Goal: Task Accomplishment & Management: Complete application form

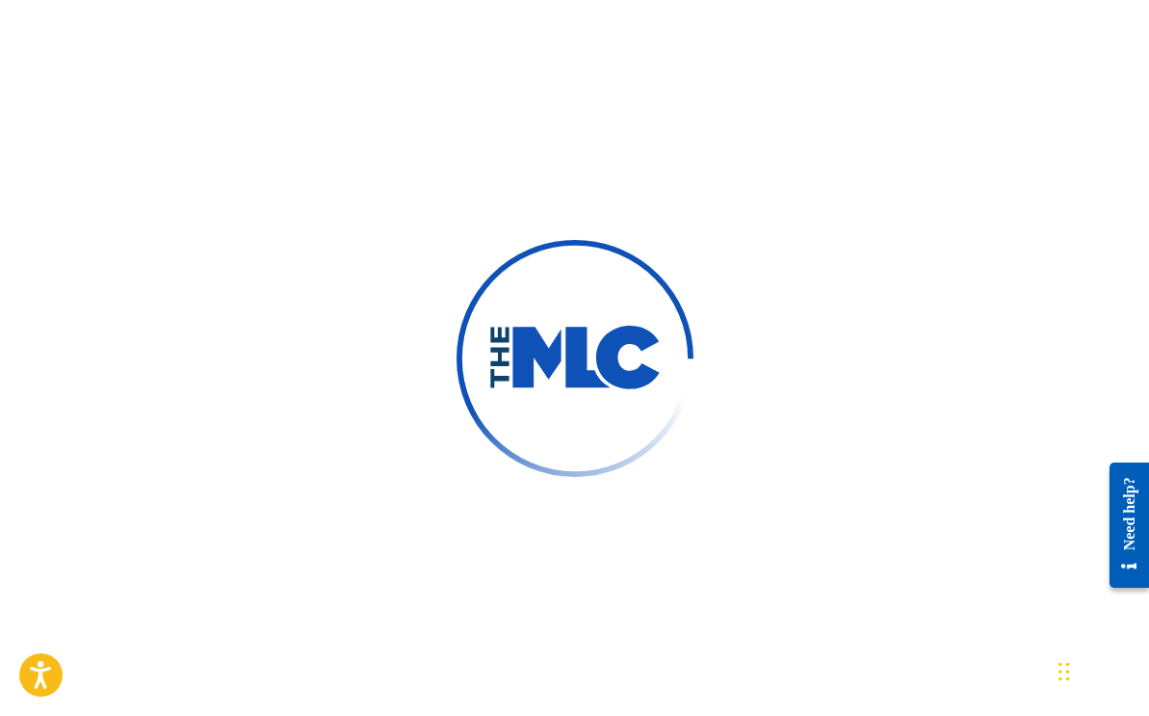
scroll to position [48, 0]
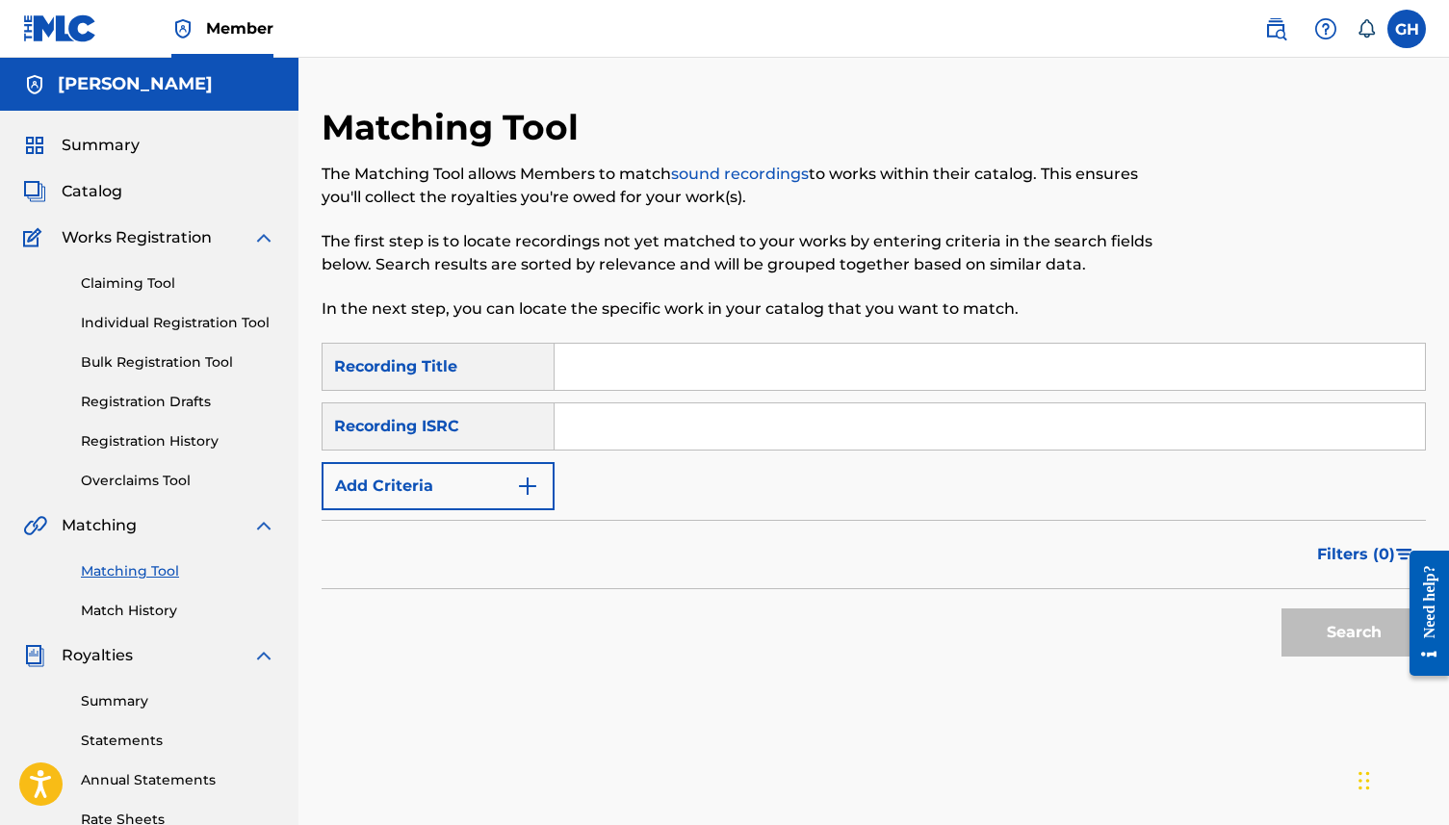
click at [663, 354] on input "Search Form" at bounding box center [990, 367] width 871 height 46
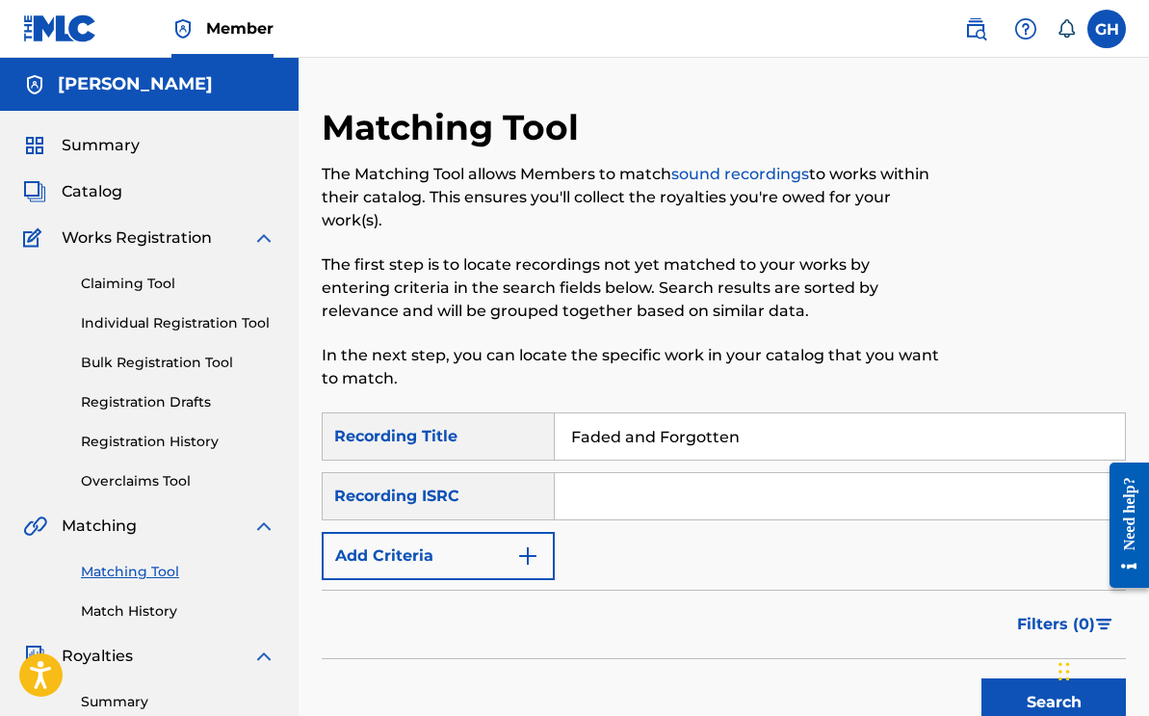
type input "Faded and Forgotten"
click at [630, 479] on input "Search Form" at bounding box center [840, 496] width 570 height 46
paste input "QZWDD2580942"
type input "QZWDD2580942"
click at [1007, 686] on button "Search" at bounding box center [1053, 702] width 144 height 48
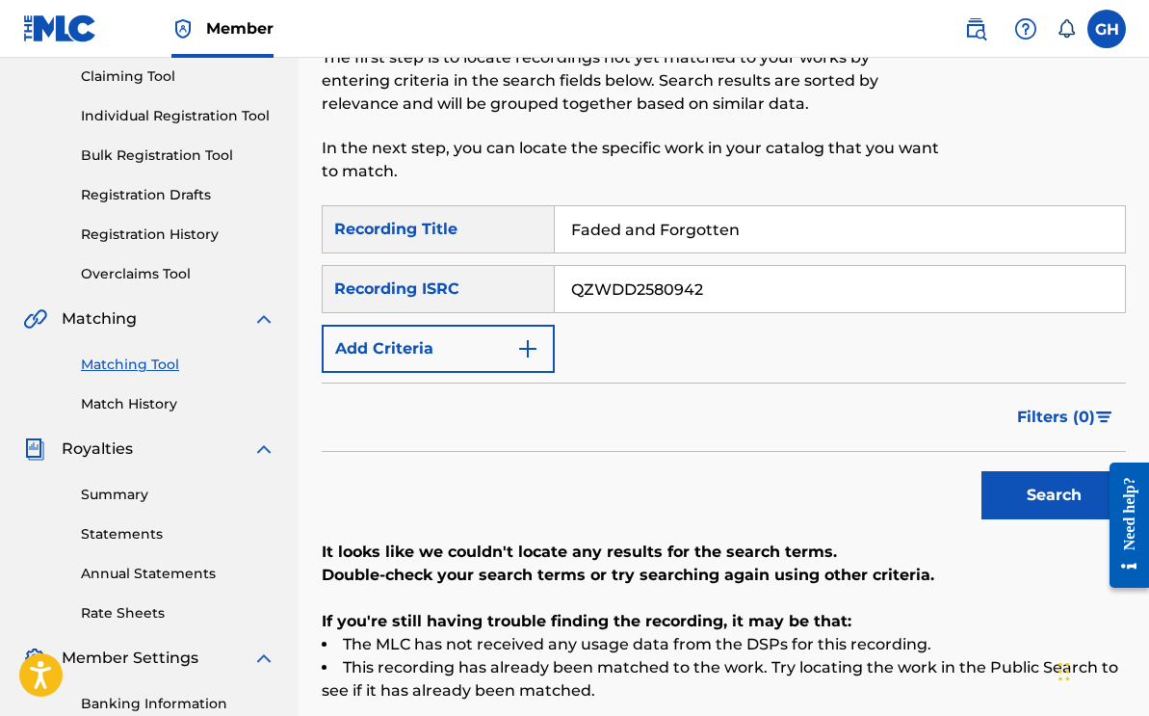
scroll to position [234, 0]
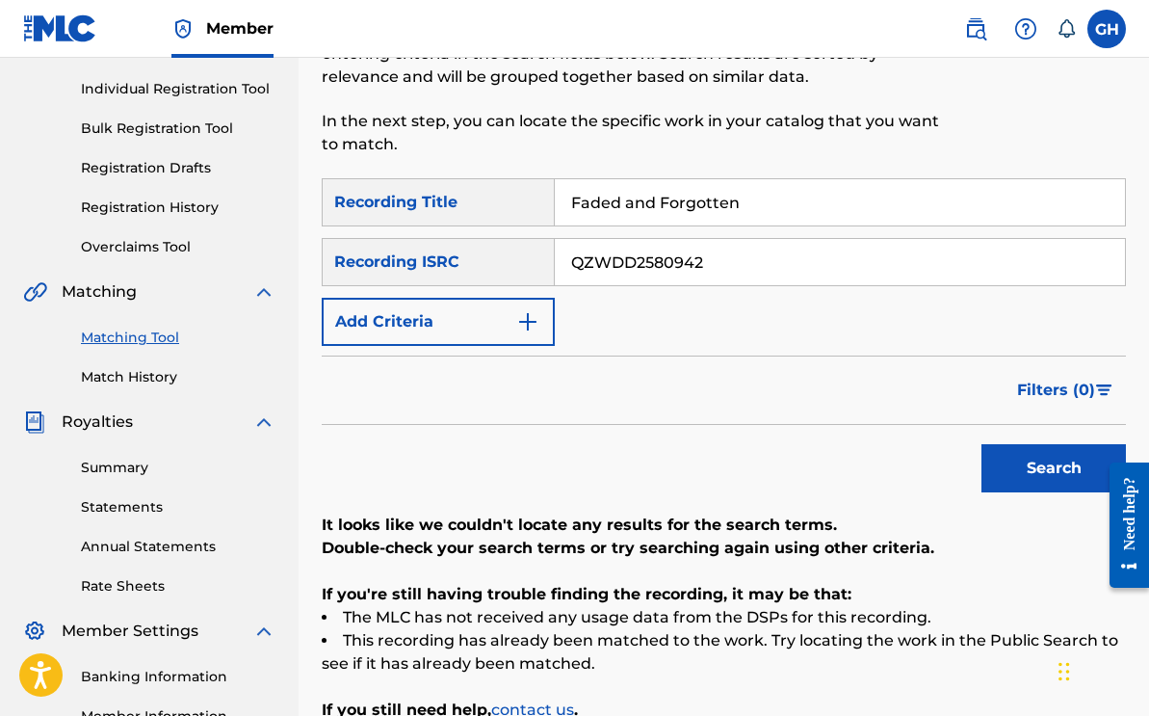
click at [1051, 469] on button "Search" at bounding box center [1053, 468] width 144 height 48
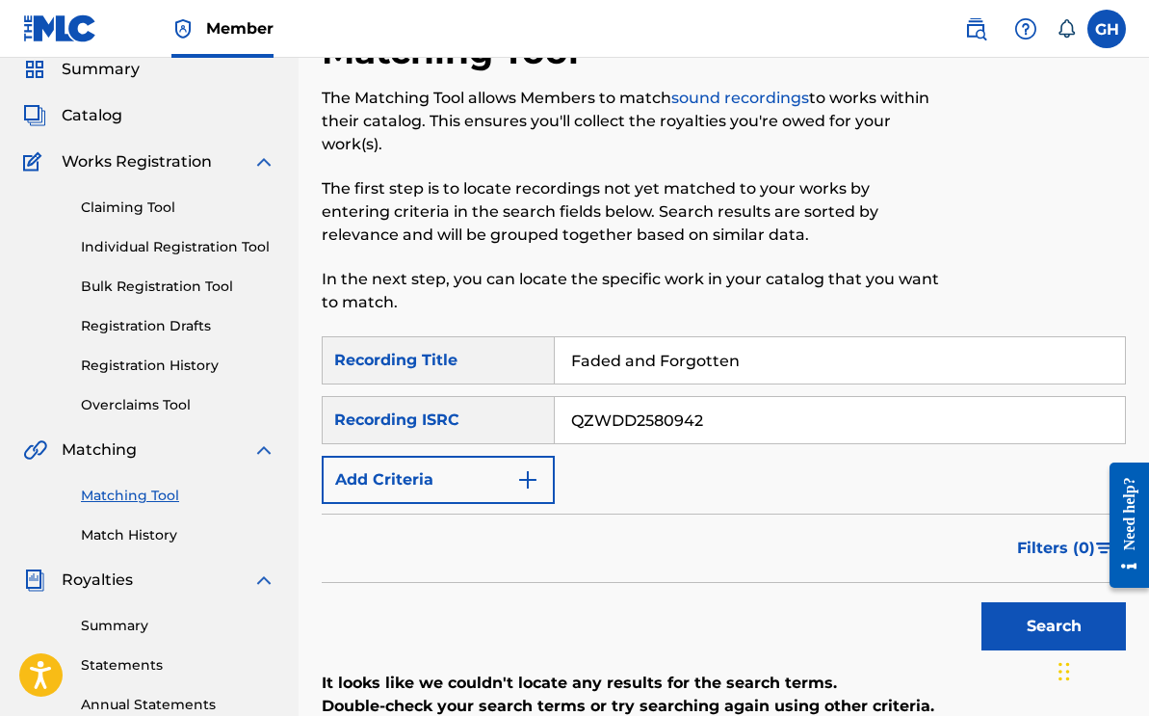
scroll to position [0, 0]
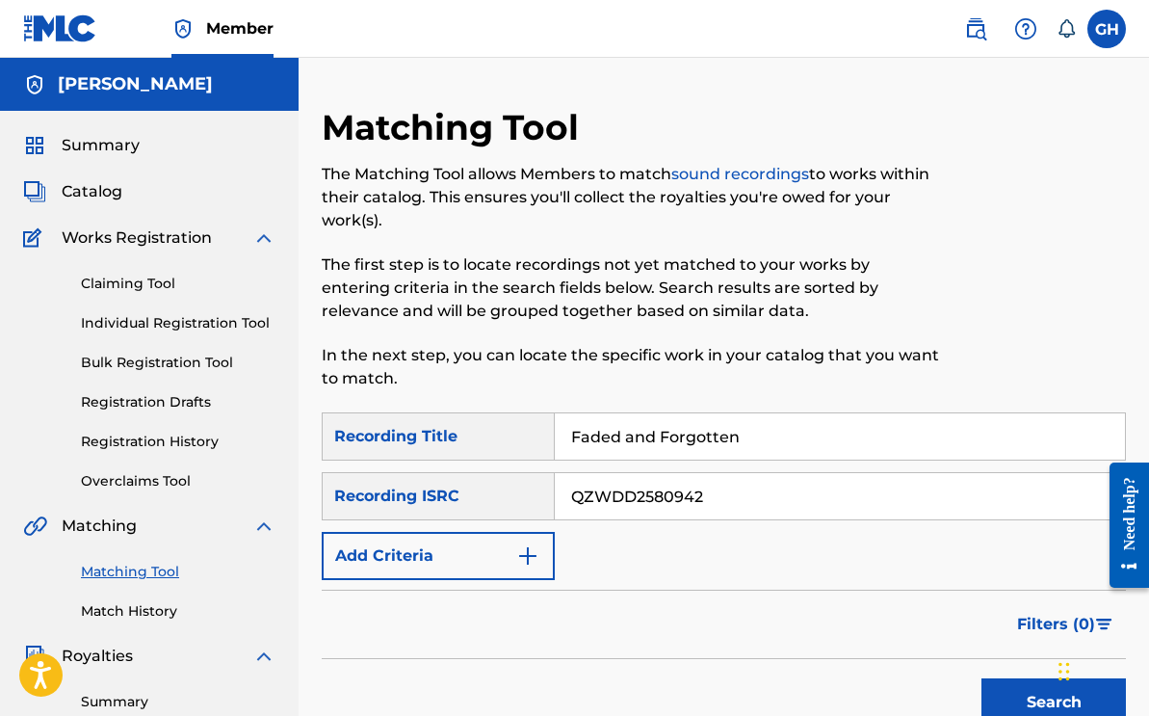
drag, startPoint x: 751, startPoint y: 432, endPoint x: 493, endPoint y: 443, distance: 258.3
click at [495, 443] on div "SearchWithCriteriac9cc5395-6a15-4fa2-94ea-605b44d86e0b Recording Title Faded an…" at bounding box center [724, 436] width 804 height 48
type input "Mosaics"
click at [726, 507] on input "QZWDD2580942" at bounding box center [840, 496] width 570 height 46
type input "Q"
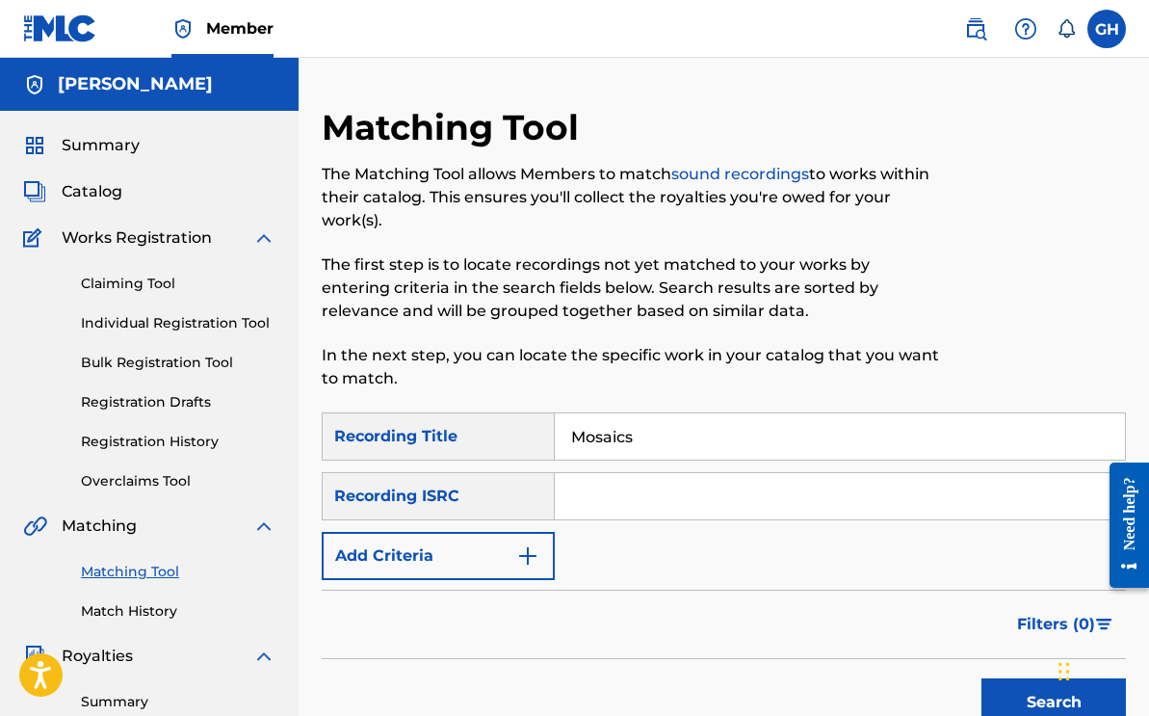
paste input "QZK6K2596495"
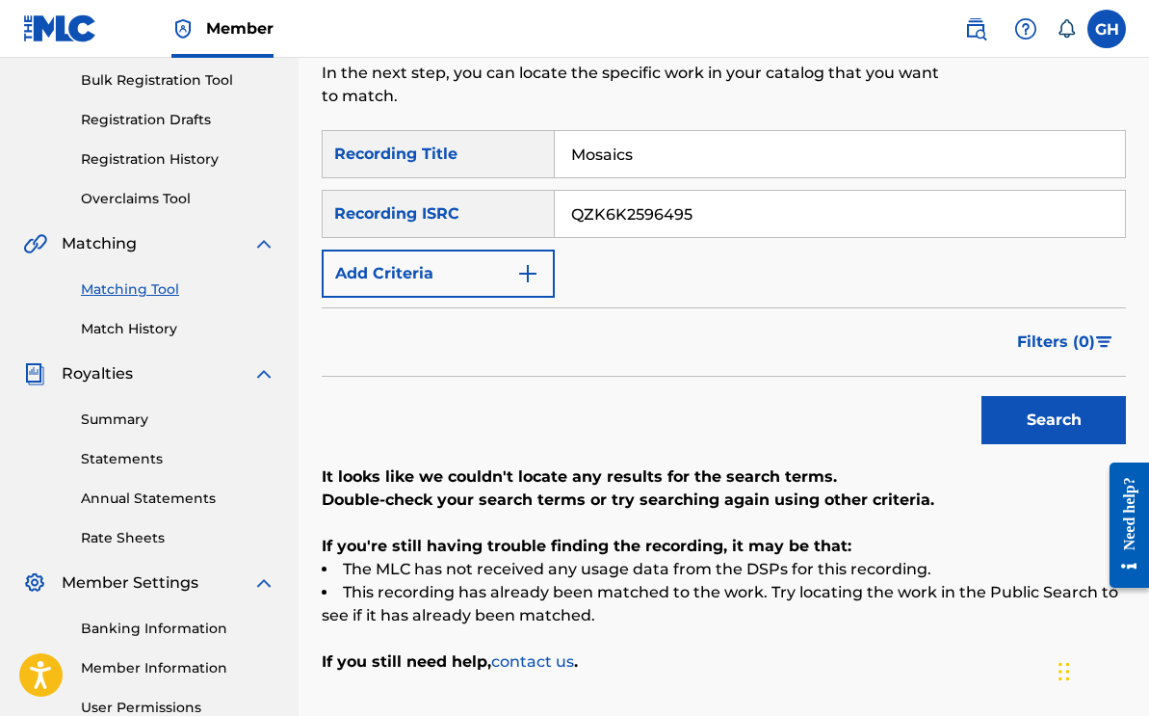
scroll to position [347, 0]
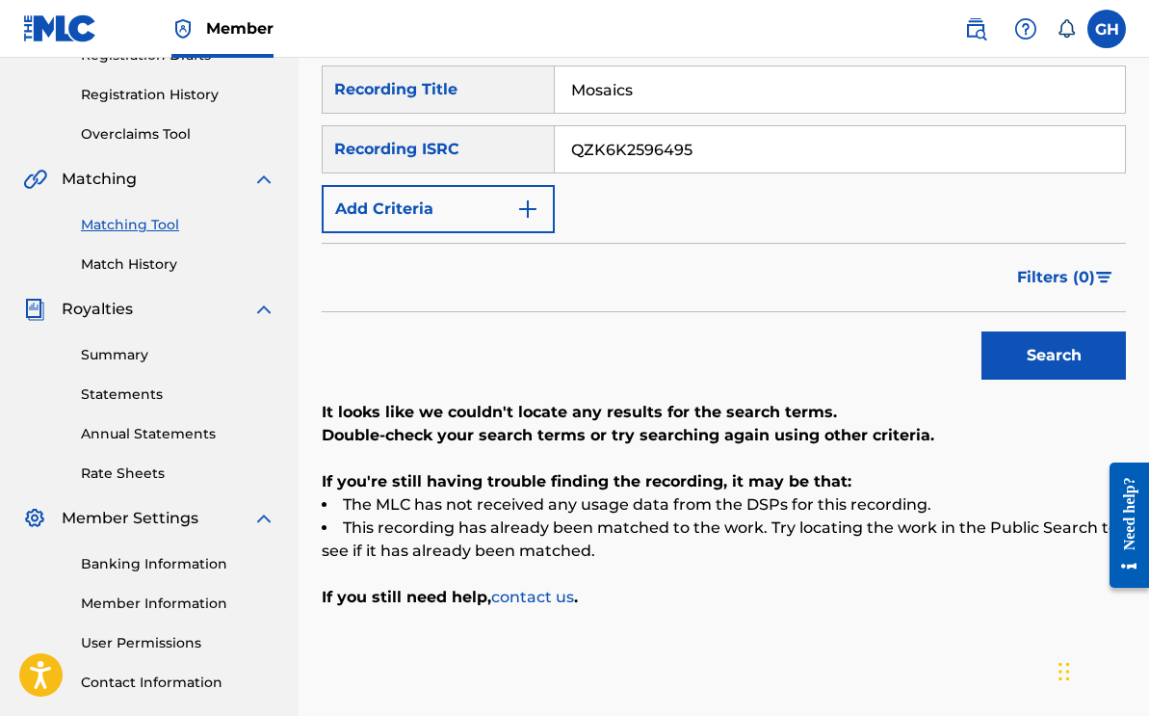
type input "QZK6K2596495"
click at [1015, 355] on button "Search" at bounding box center [1053, 355] width 144 height 48
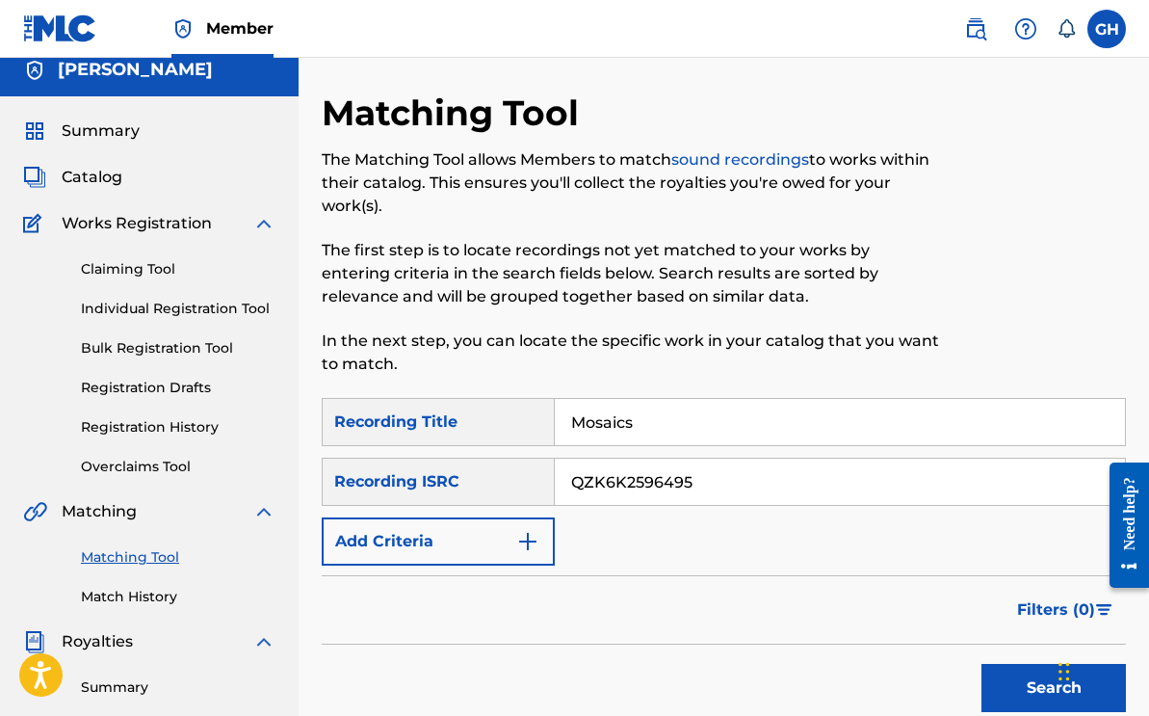
scroll to position [0, 0]
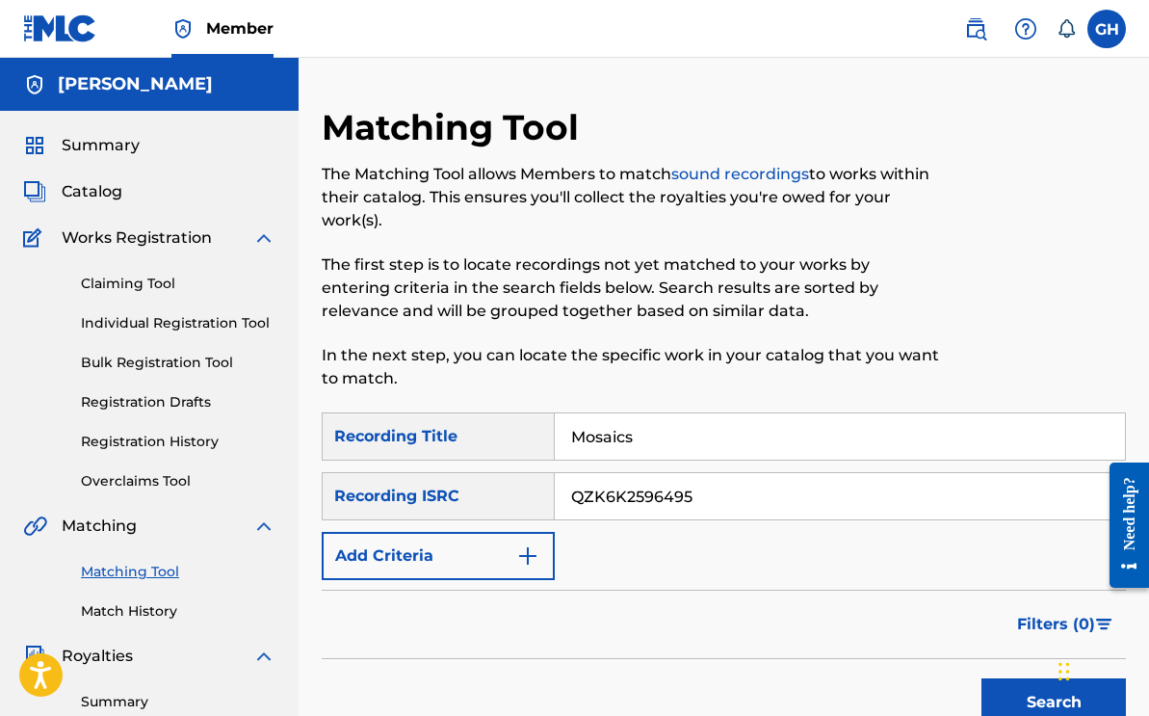
click at [120, 188] on span "Catalog" at bounding box center [92, 191] width 61 height 23
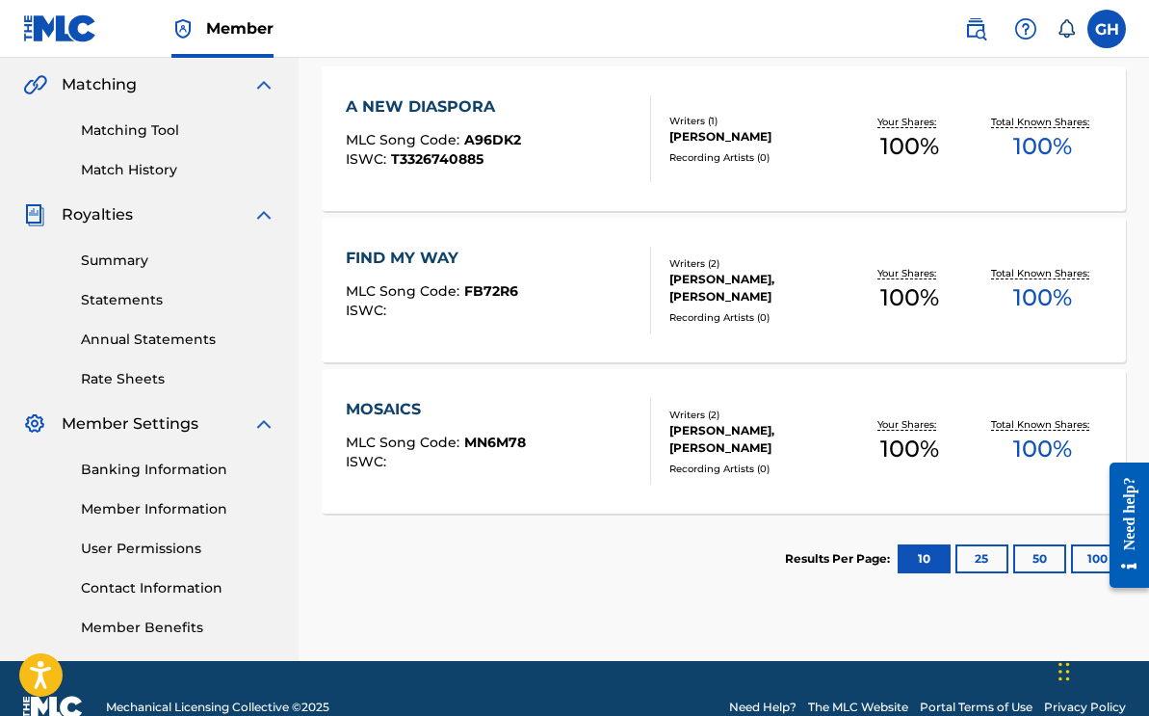
scroll to position [479, 0]
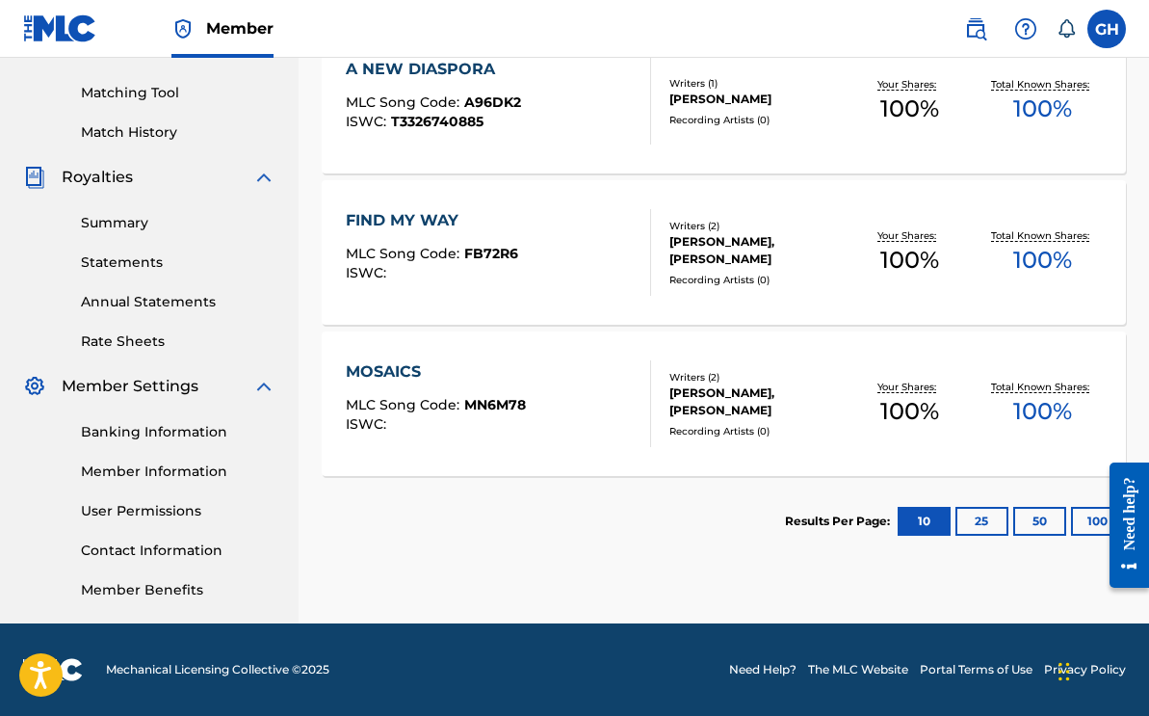
click at [433, 220] on div "FIND MY WAY" at bounding box center [432, 220] width 172 height 23
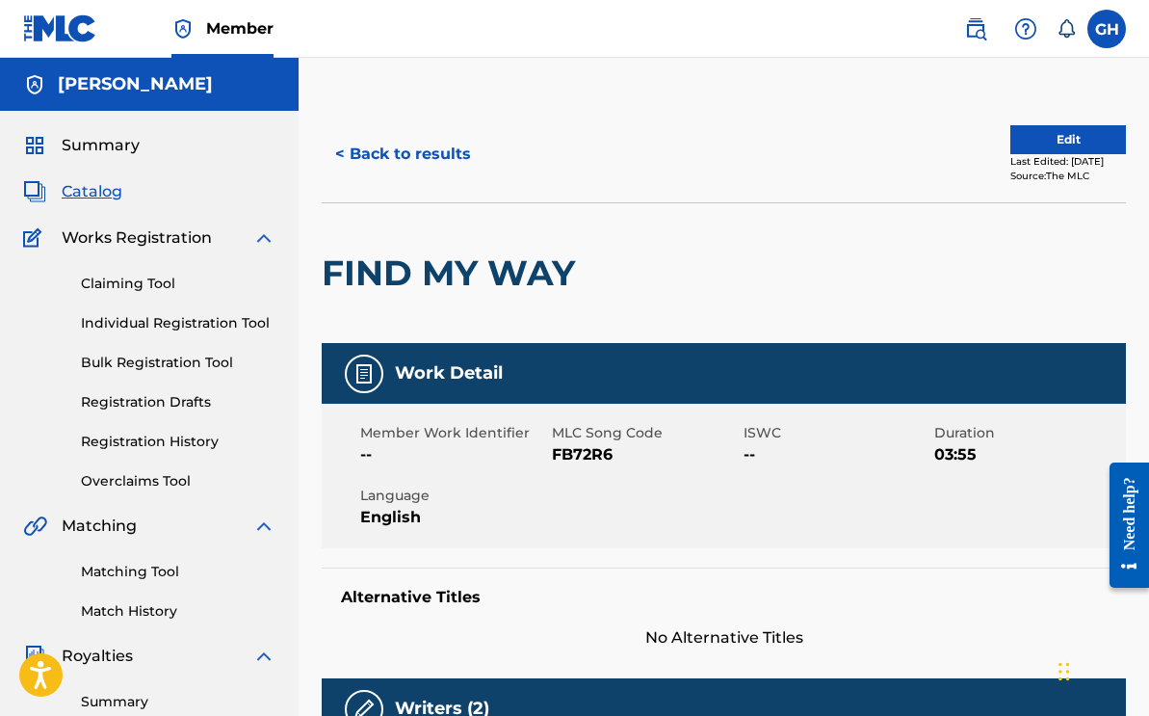
click at [1031, 148] on button "Edit" at bounding box center [1068, 139] width 116 height 29
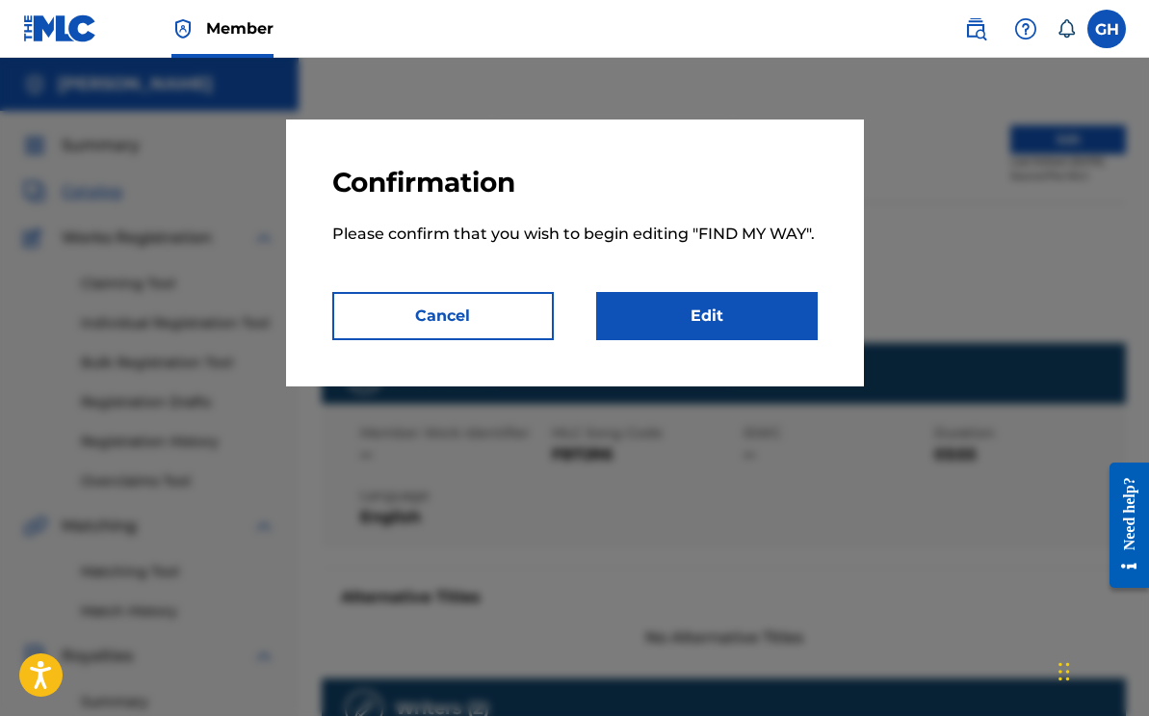
click at [688, 314] on link "Edit" at bounding box center [706, 316] width 221 height 48
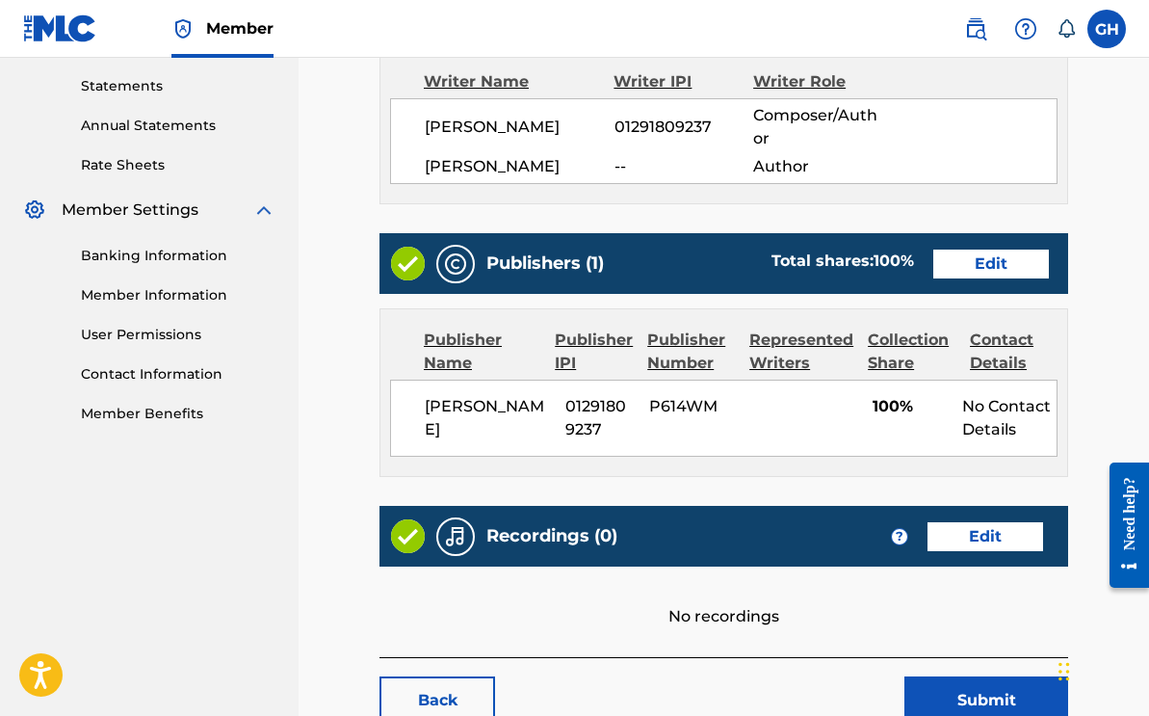
scroll to position [653, 0]
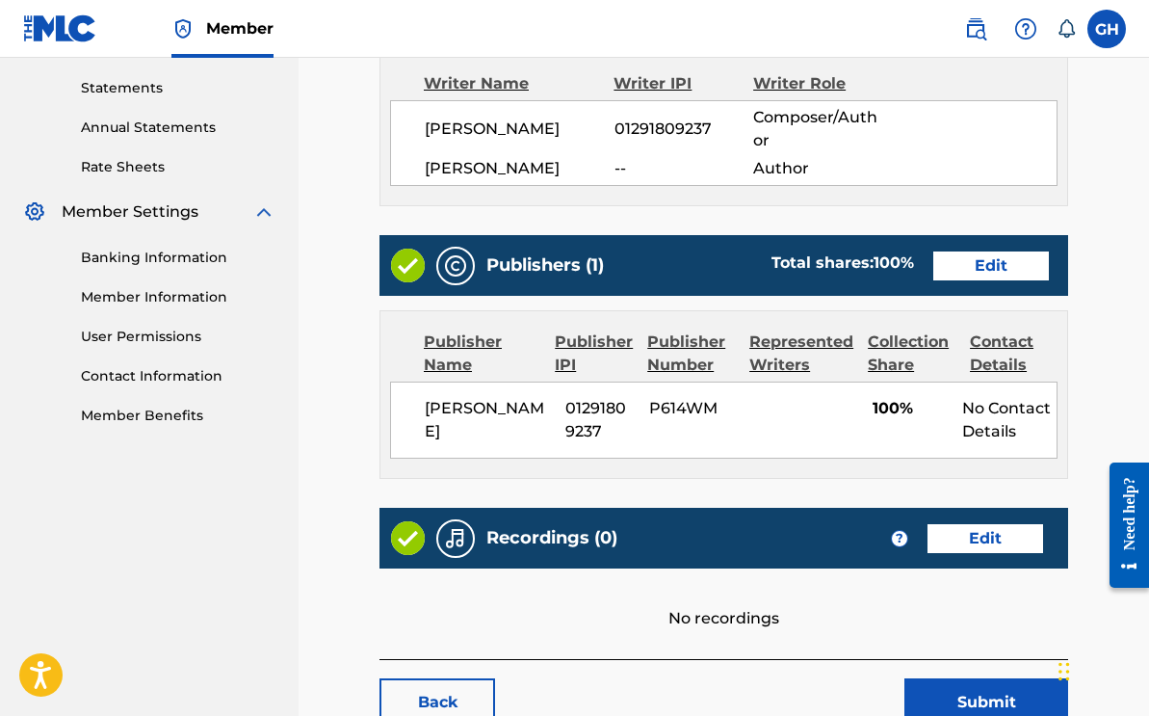
click at [973, 273] on link "Edit" at bounding box center [991, 265] width 116 height 29
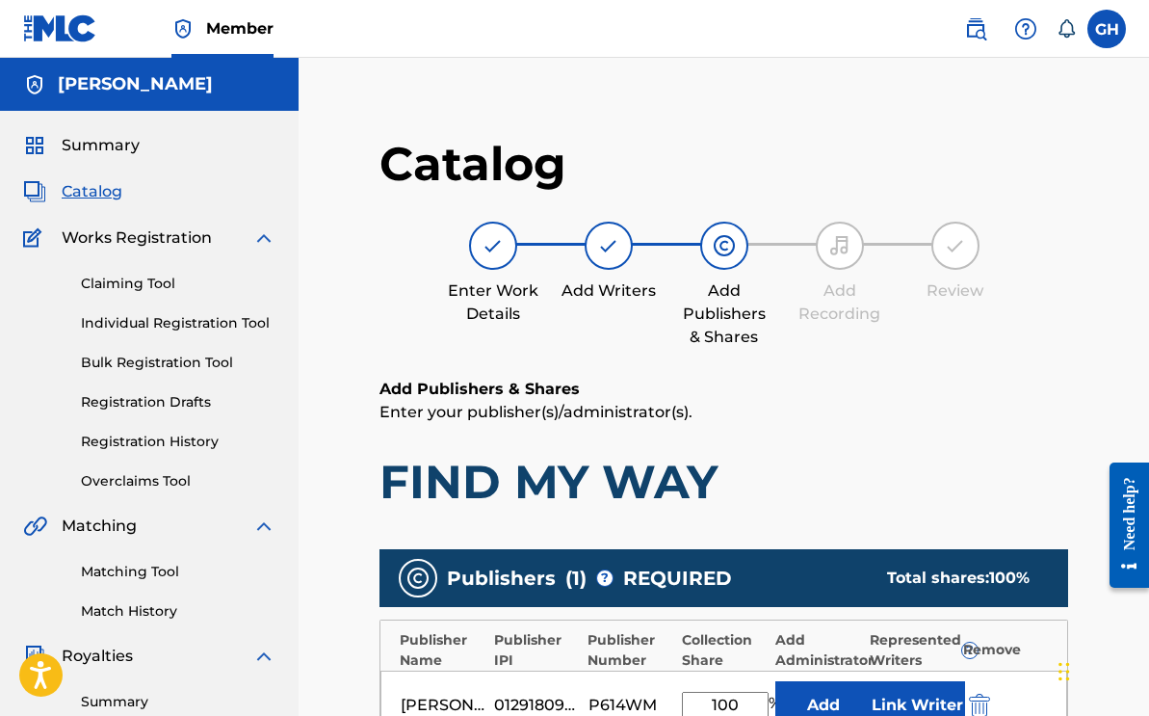
scroll to position [518, 0]
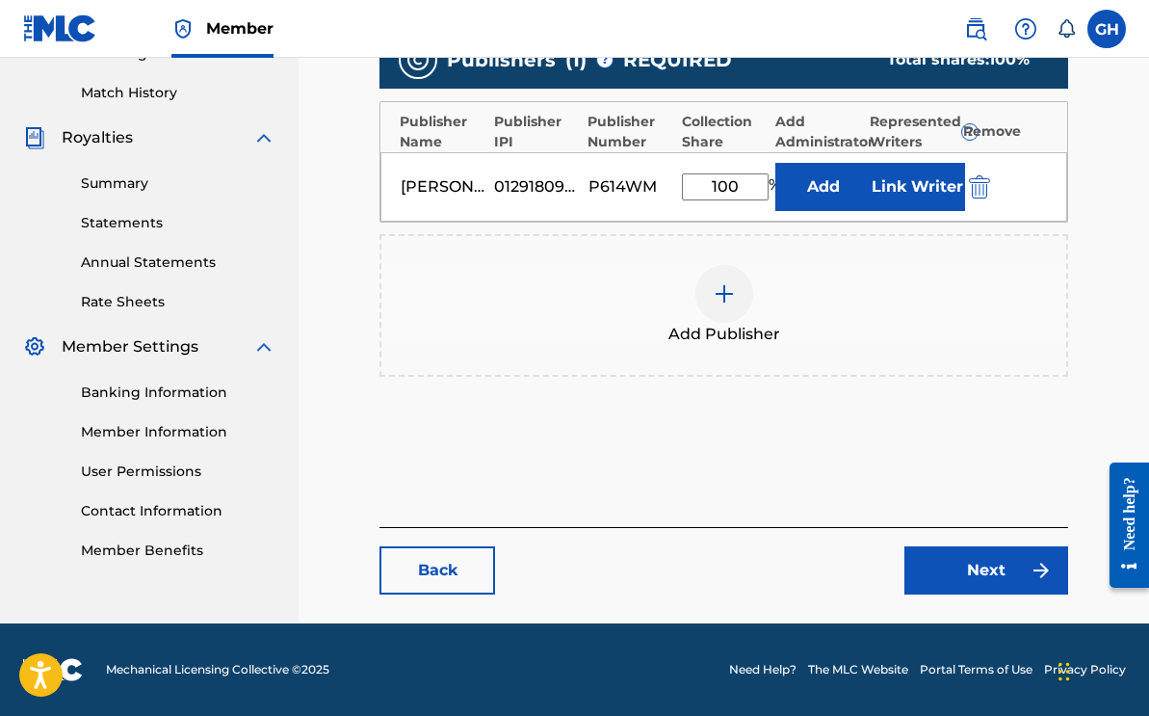
click at [725, 305] on div at bounding box center [724, 294] width 58 height 58
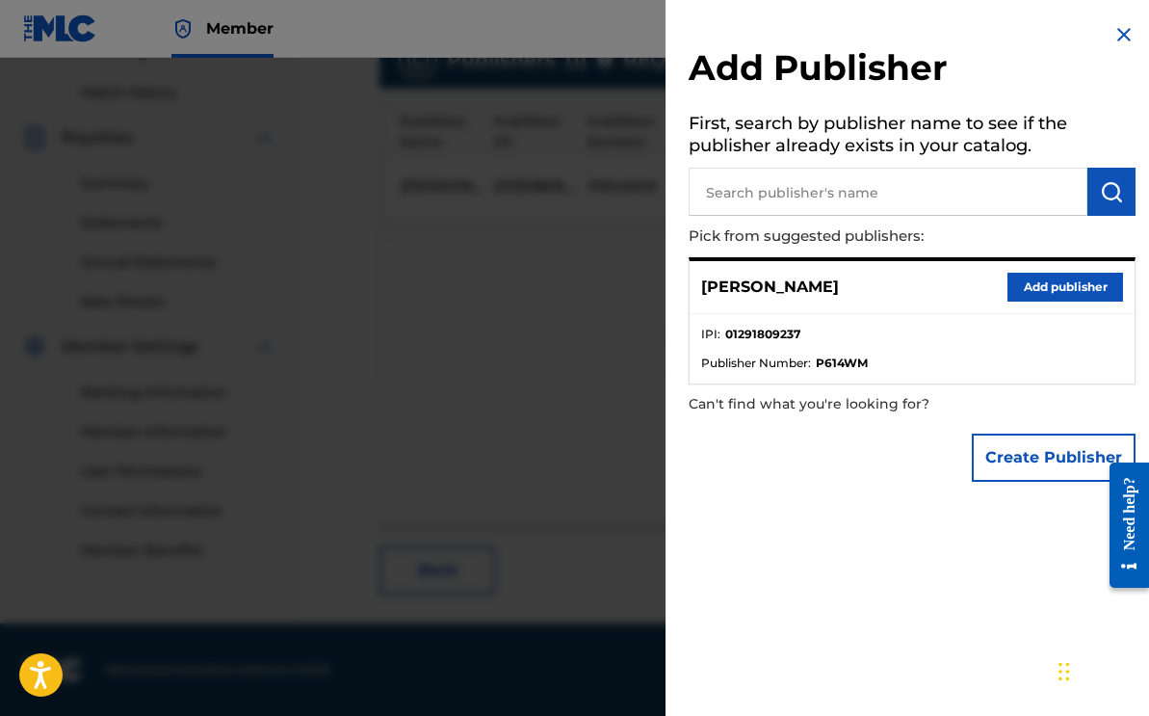
click at [1033, 448] on button "Create Publisher" at bounding box center [1054, 457] width 164 height 48
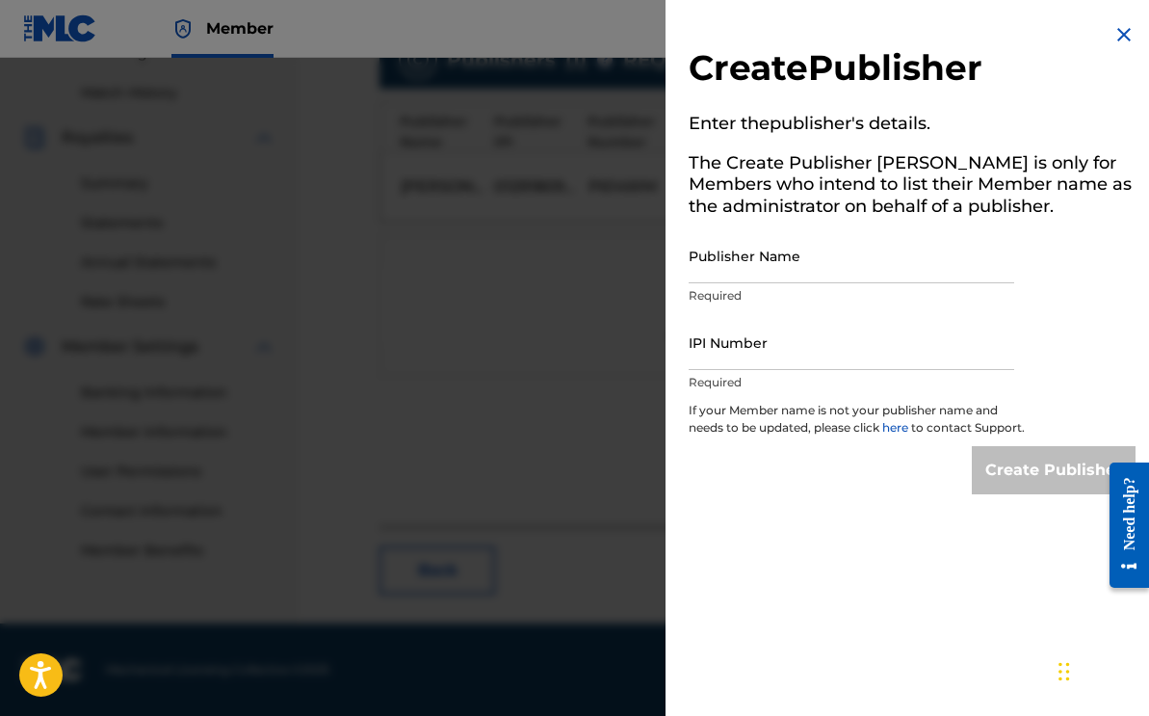
click at [1112, 30] on img at bounding box center [1123, 34] width 23 height 23
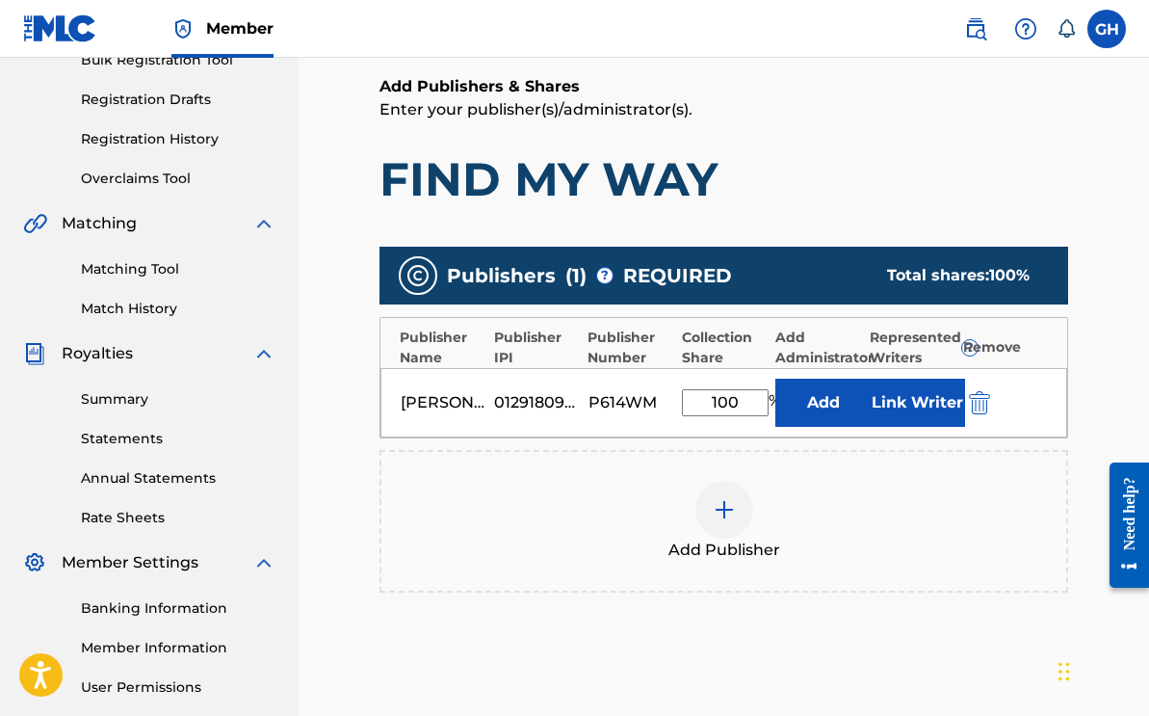
scroll to position [0, 0]
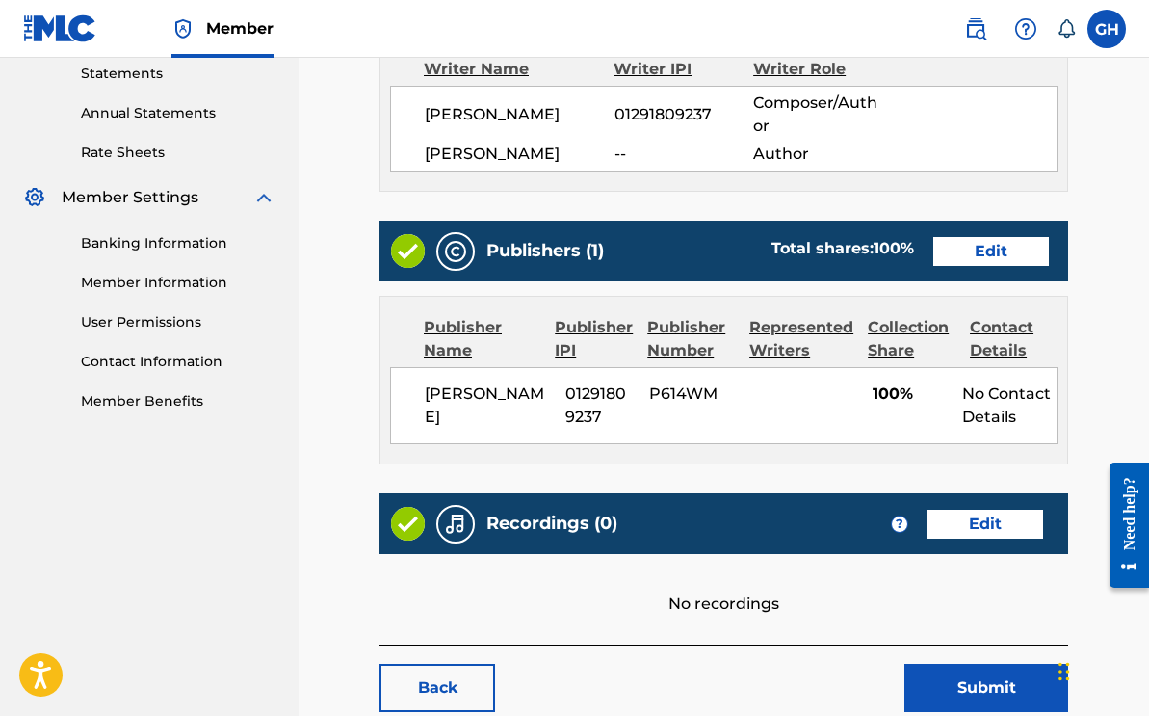
scroll to position [669, 0]
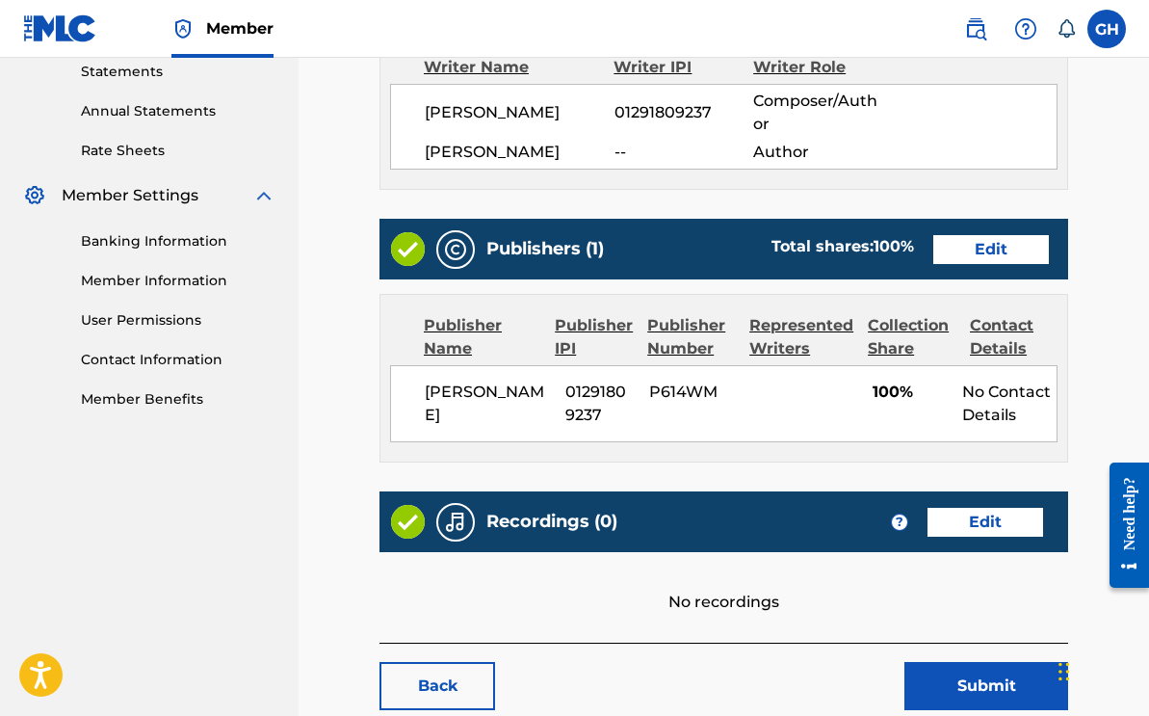
click at [941, 529] on link "Edit" at bounding box center [985, 521] width 116 height 29
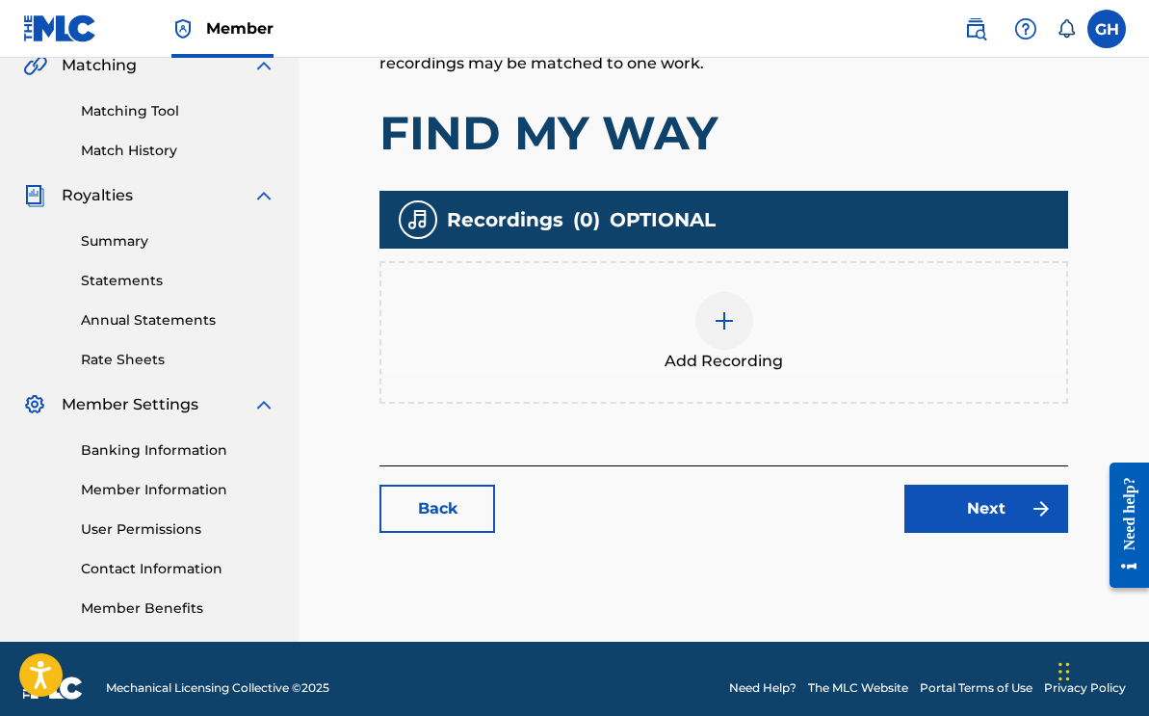
scroll to position [479, 0]
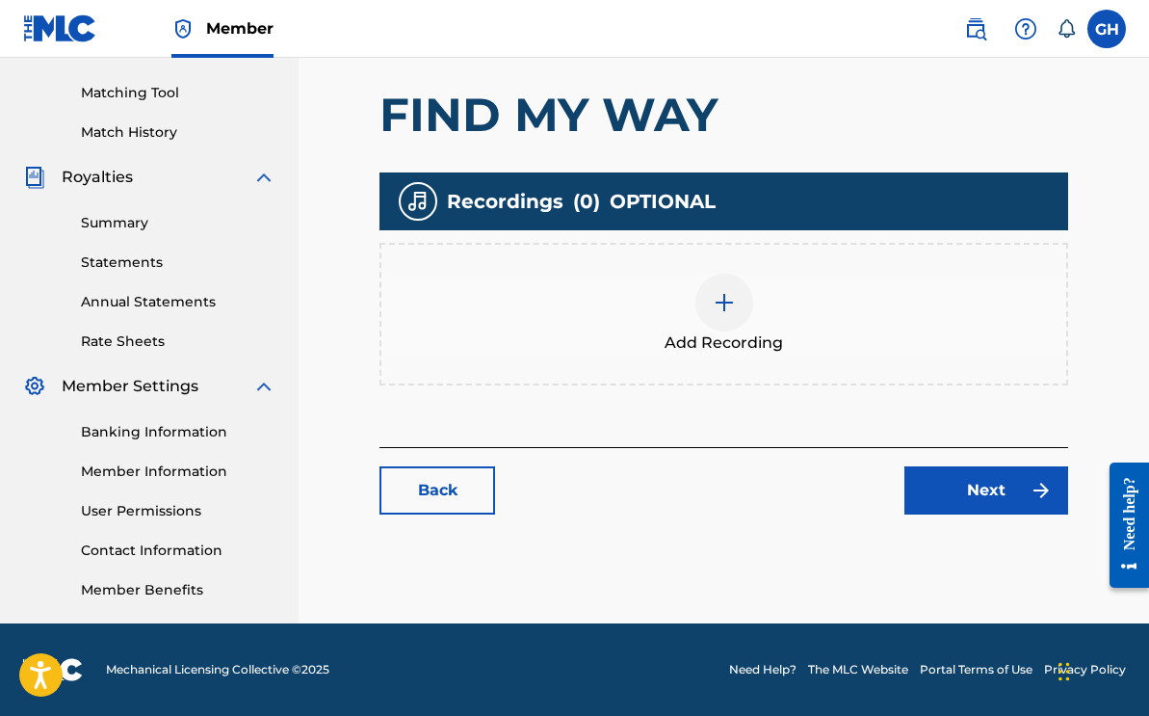
click at [739, 306] on div at bounding box center [724, 302] width 58 height 58
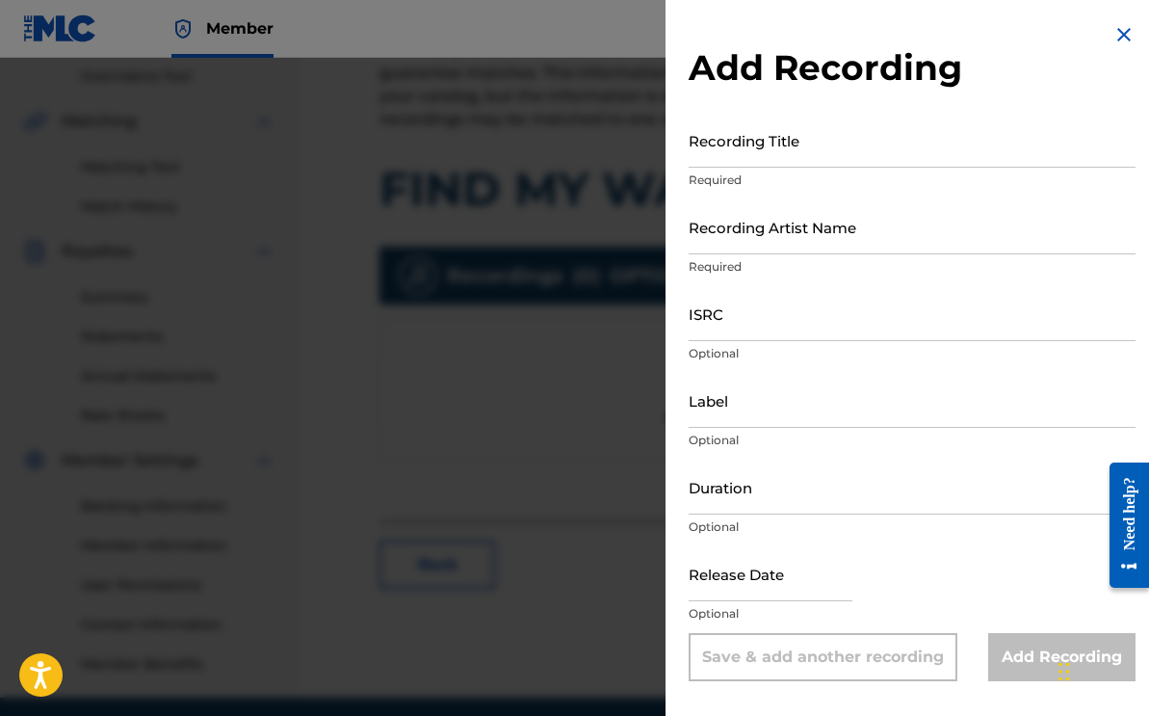
scroll to position [325, 0]
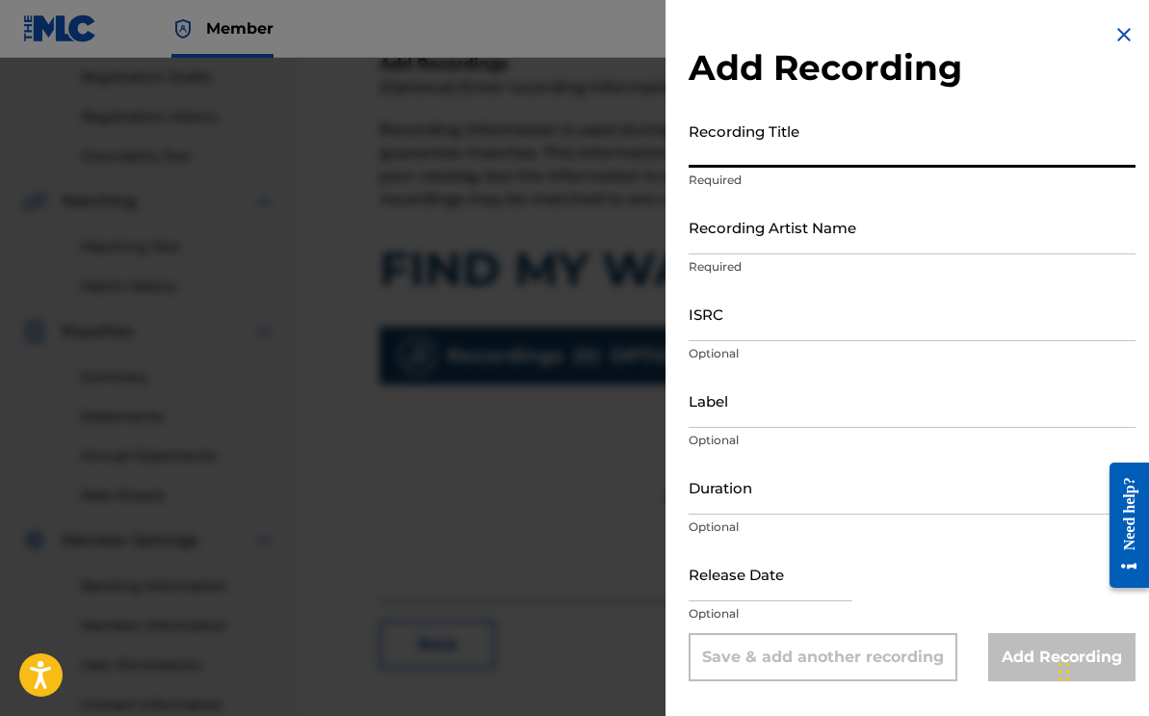
click at [747, 154] on input "Recording Title" at bounding box center [912, 140] width 447 height 55
type input "Find My Way"
click at [776, 239] on input "Recording Artist Name" at bounding box center [912, 226] width 447 height 55
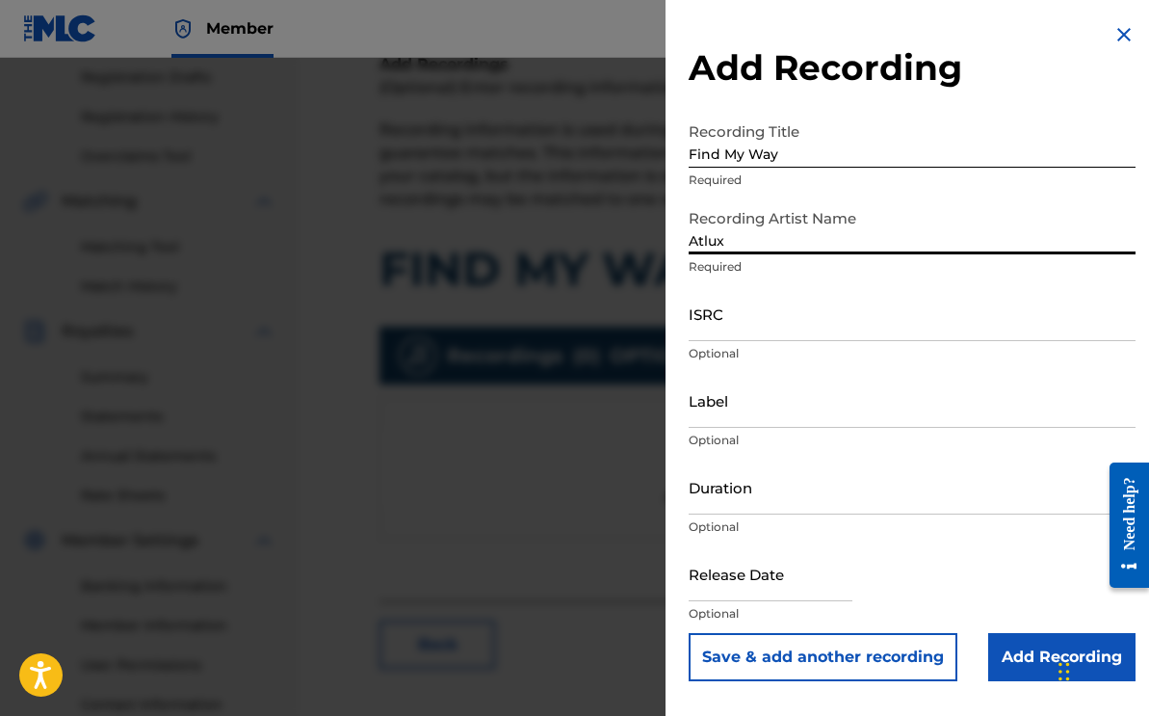
type input "Atlux"
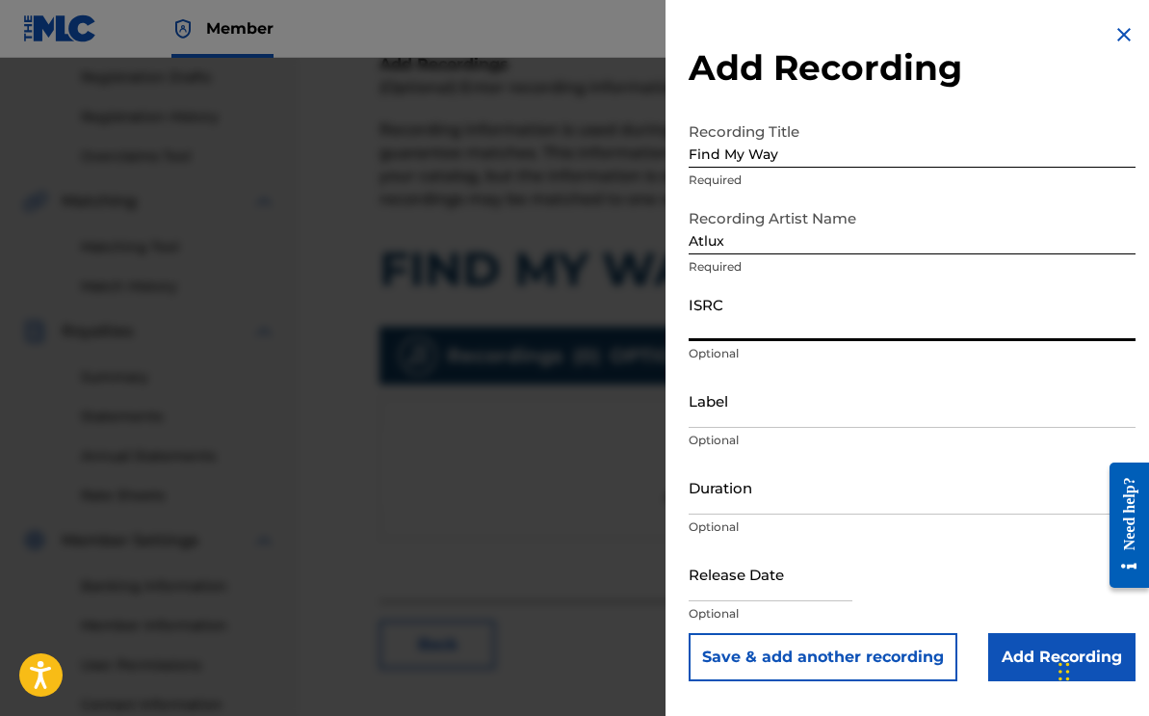
click at [745, 325] on input "ISRC" at bounding box center [912, 313] width 447 height 55
paste input "QZFZ32502203"
type input "QZFZ32502203"
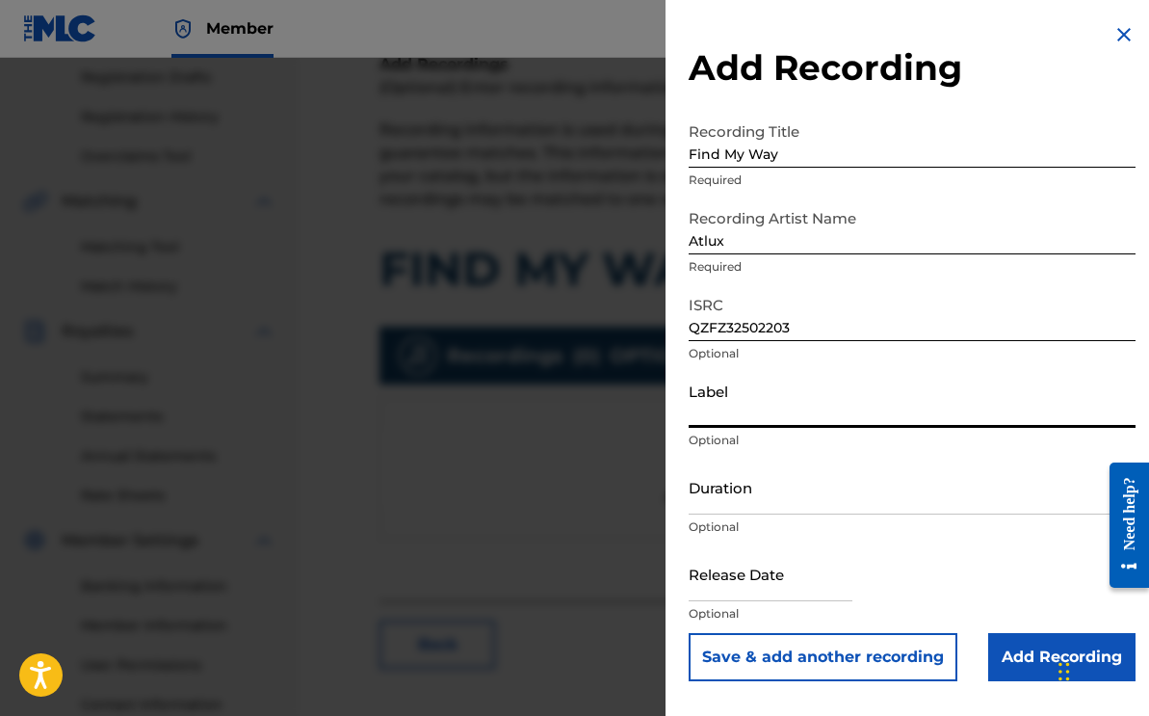
click at [733, 404] on input "Label" at bounding box center [912, 400] width 447 height 55
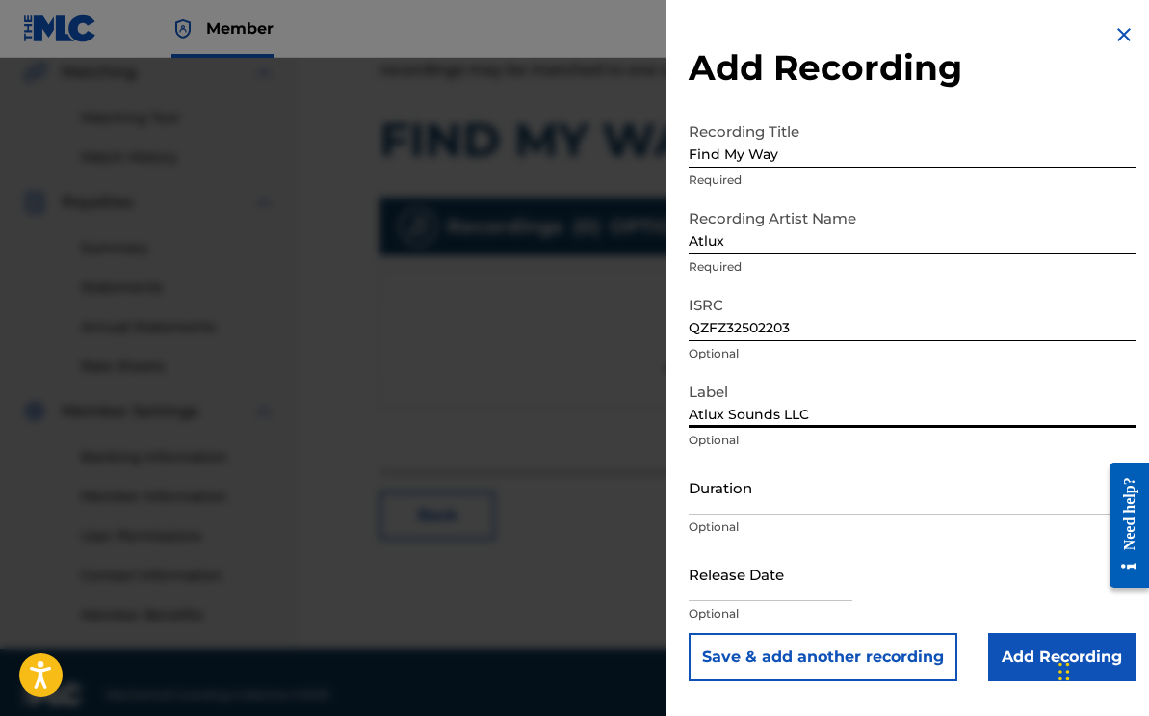
type input "Atlux Sounds LLC"
click at [727, 569] on input "text" at bounding box center [771, 573] width 164 height 55
select select "7"
select select "2025"
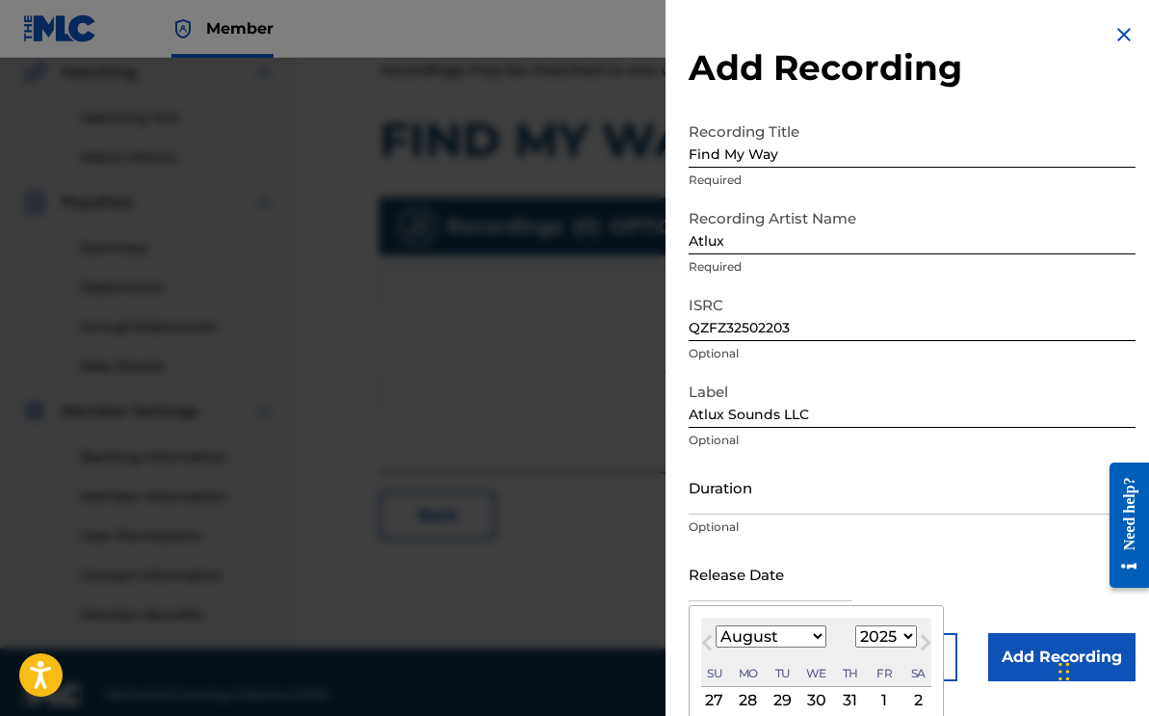
click at [709, 636] on span "Previous Month" at bounding box center [709, 645] width 0 height 29
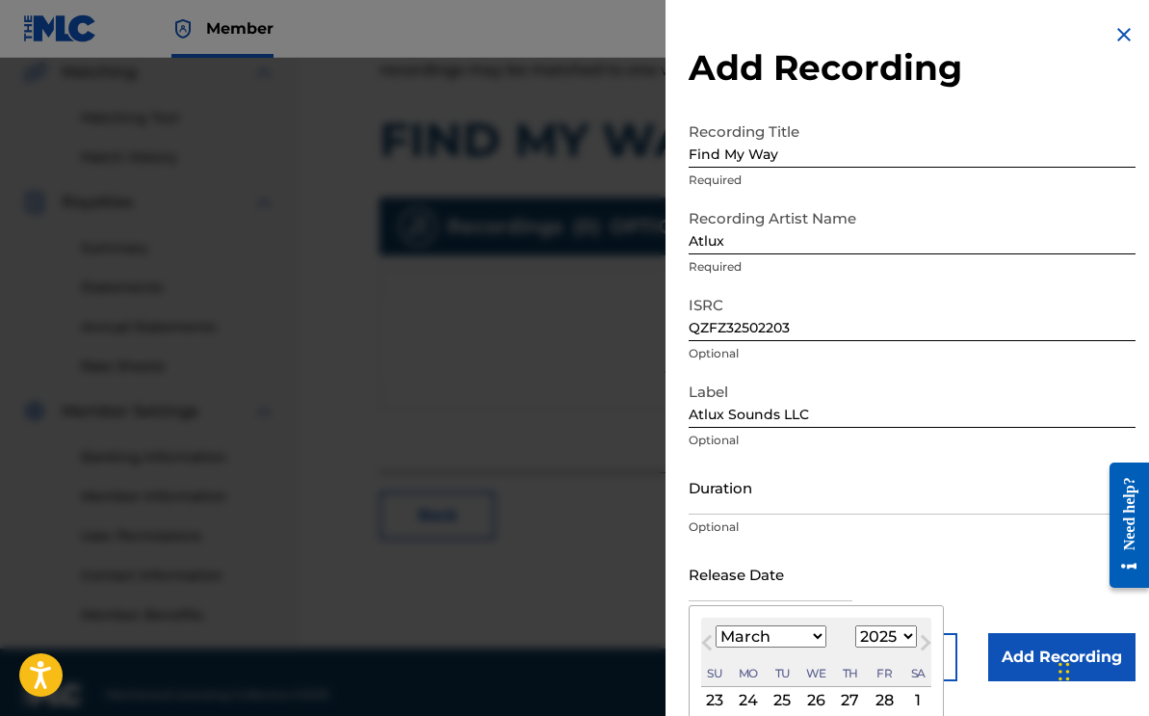
click at [709, 636] on span "Previous Month" at bounding box center [709, 645] width 0 height 29
select select "0"
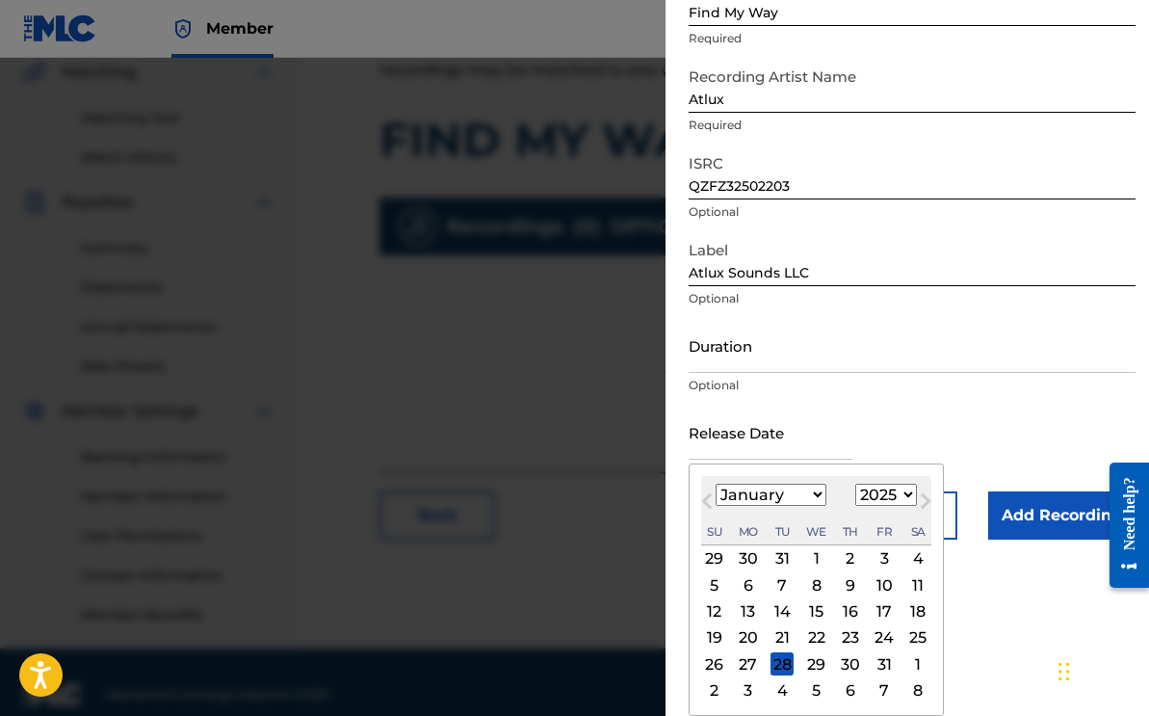
scroll to position [479, 0]
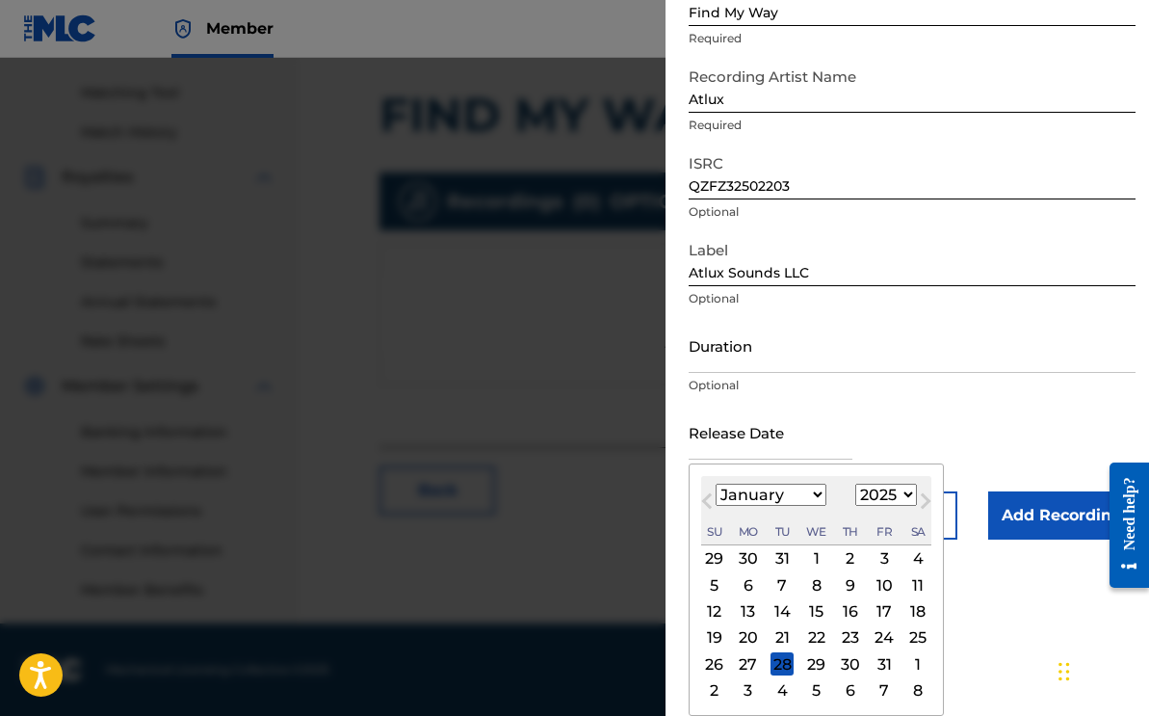
click at [879, 663] on div "31" at bounding box center [883, 663] width 23 height 23
type input "[DATE]"
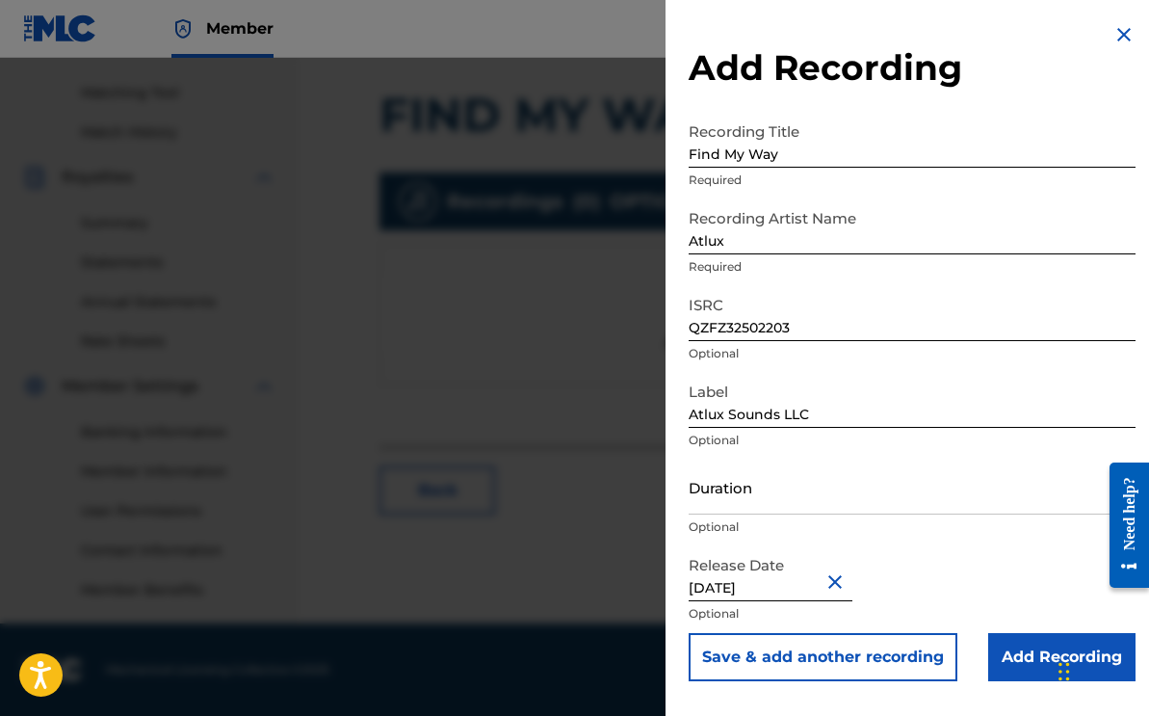
click at [1024, 654] on input "Add Recording" at bounding box center [1061, 657] width 147 height 48
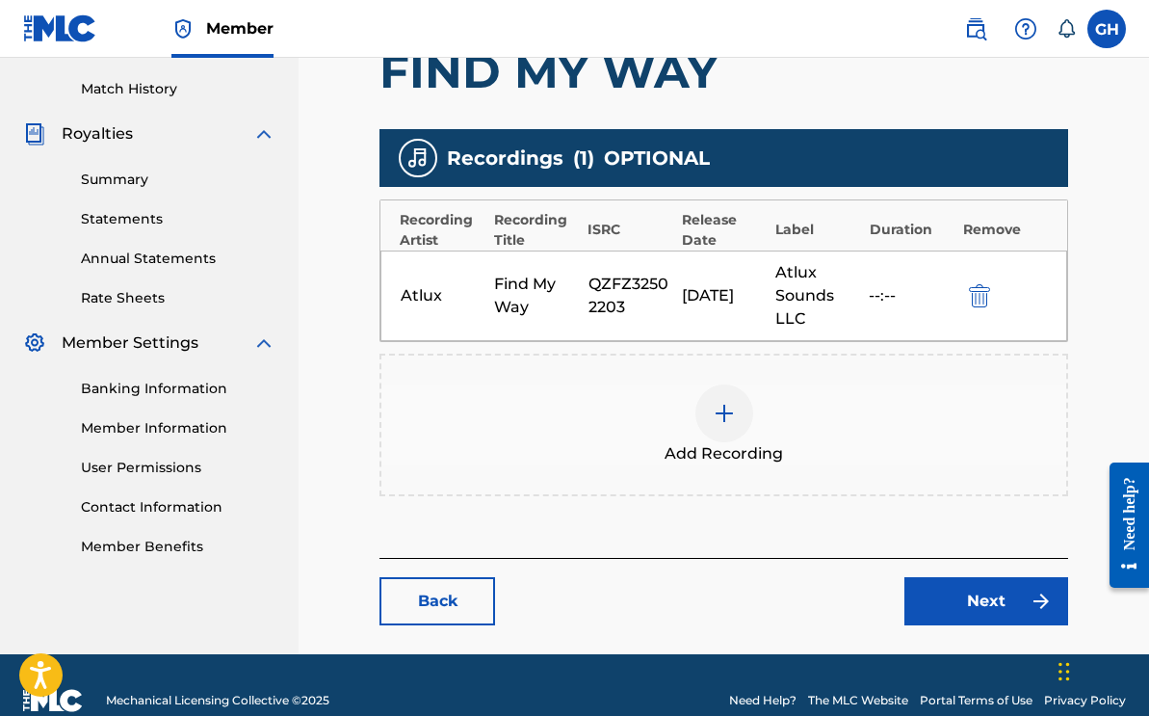
scroll to position [553, 0]
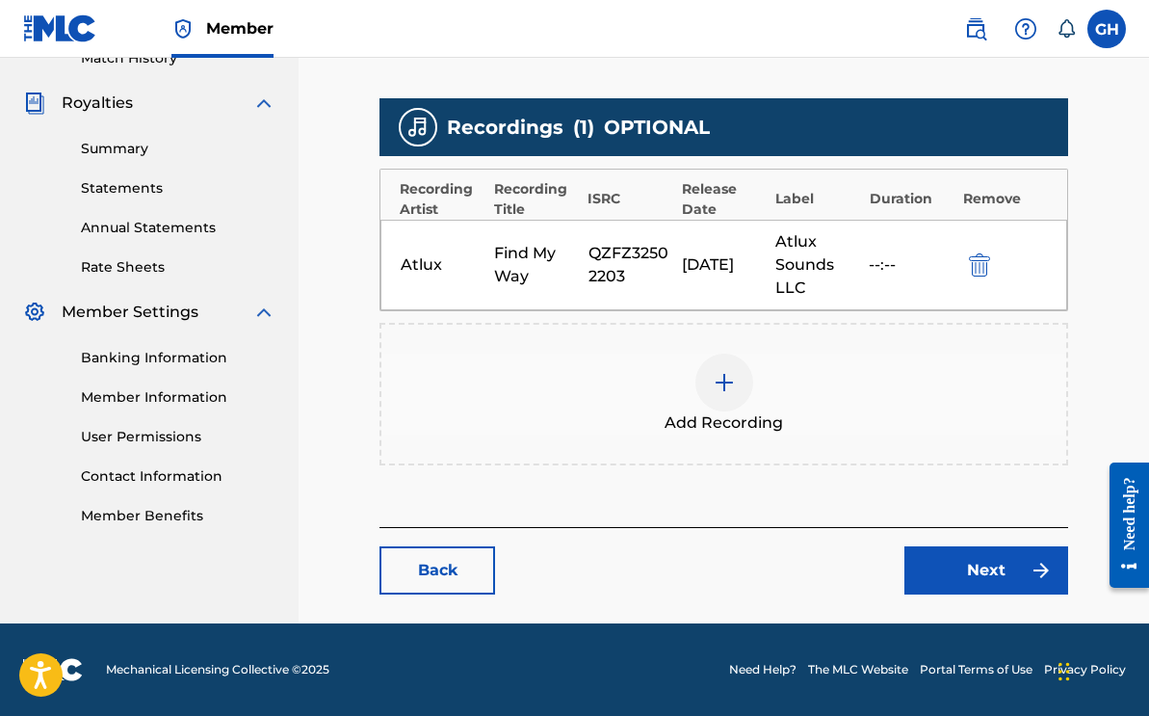
click at [936, 552] on link "Next" at bounding box center [986, 570] width 164 height 48
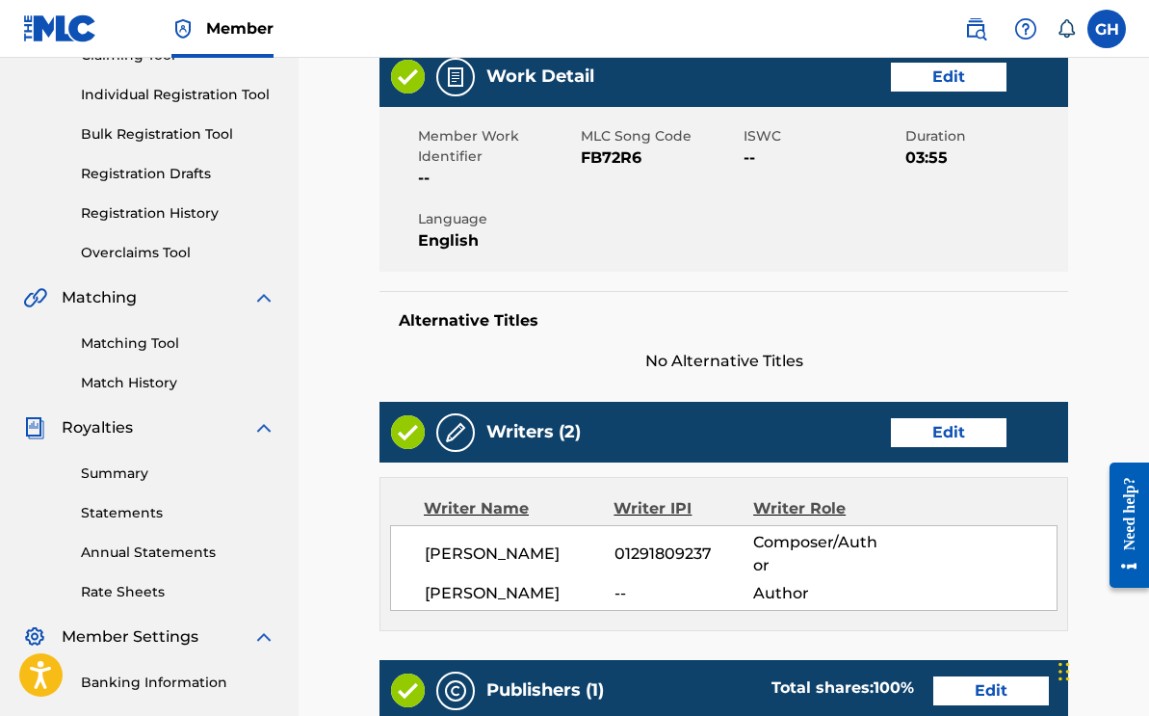
scroll to position [191, 0]
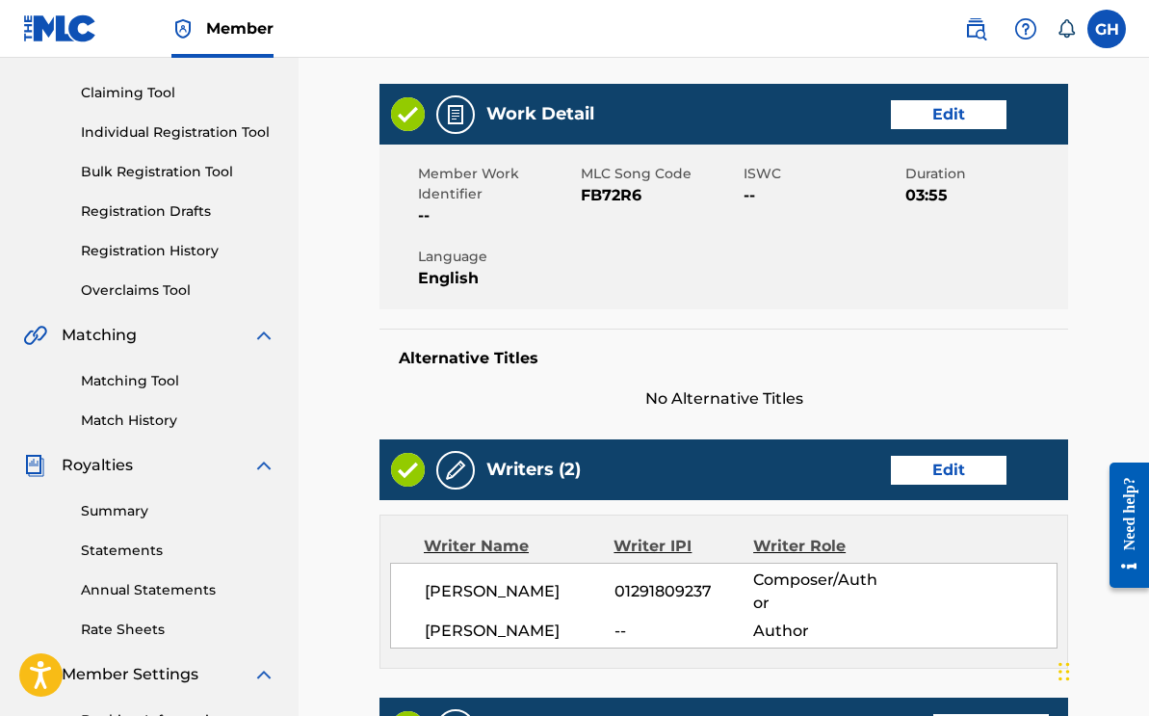
click at [938, 101] on link "Edit" at bounding box center [949, 114] width 116 height 29
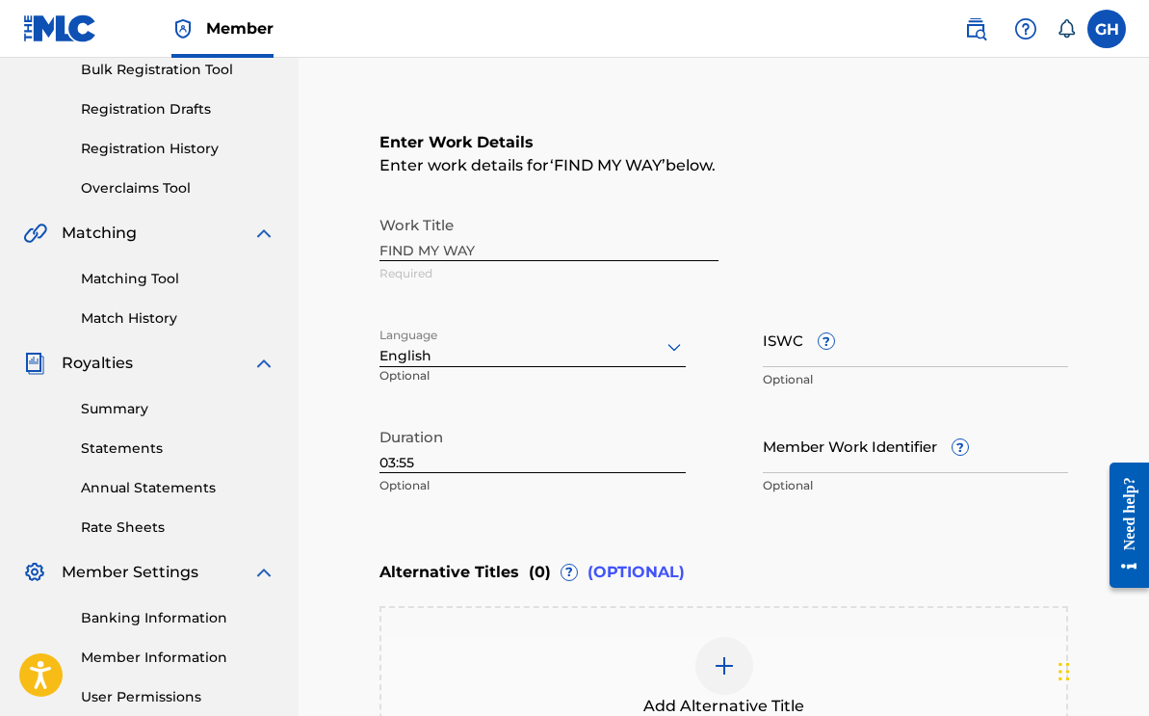
scroll to position [319, 0]
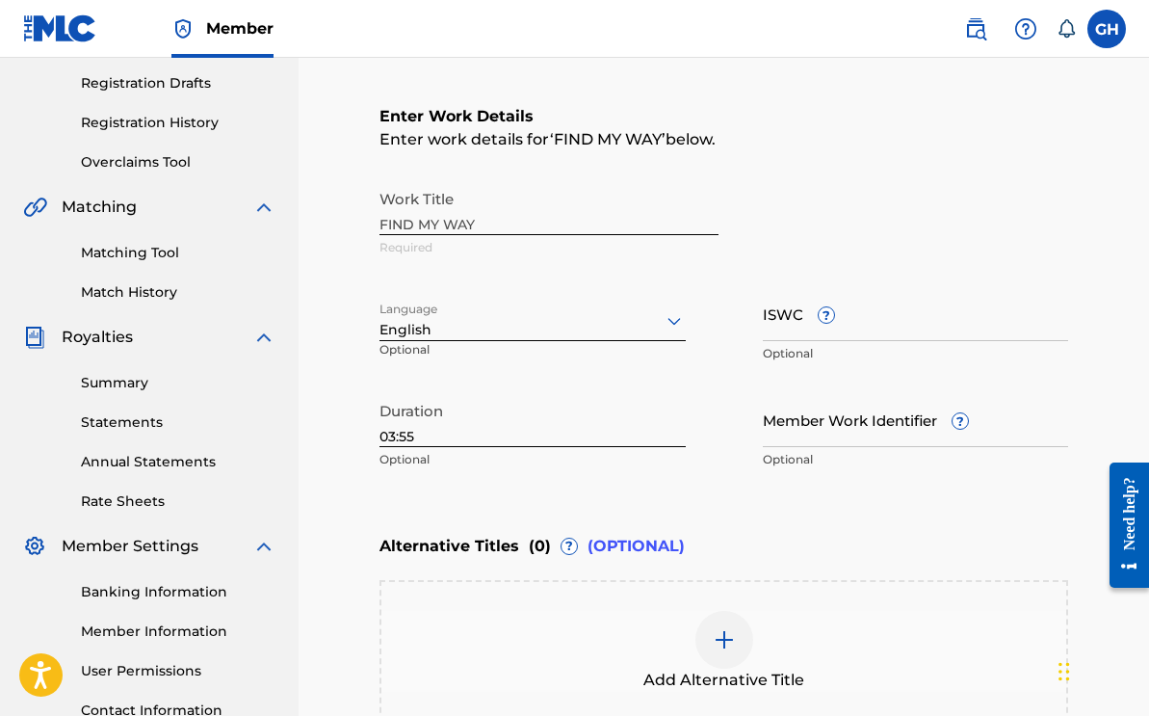
click at [787, 321] on input "ISWC ?" at bounding box center [916, 313] width 306 height 55
paste input "T-332.681.970-5"
type input "T-332.681.970-5"
click at [717, 362] on div "Work Title FIND MY WAY Required Language English Optional ISWC ? T-332.681.970-…" at bounding box center [723, 329] width 689 height 299
click at [621, 408] on input "03:55" at bounding box center [532, 419] width 306 height 55
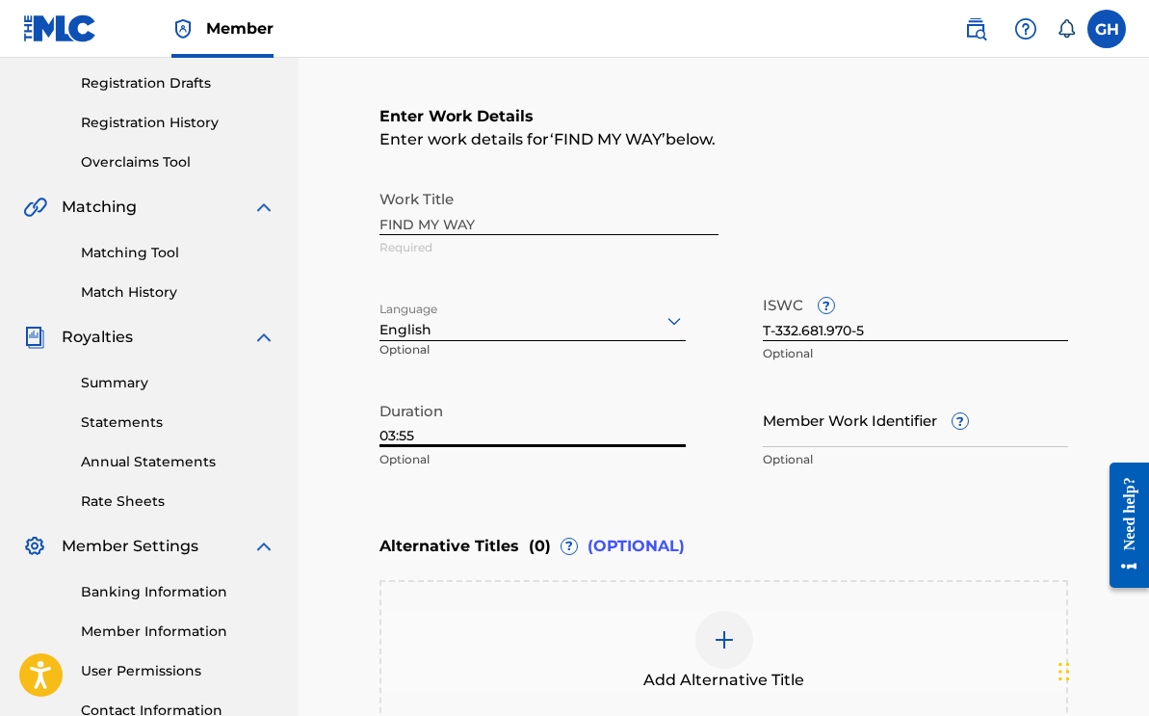
scroll to position [561, 0]
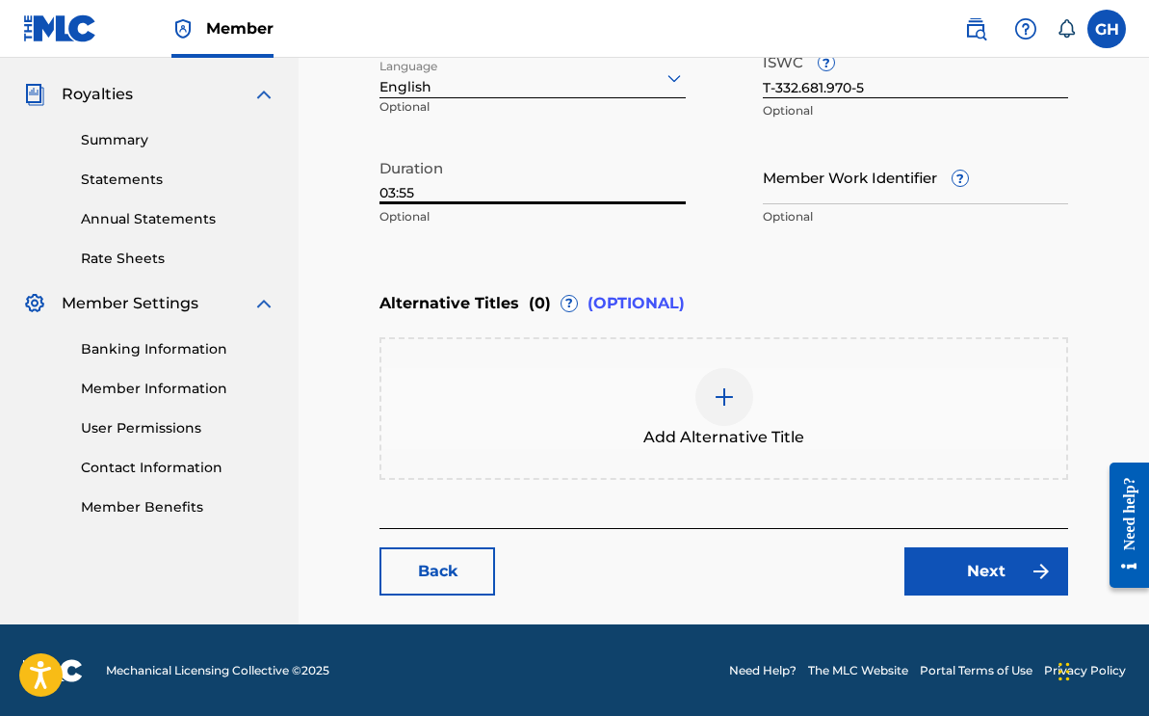
click at [942, 563] on link "Next" at bounding box center [986, 571] width 164 height 48
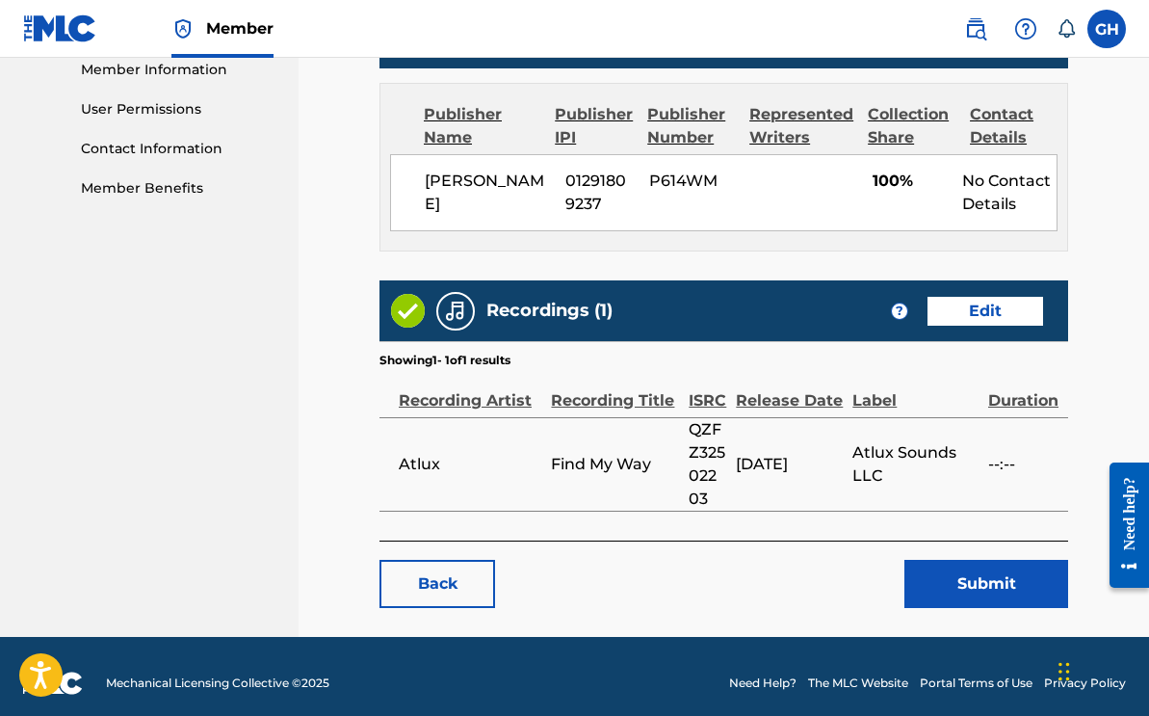
scroll to position [891, 0]
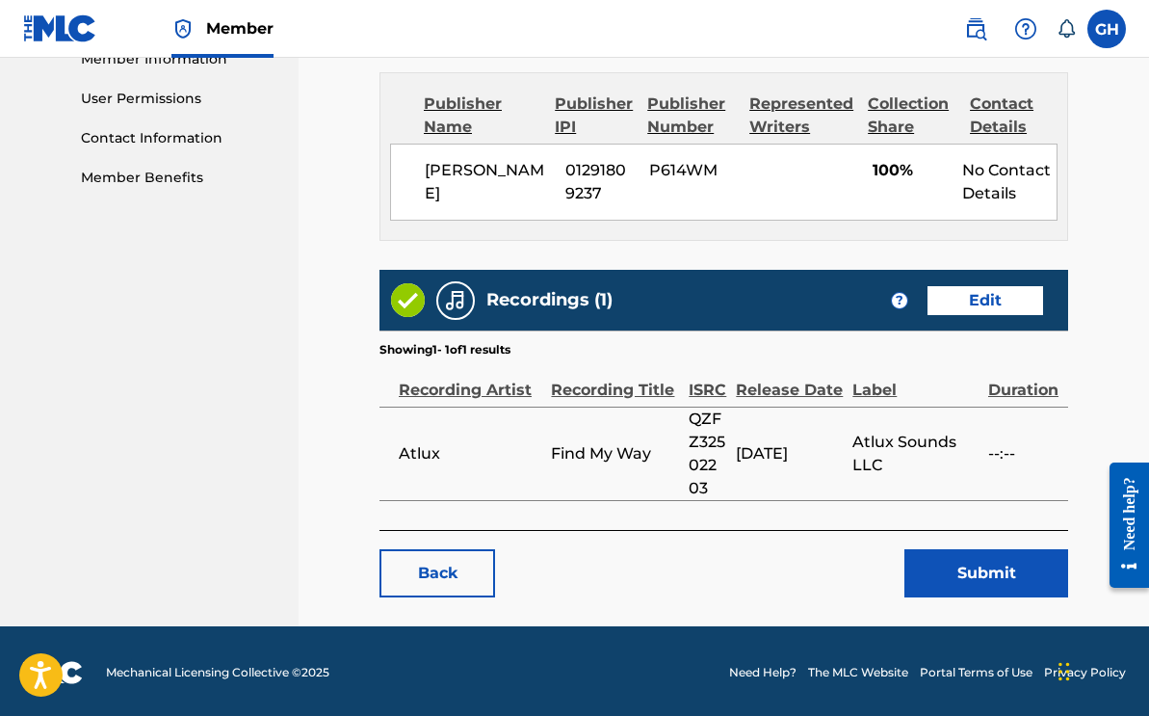
click at [954, 564] on button "Submit" at bounding box center [986, 573] width 164 height 48
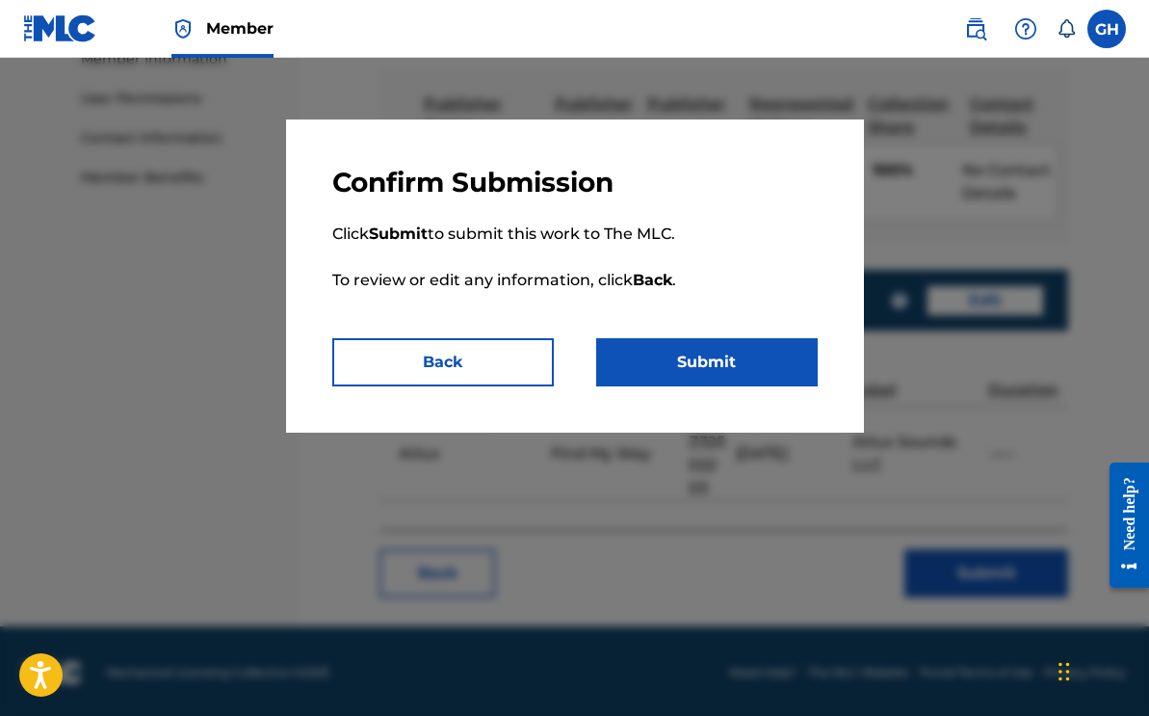
click at [743, 386] on div "Confirm Submission Click Submit to submit this work to The MLC. To review or ed…" at bounding box center [575, 275] width 578 height 313
click at [712, 366] on button "Submit" at bounding box center [706, 362] width 221 height 48
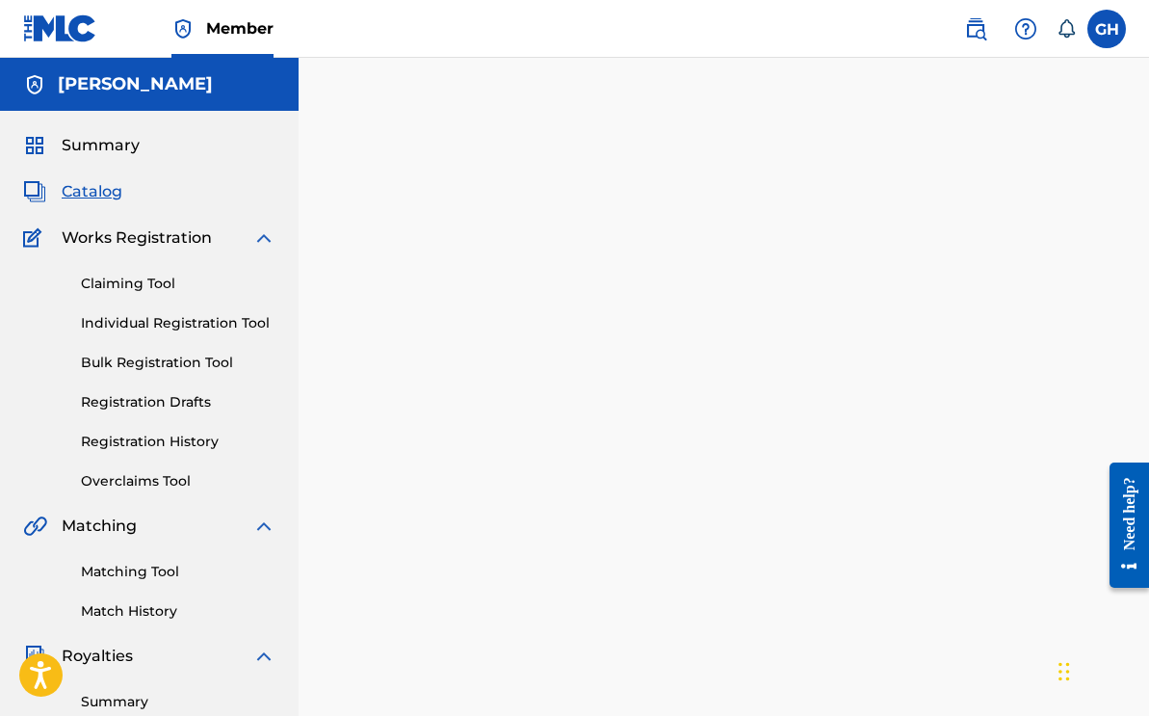
click at [90, 193] on span "Catalog" at bounding box center [92, 191] width 61 height 23
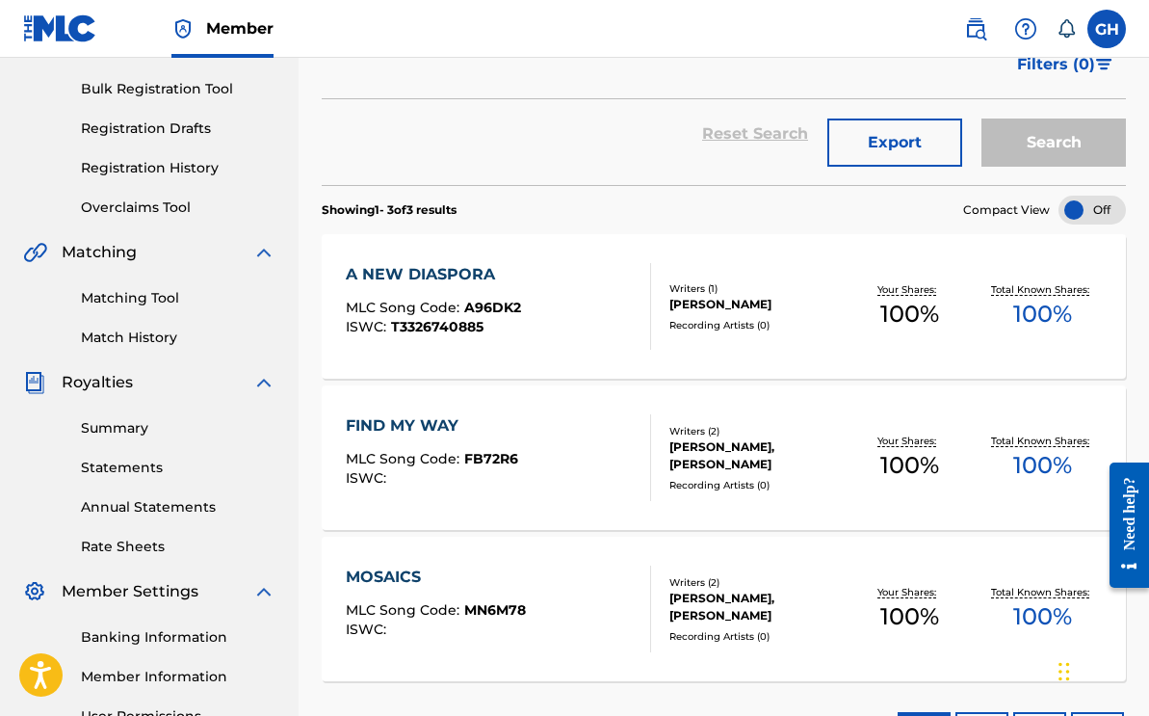
scroll to position [444, 0]
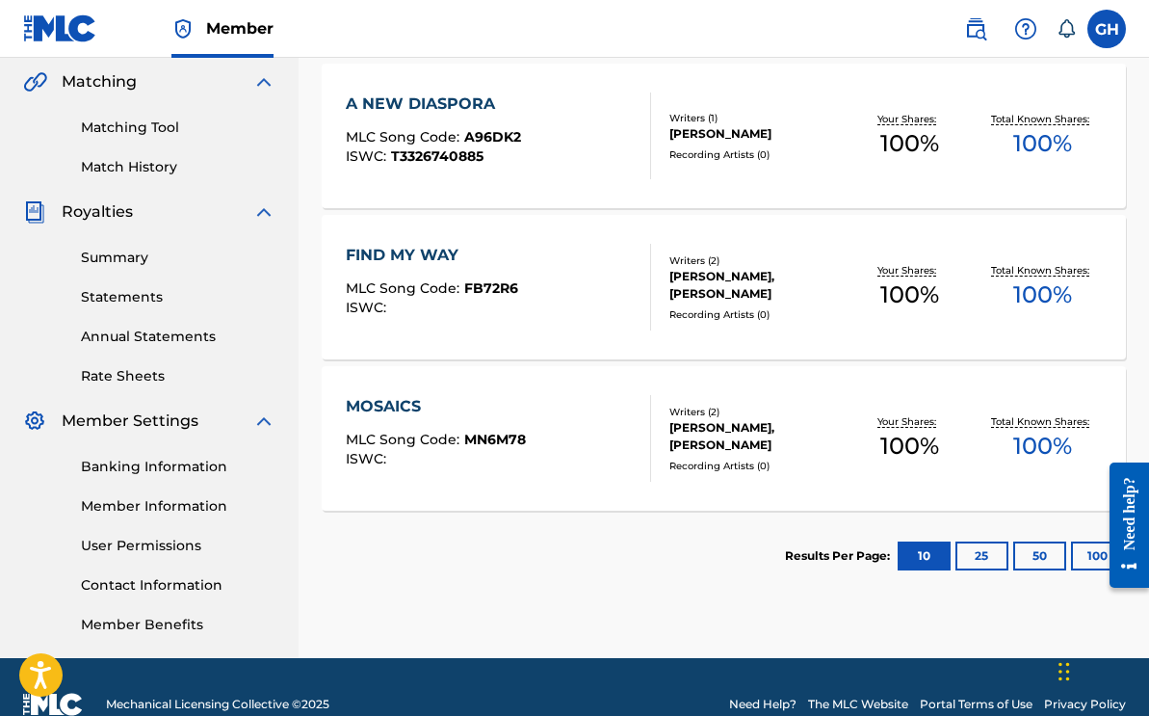
click at [456, 403] on div "MOSAICS" at bounding box center [436, 406] width 180 height 23
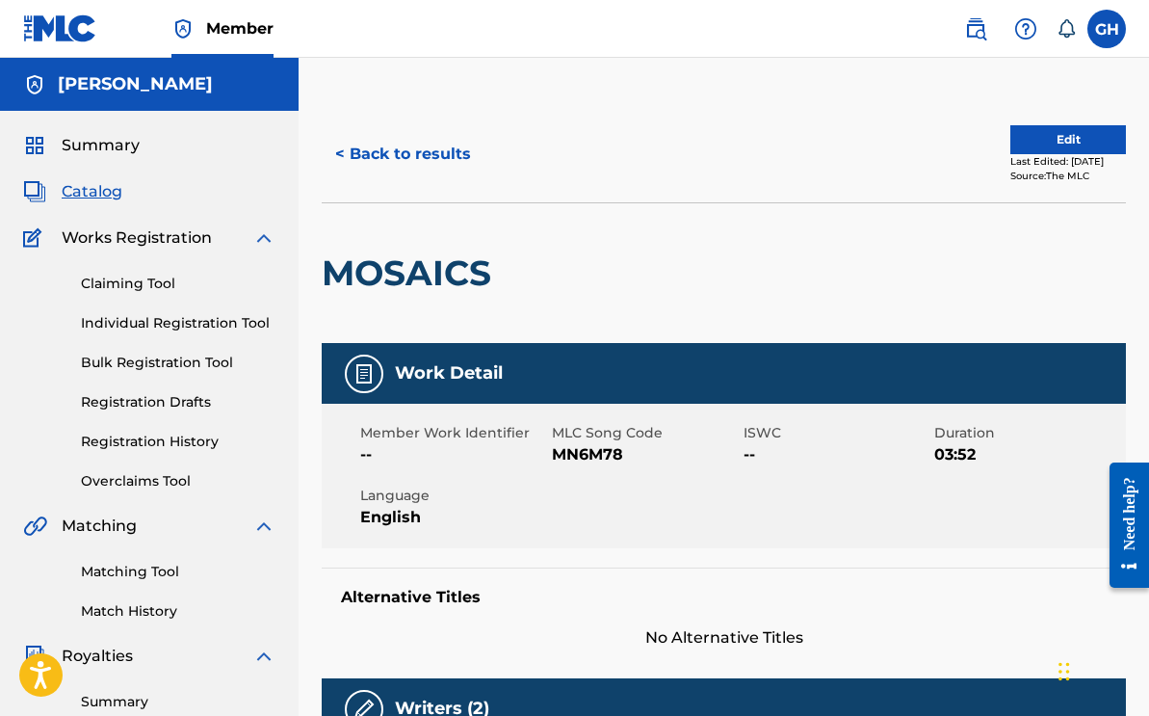
click at [100, 190] on span "Catalog" at bounding box center [92, 191] width 61 height 23
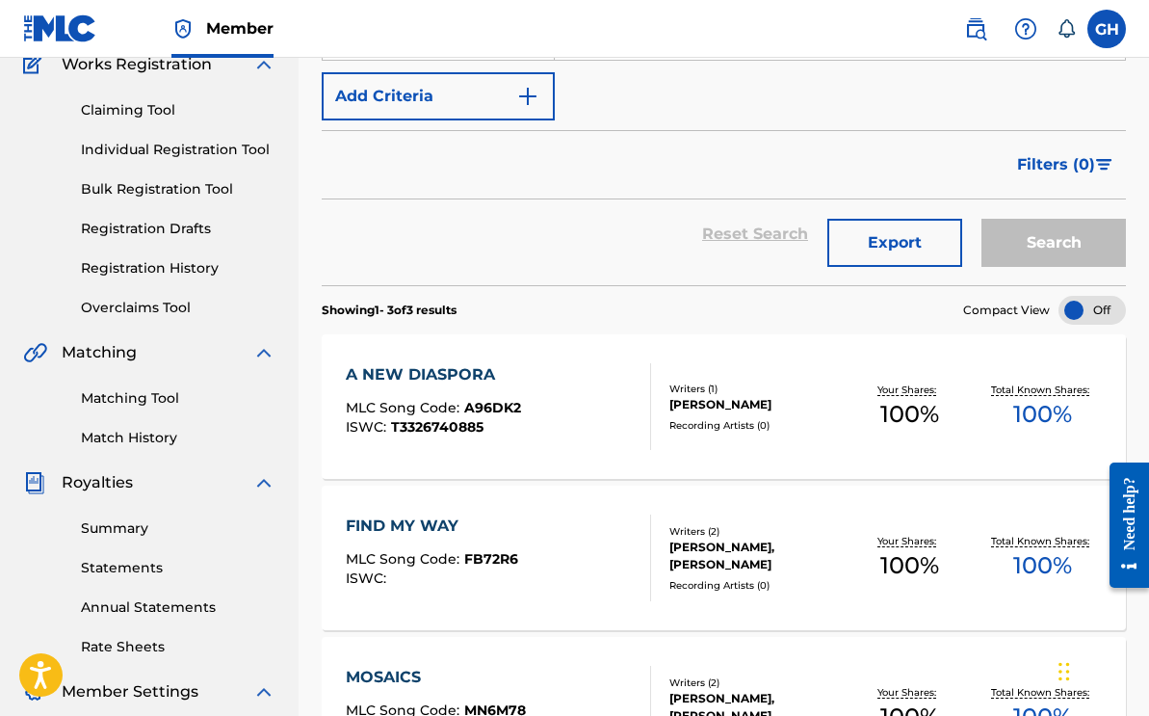
scroll to position [479, 0]
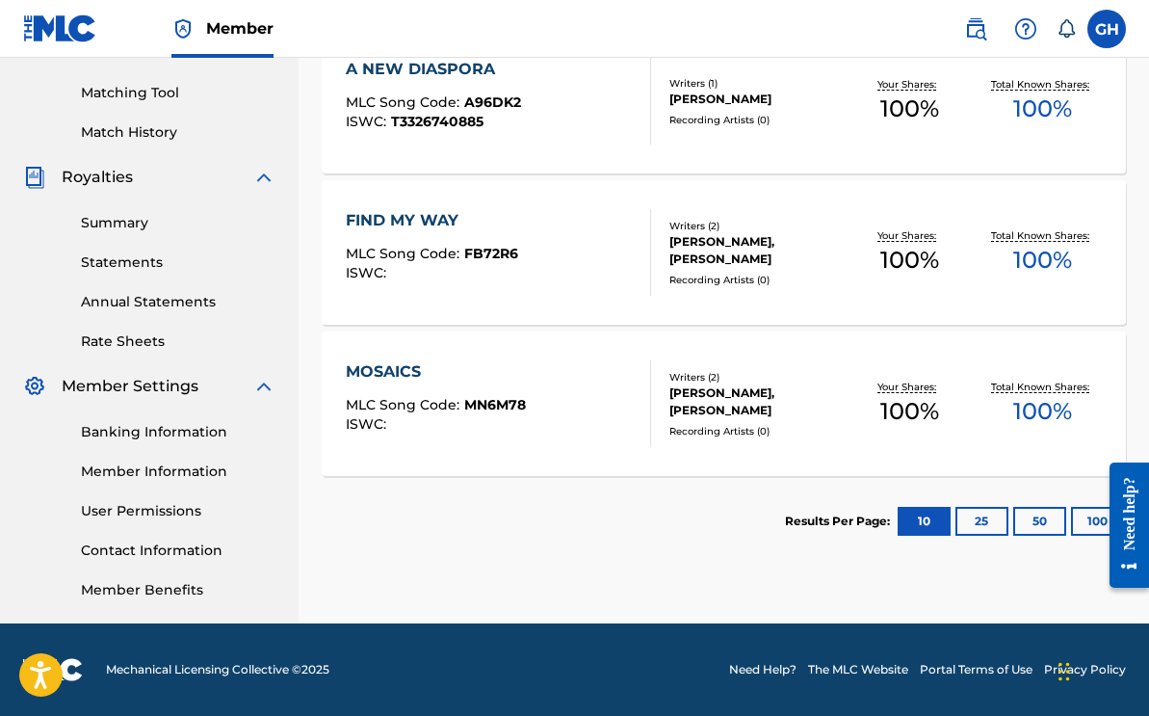
click at [423, 218] on div "FIND MY WAY" at bounding box center [432, 220] width 172 height 23
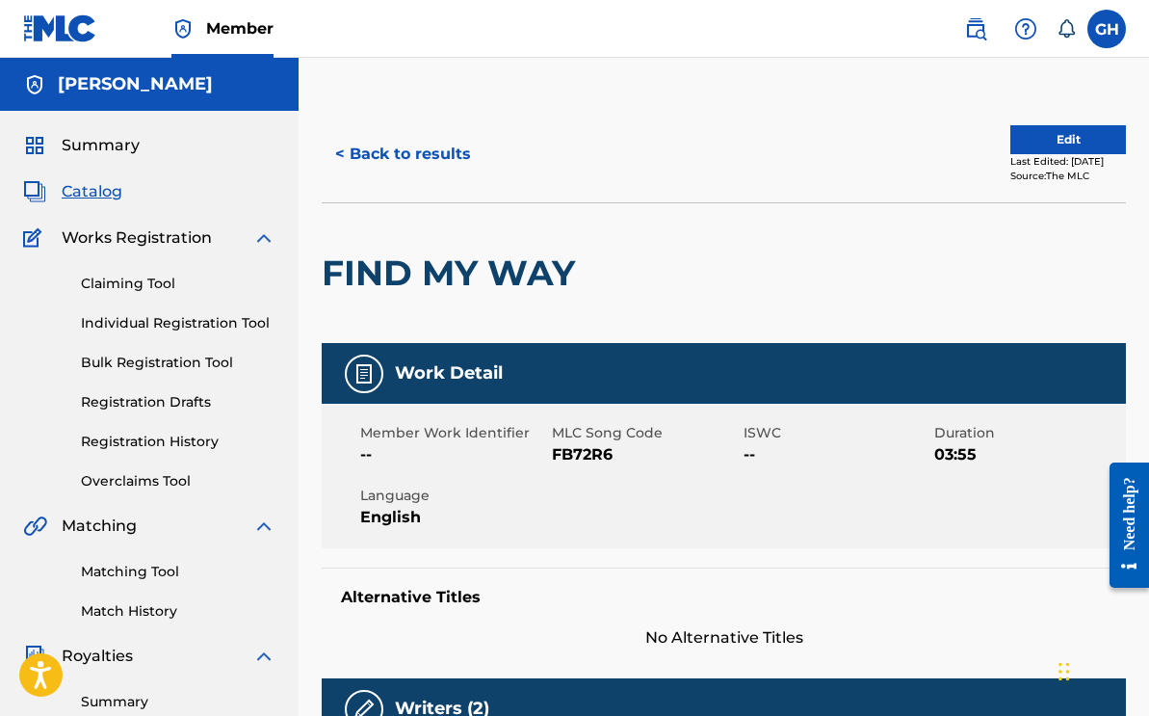
click at [1039, 152] on button "Edit" at bounding box center [1068, 139] width 116 height 29
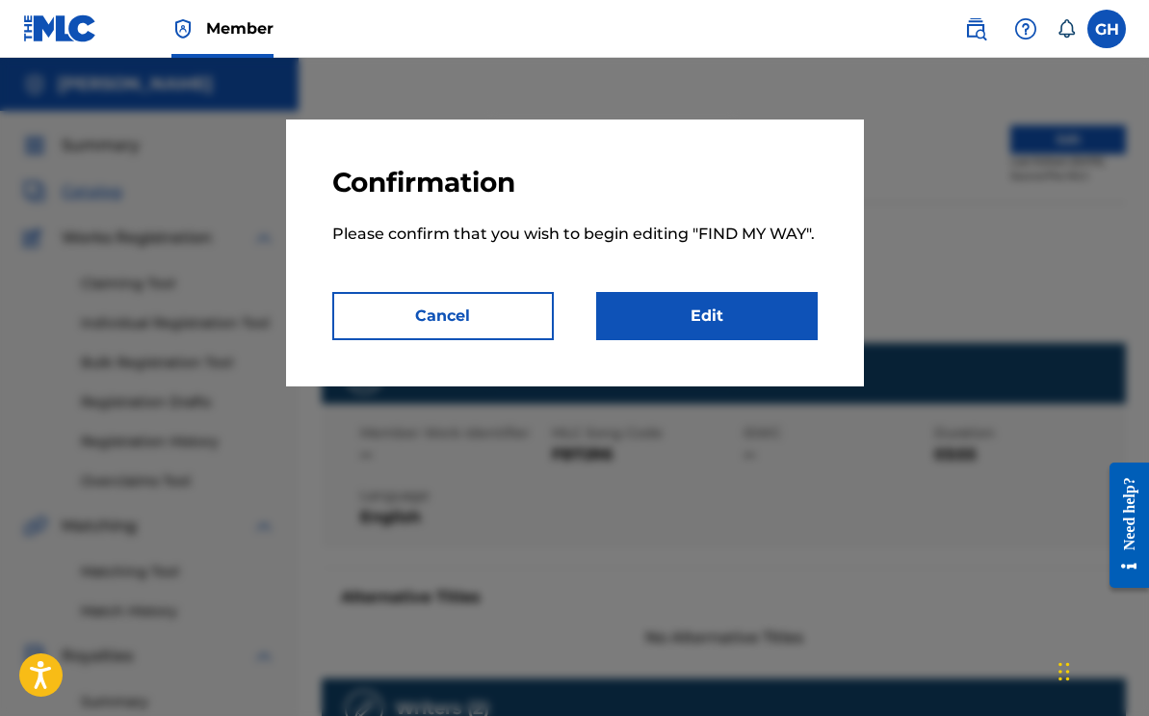
click at [676, 328] on link "Edit" at bounding box center [706, 316] width 221 height 48
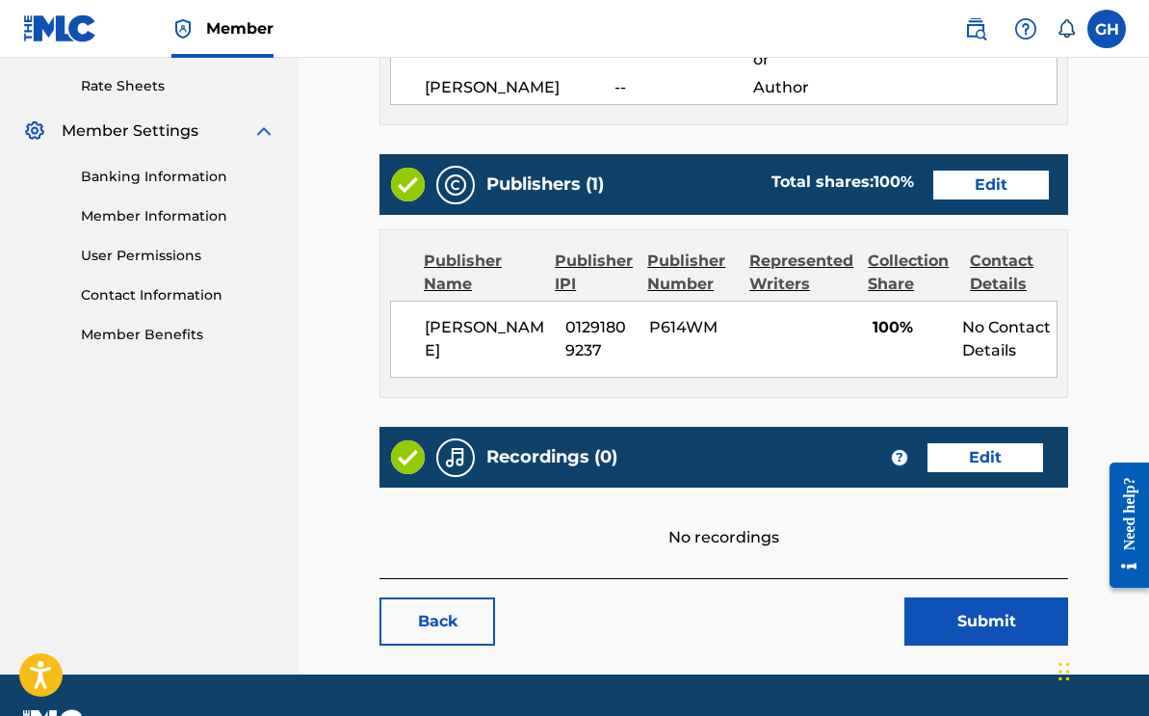
scroll to position [783, 0]
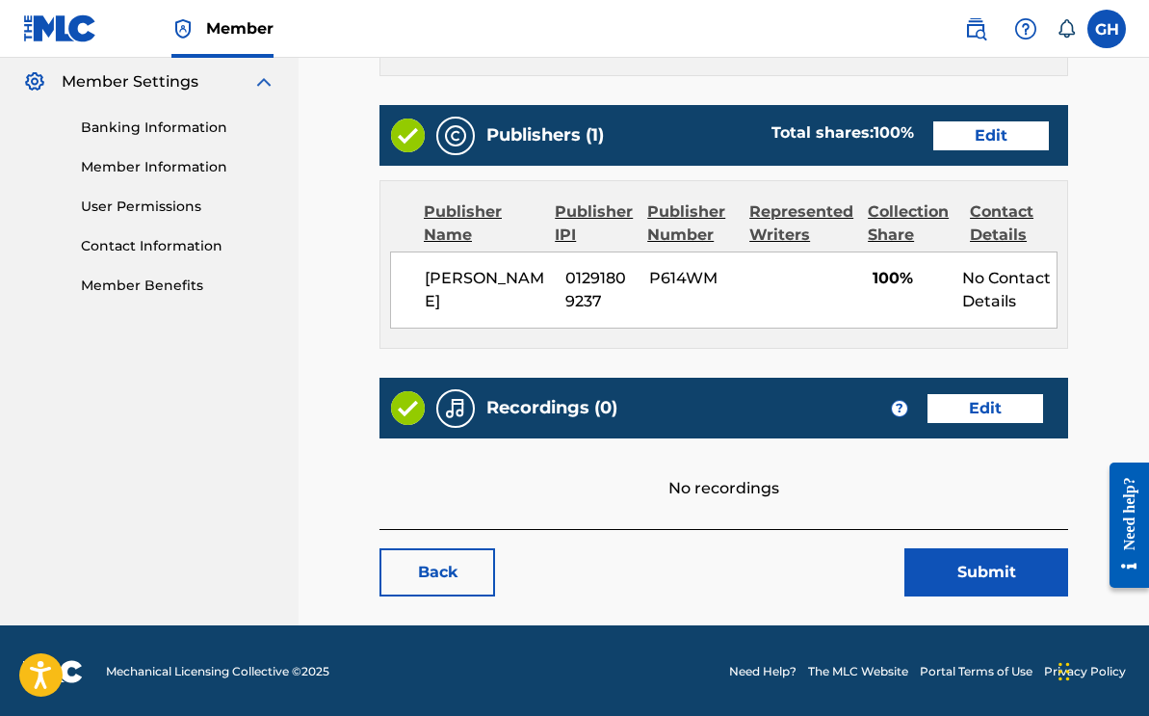
click at [984, 134] on link "Edit" at bounding box center [991, 135] width 116 height 29
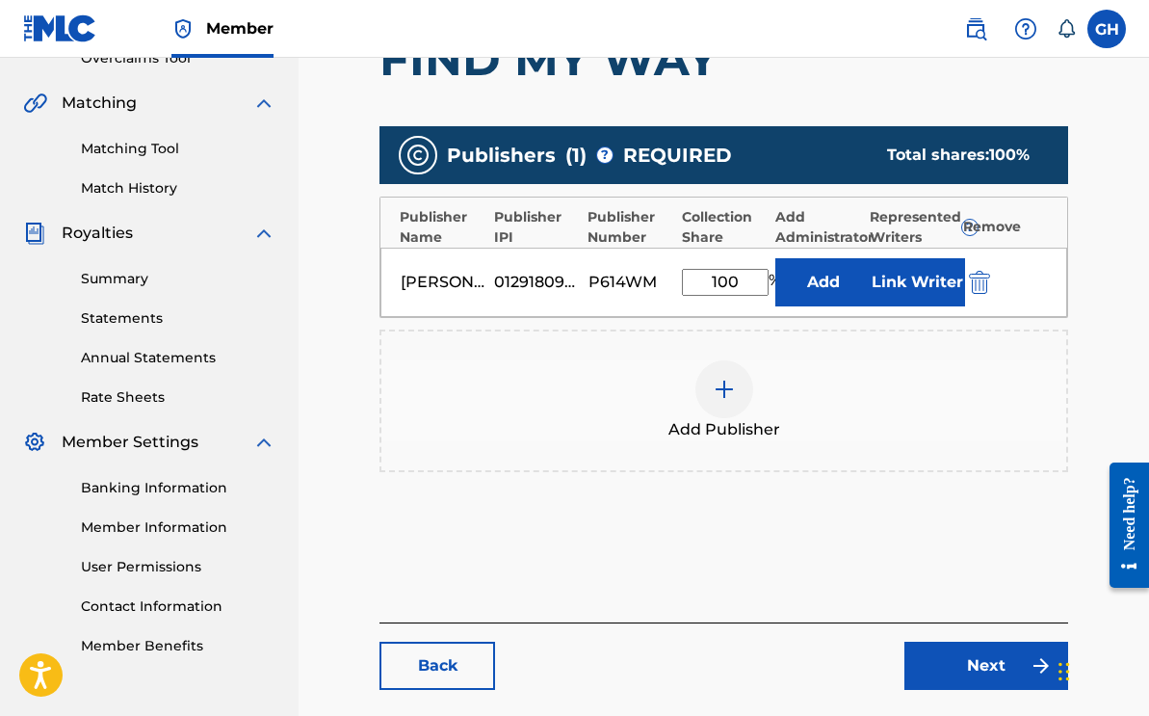
scroll to position [518, 0]
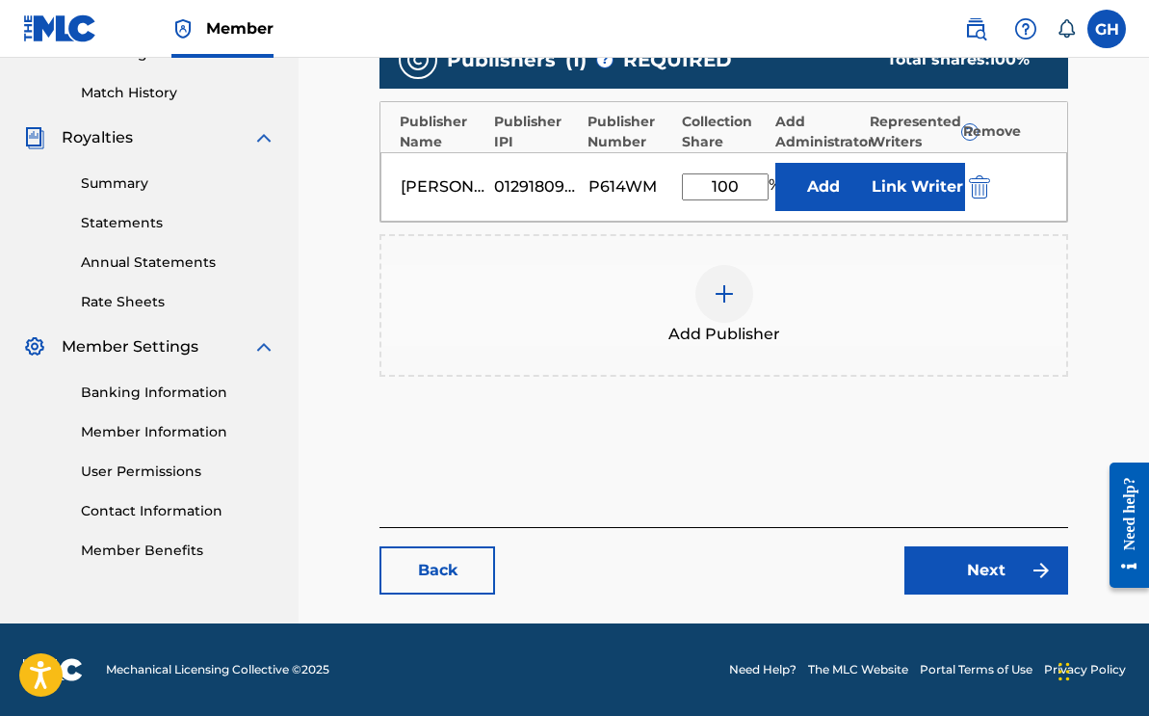
click at [744, 192] on input "100" at bounding box center [725, 186] width 87 height 27
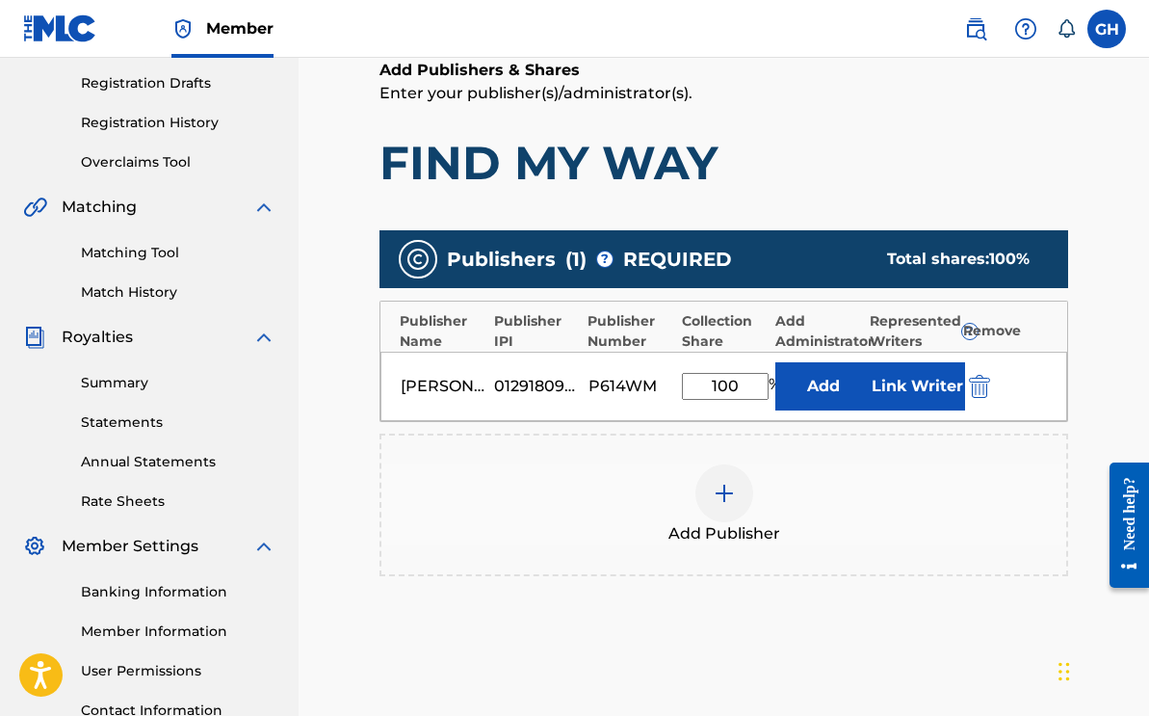
scroll to position [300, 0]
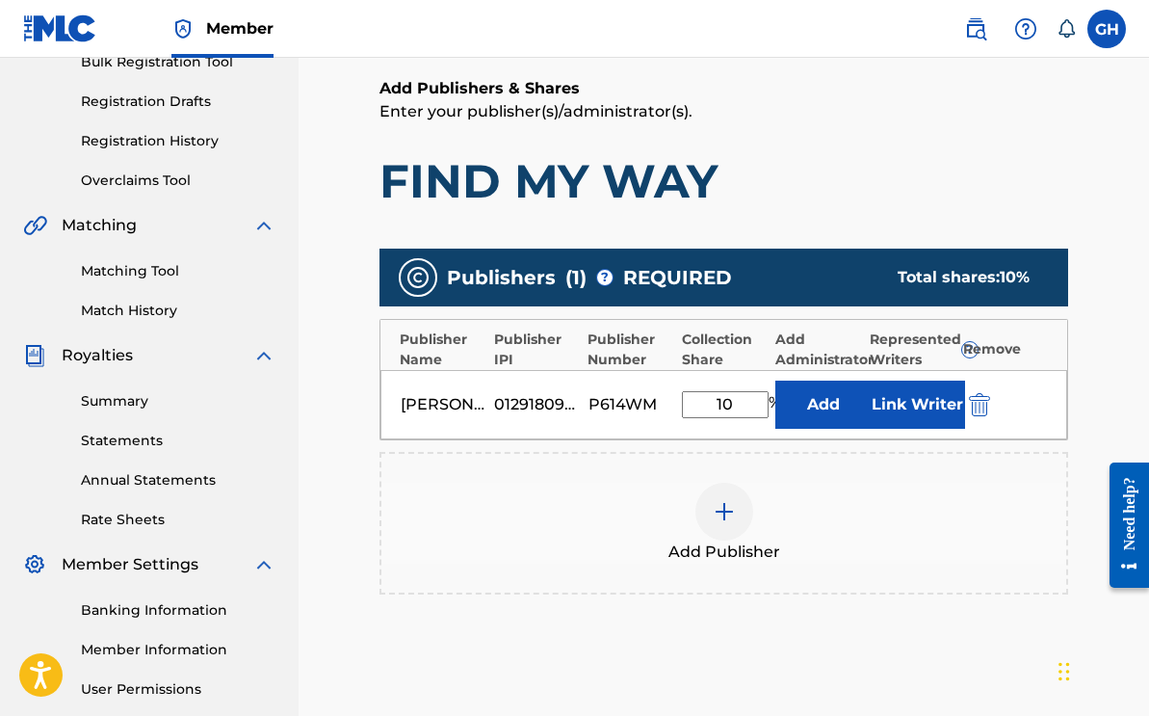
type input "1"
type input "85"
click at [906, 412] on button "Link Writer" at bounding box center [917, 404] width 96 height 48
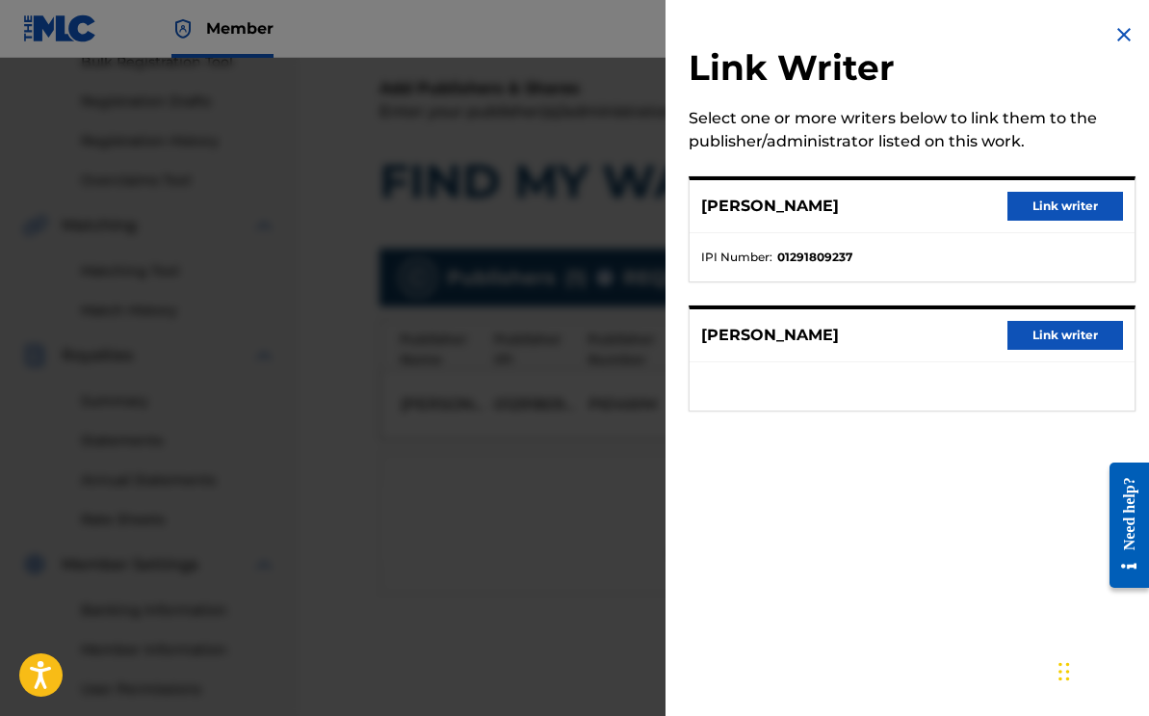
click at [1045, 214] on button "Link writer" at bounding box center [1065, 206] width 116 height 29
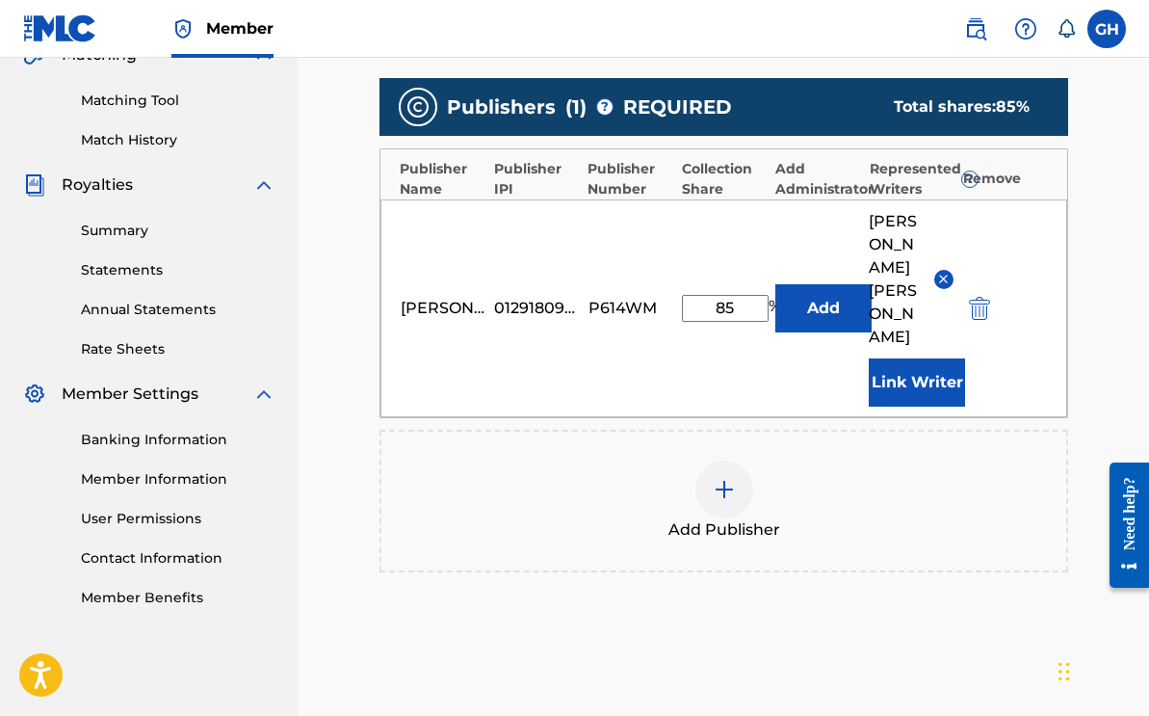
scroll to position [620, 0]
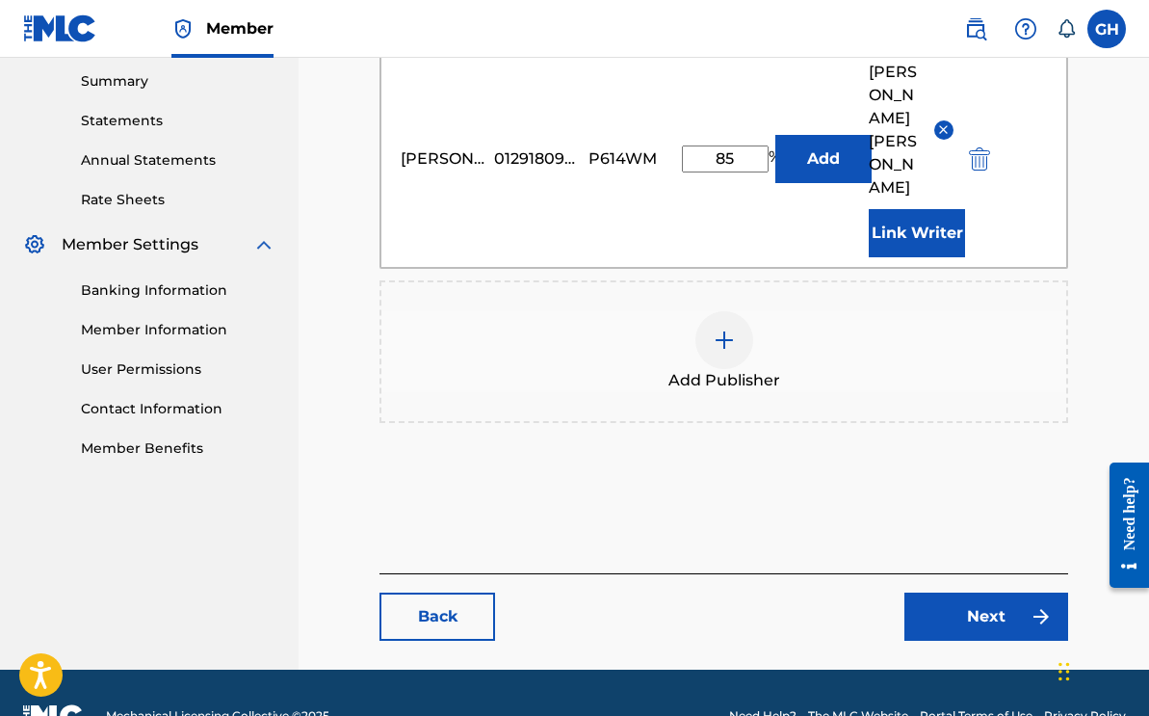
click at [973, 592] on link "Next" at bounding box center [986, 616] width 164 height 48
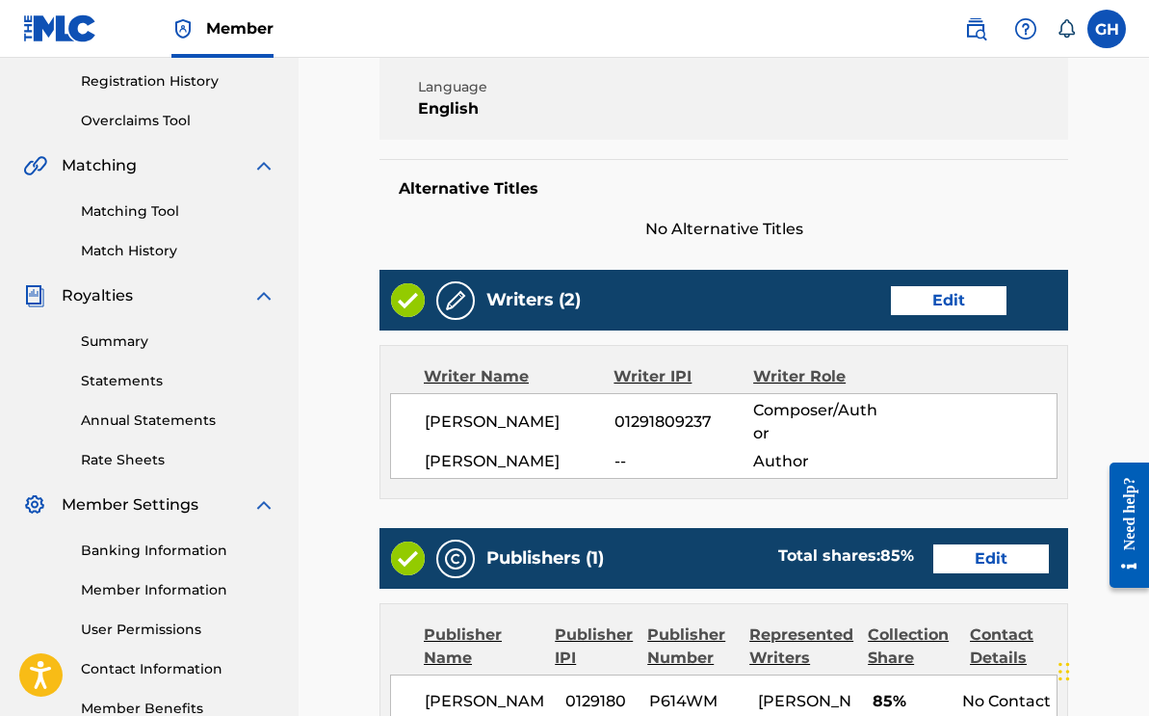
scroll to position [783, 0]
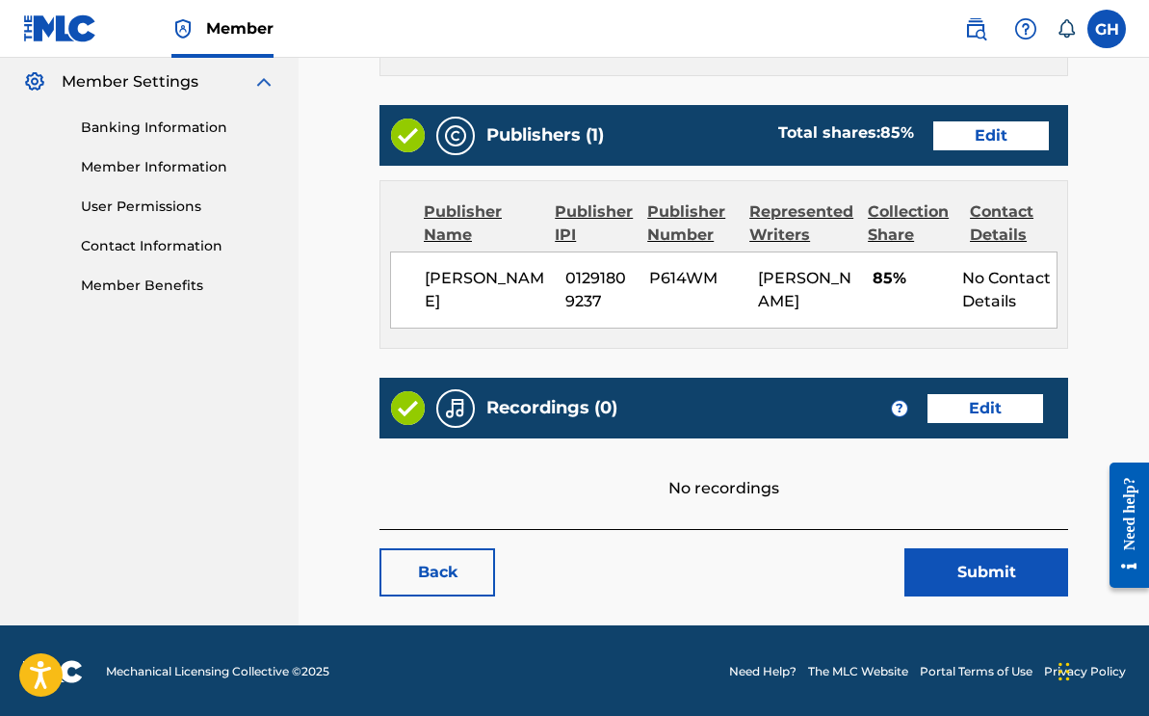
click at [964, 585] on button "Submit" at bounding box center [986, 572] width 164 height 48
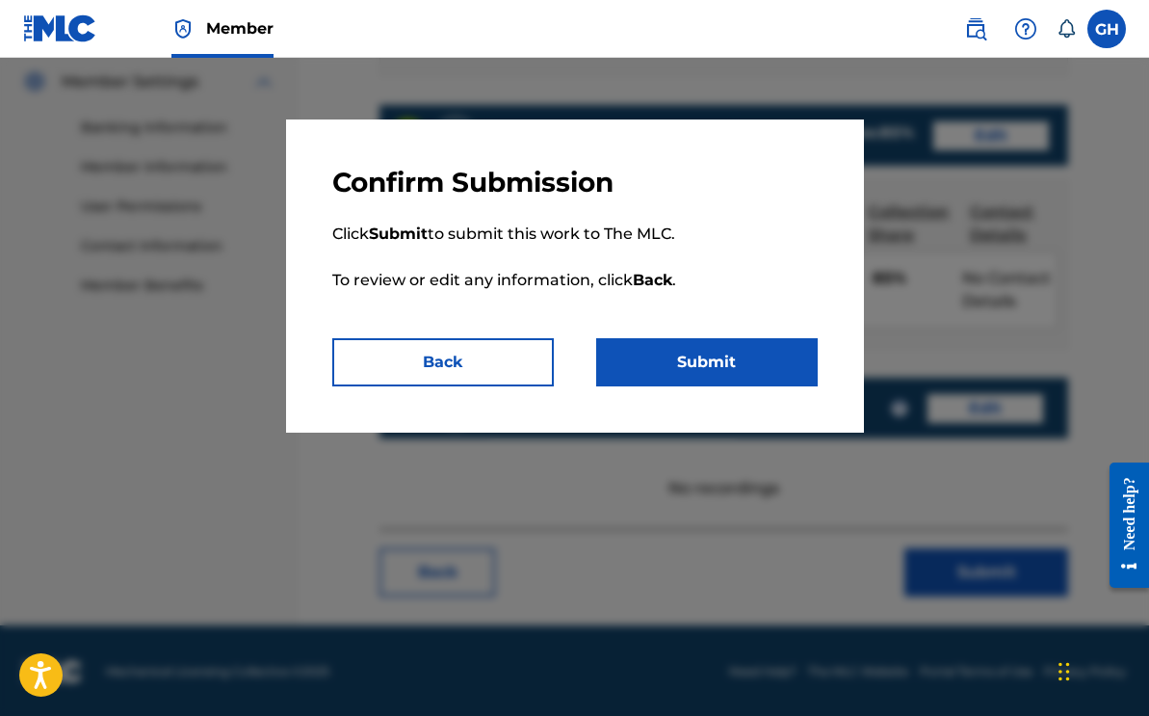
click at [711, 354] on button "Submit" at bounding box center [706, 362] width 221 height 48
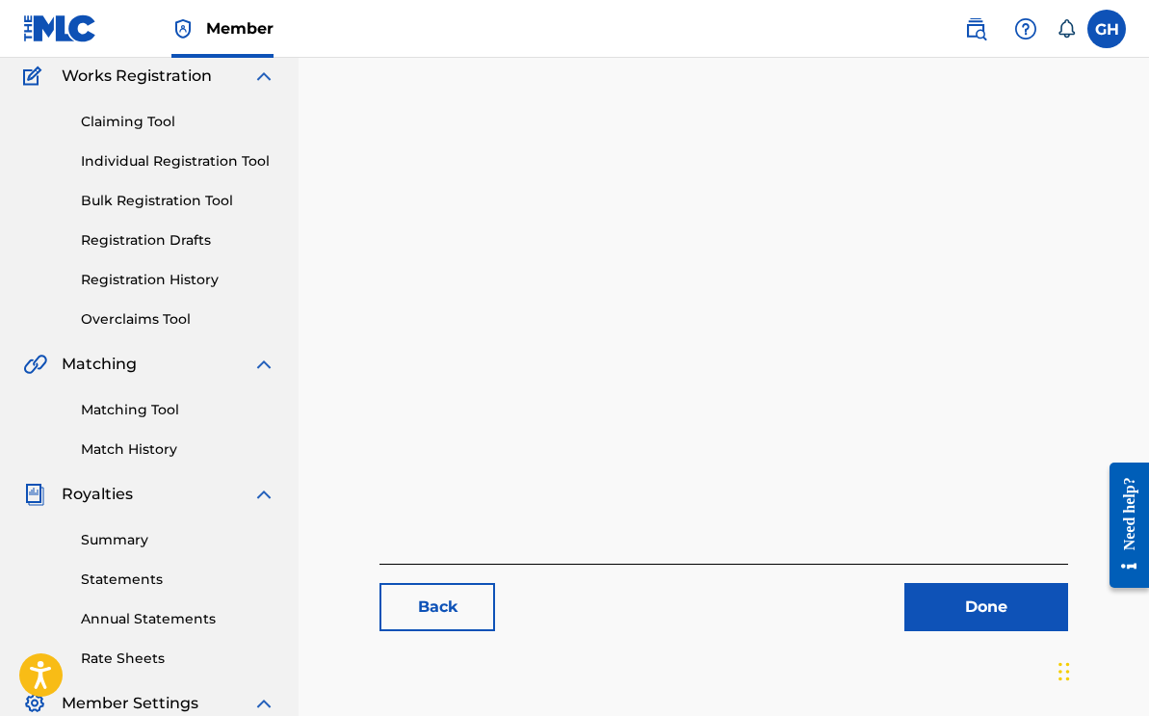
scroll to position [97, 0]
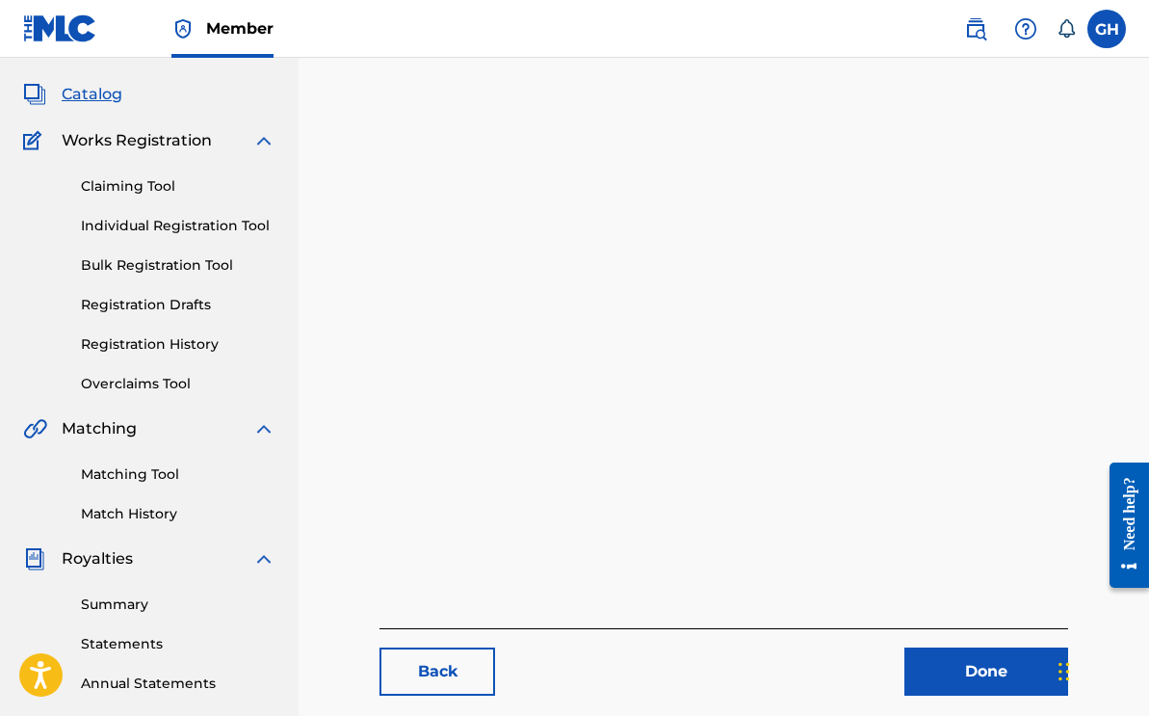
click at [898, 653] on div "Done" at bounding box center [974, 671] width 187 height 48
click at [927, 662] on link "Done" at bounding box center [986, 671] width 164 height 48
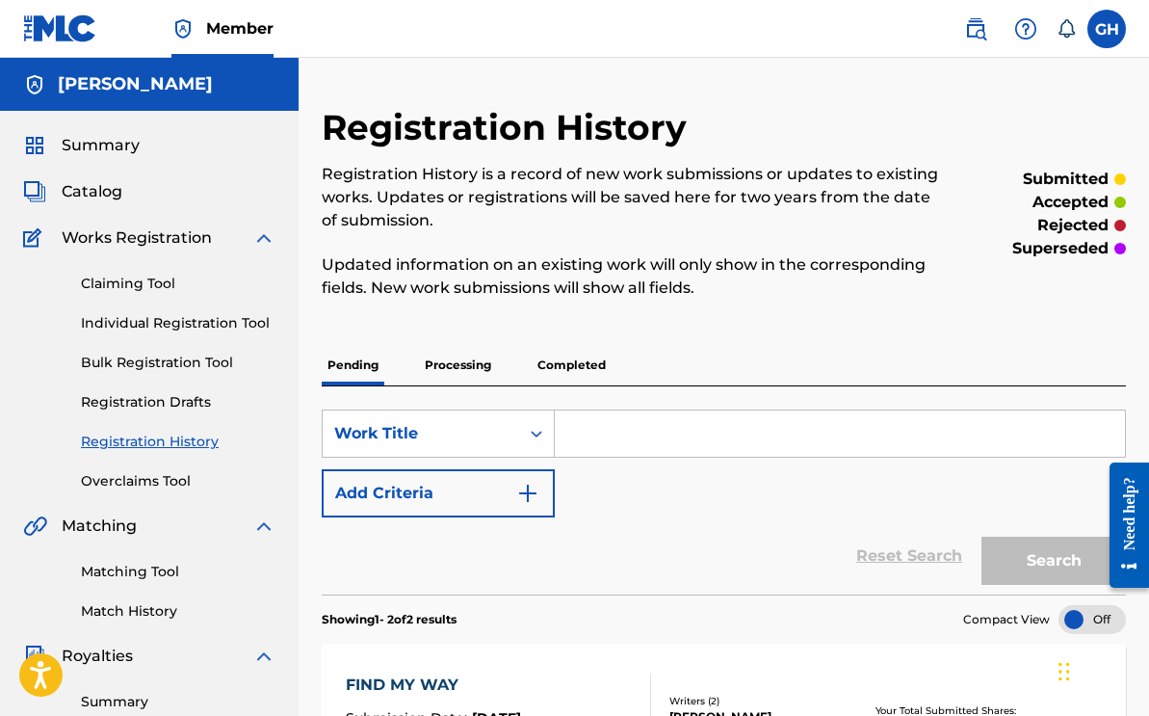
click at [102, 183] on span "Catalog" at bounding box center [92, 191] width 61 height 23
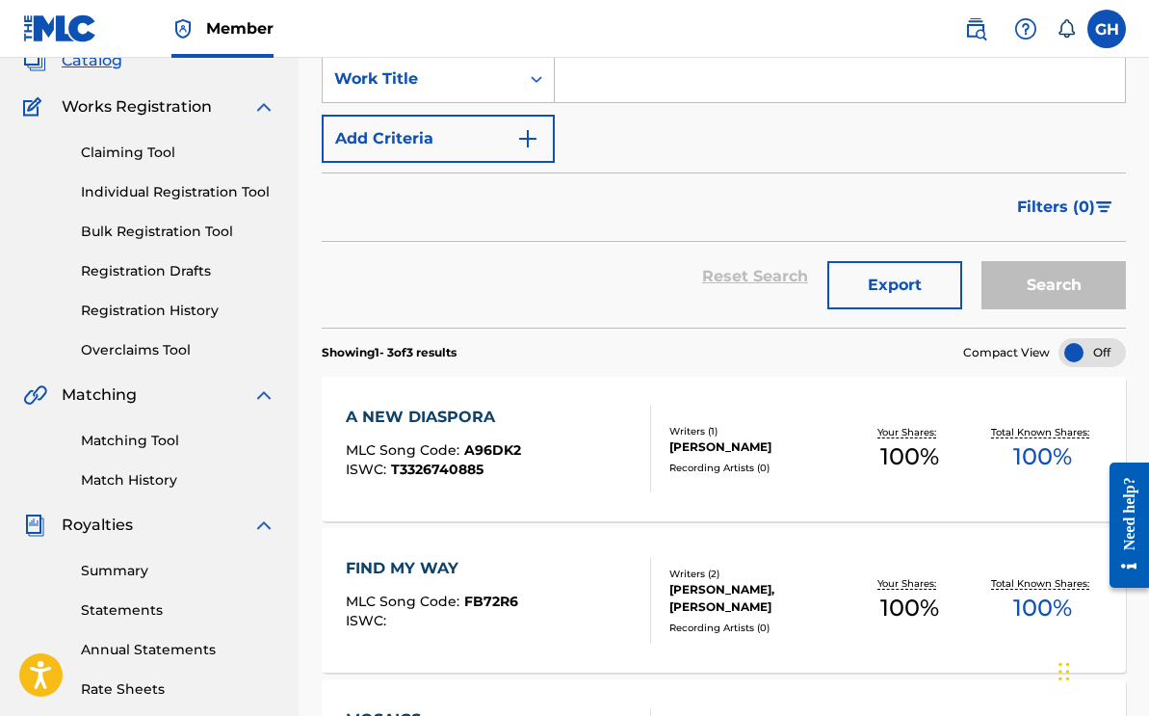
scroll to position [133, 0]
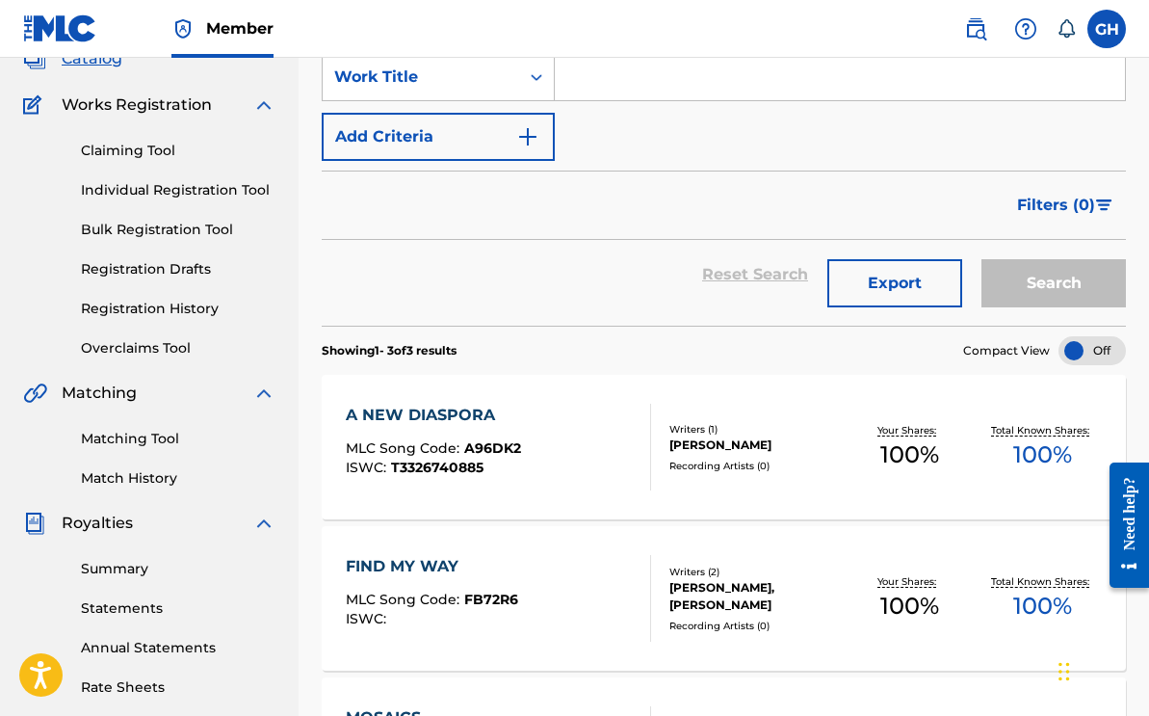
click at [151, 445] on link "Matching Tool" at bounding box center [178, 439] width 195 height 20
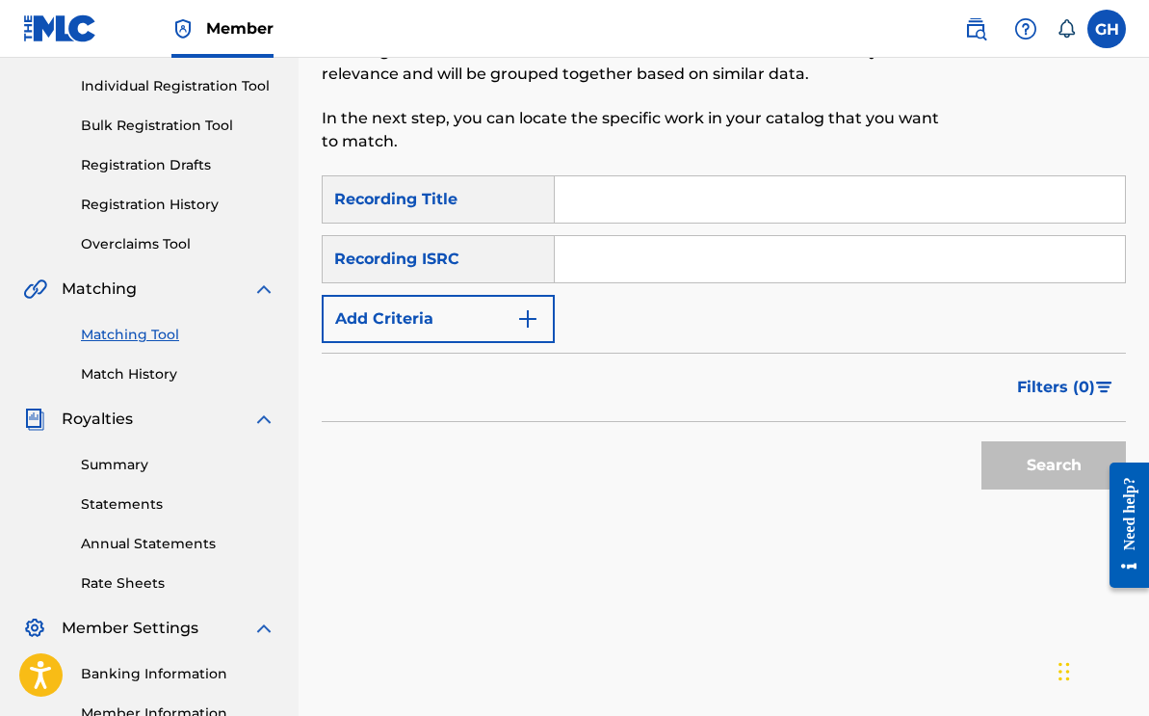
scroll to position [150, 0]
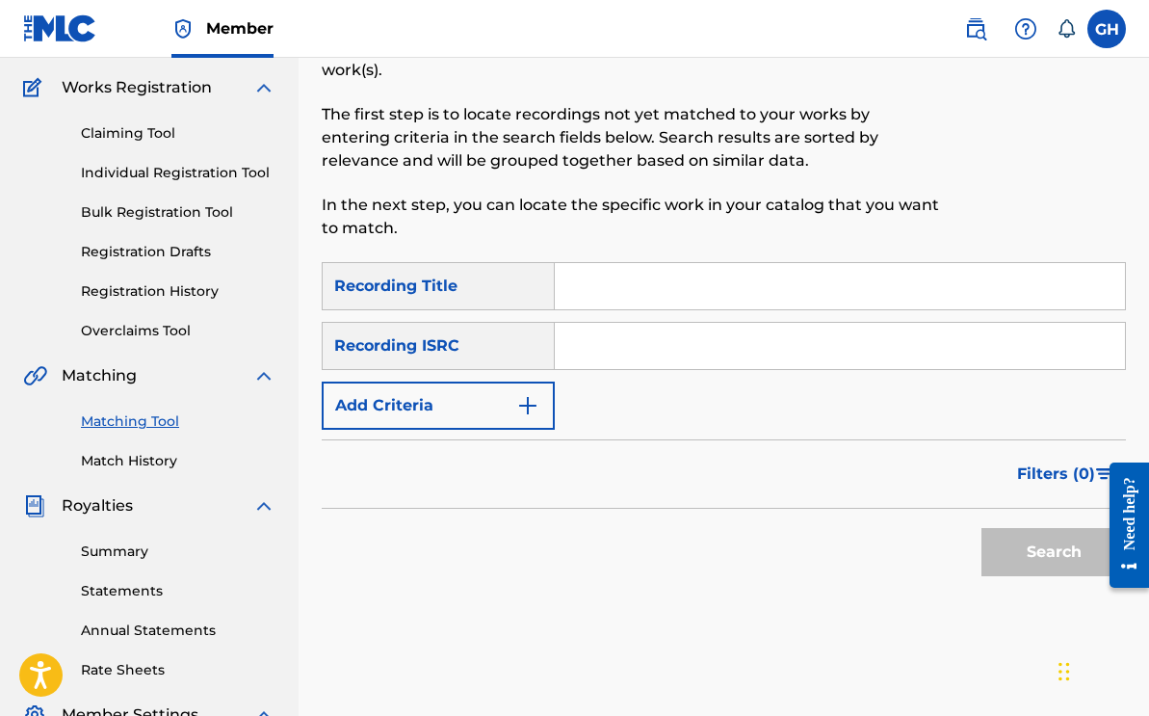
click at [611, 301] on input "Search Form" at bounding box center [840, 286] width 570 height 46
type input "Sunrise Lost"
click at [763, 347] on input "Search Form" at bounding box center [840, 346] width 570 height 46
paste input "QZTAU2202067"
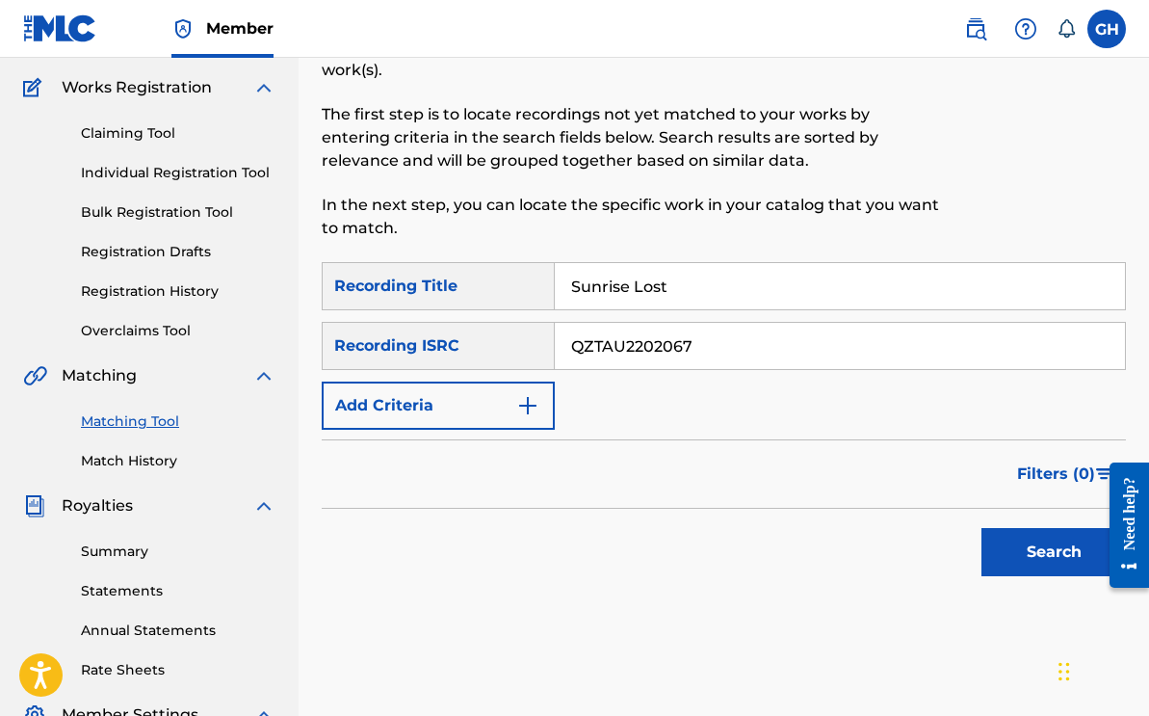
type input "QZTAU2202067"
click at [1003, 561] on button "Search" at bounding box center [1053, 552] width 144 height 48
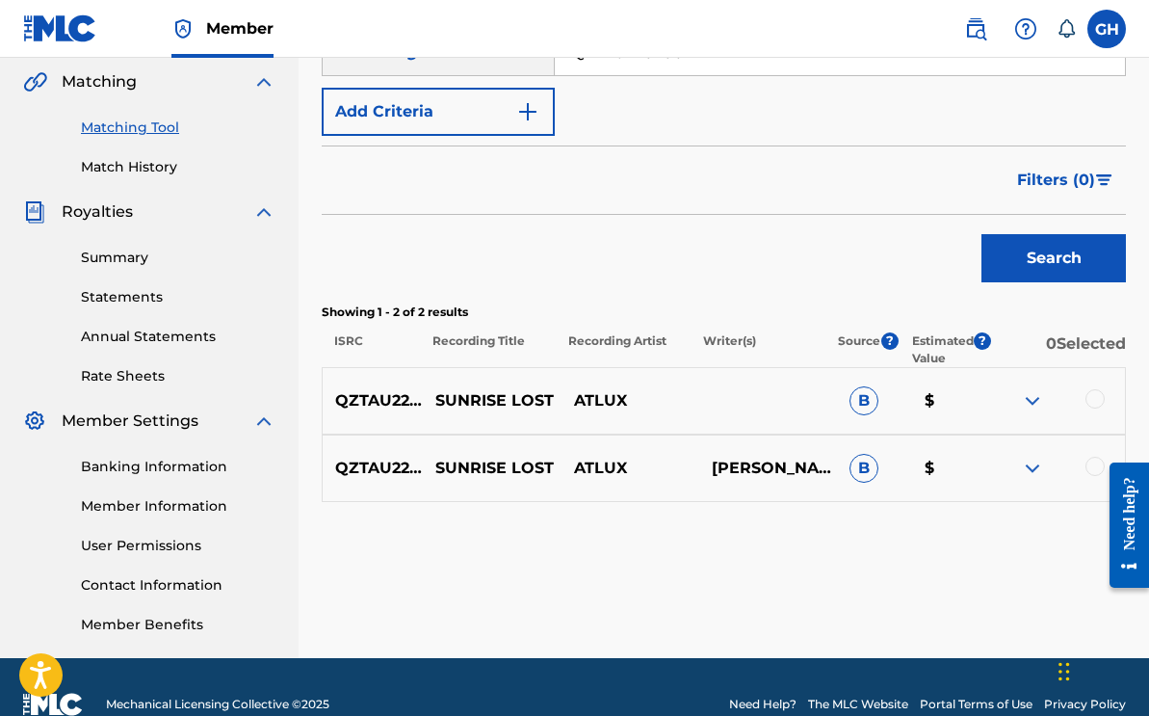
scroll to position [479, 0]
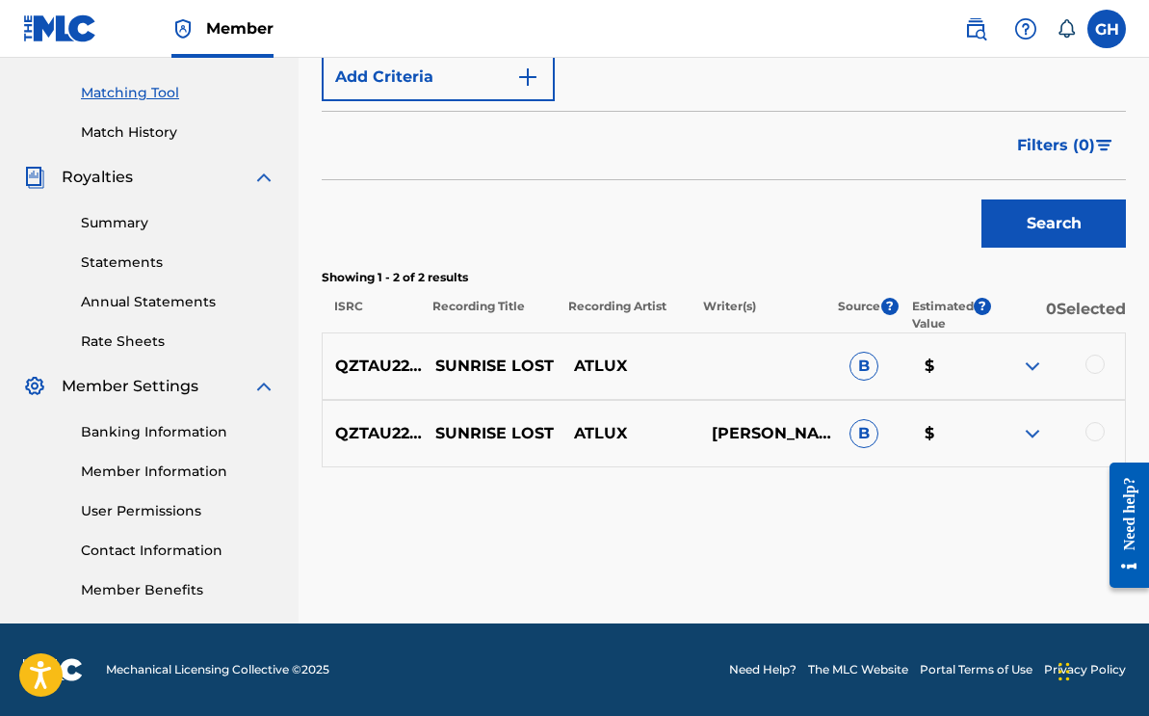
click at [1030, 373] on img at bounding box center [1032, 365] width 23 height 23
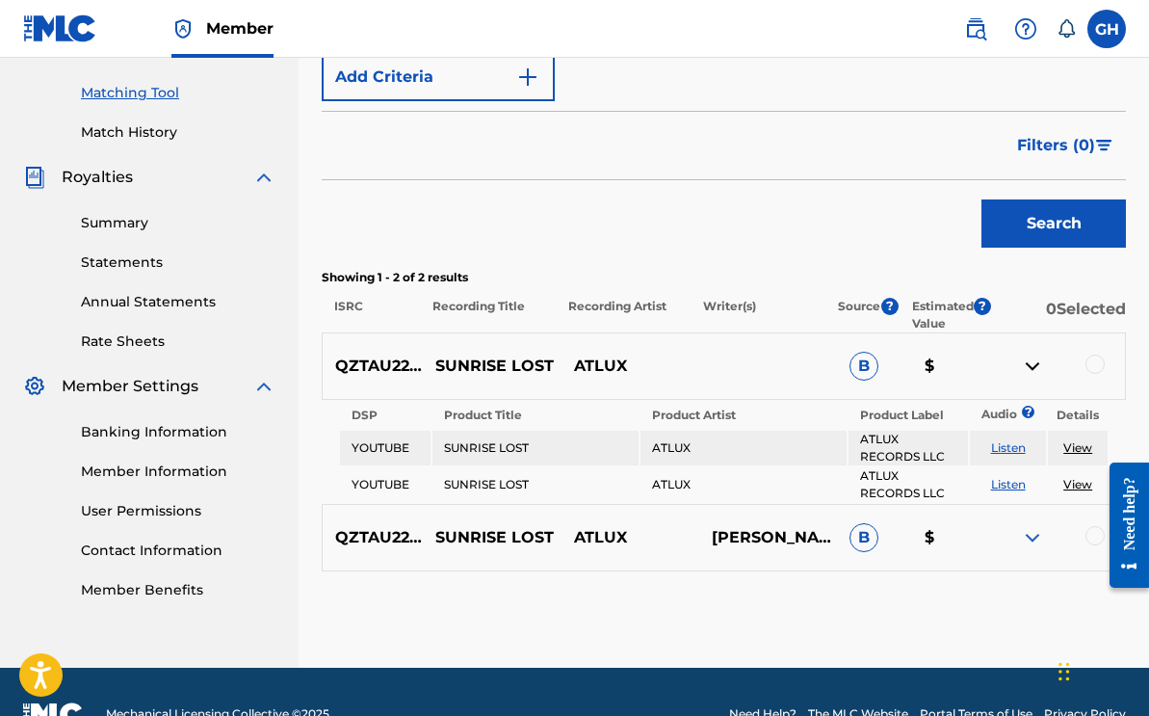
click at [1028, 539] on img at bounding box center [1032, 537] width 23 height 23
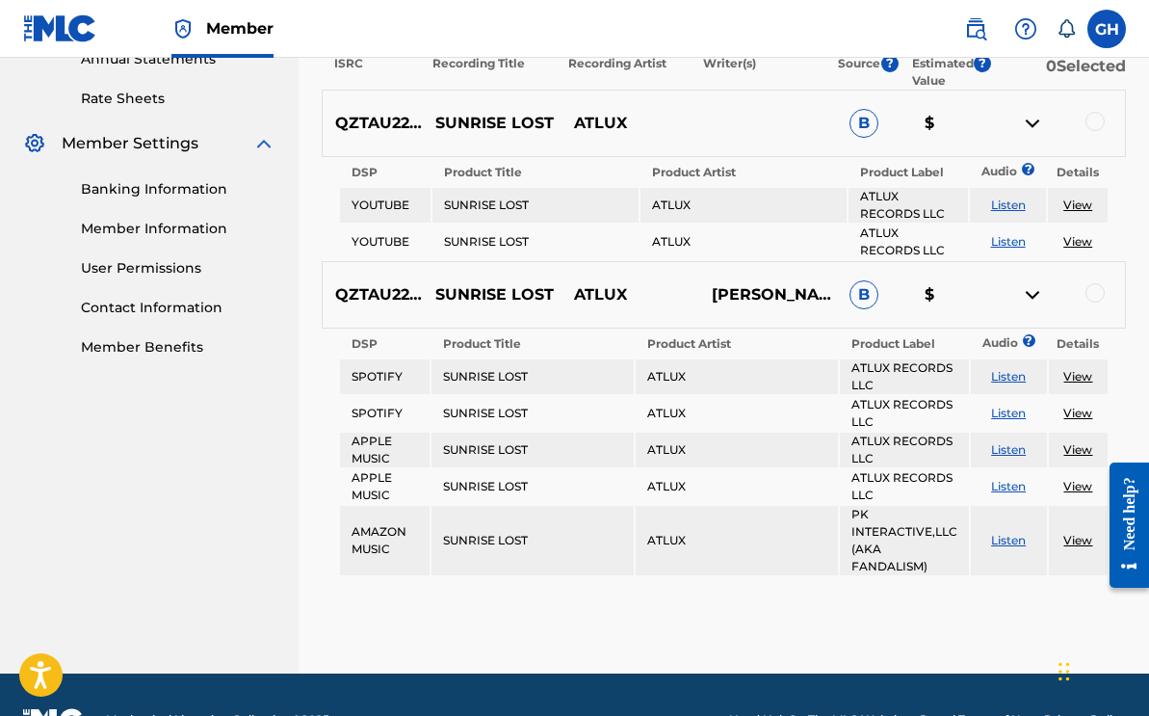
scroll to position [679, 0]
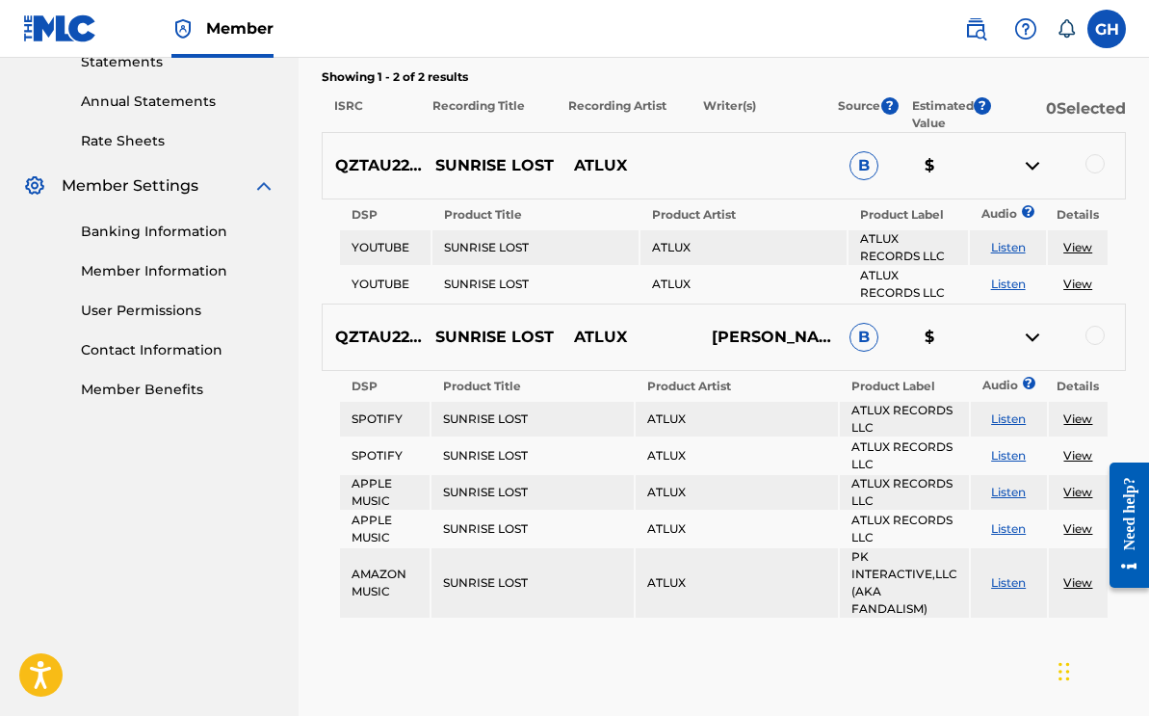
click at [387, 103] on p "ISRC" at bounding box center [371, 114] width 98 height 35
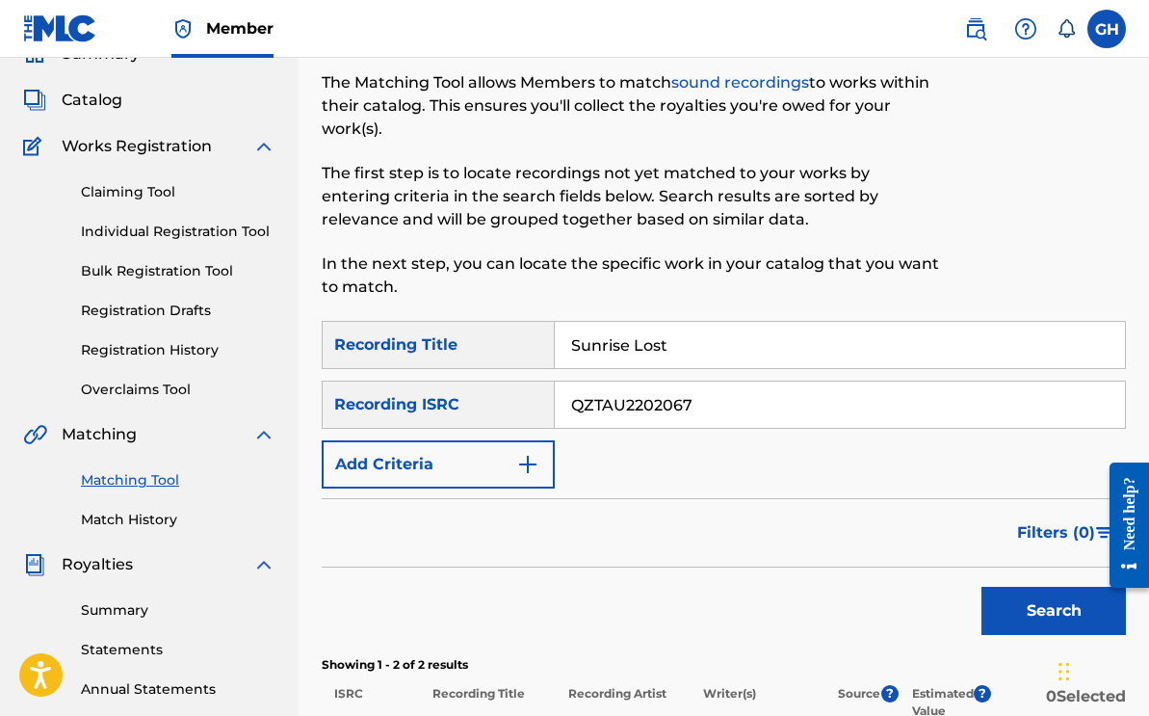
scroll to position [0, 0]
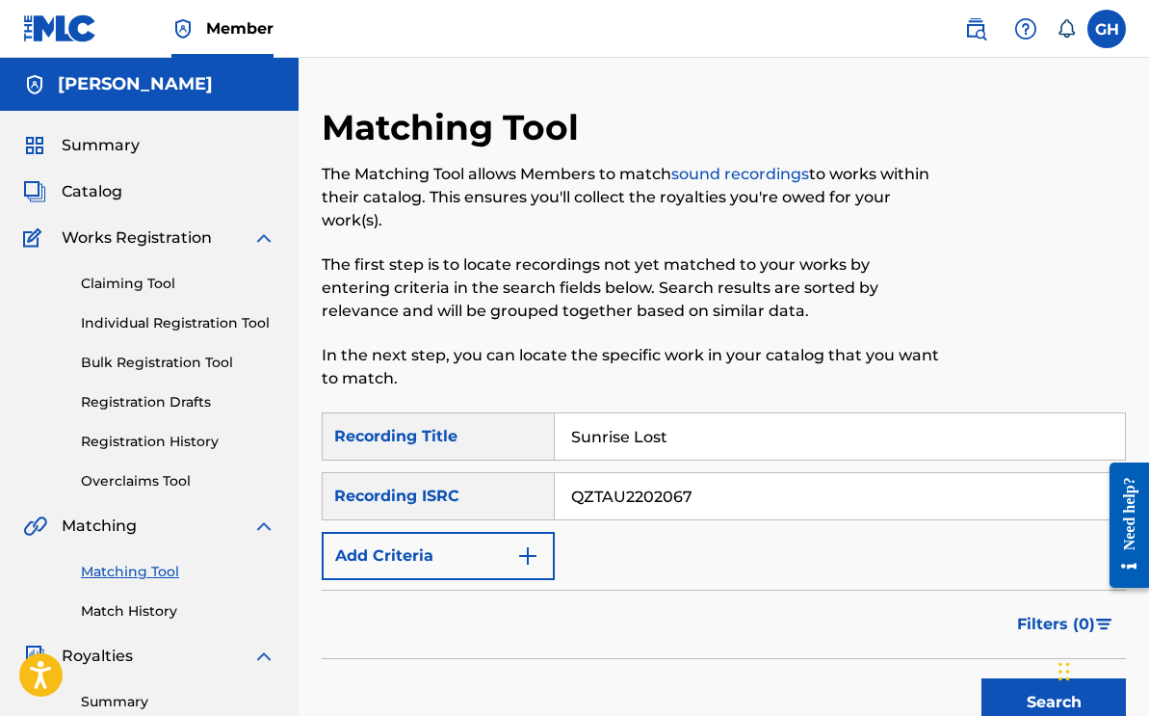
click at [143, 395] on link "Registration Drafts" at bounding box center [178, 402] width 195 height 20
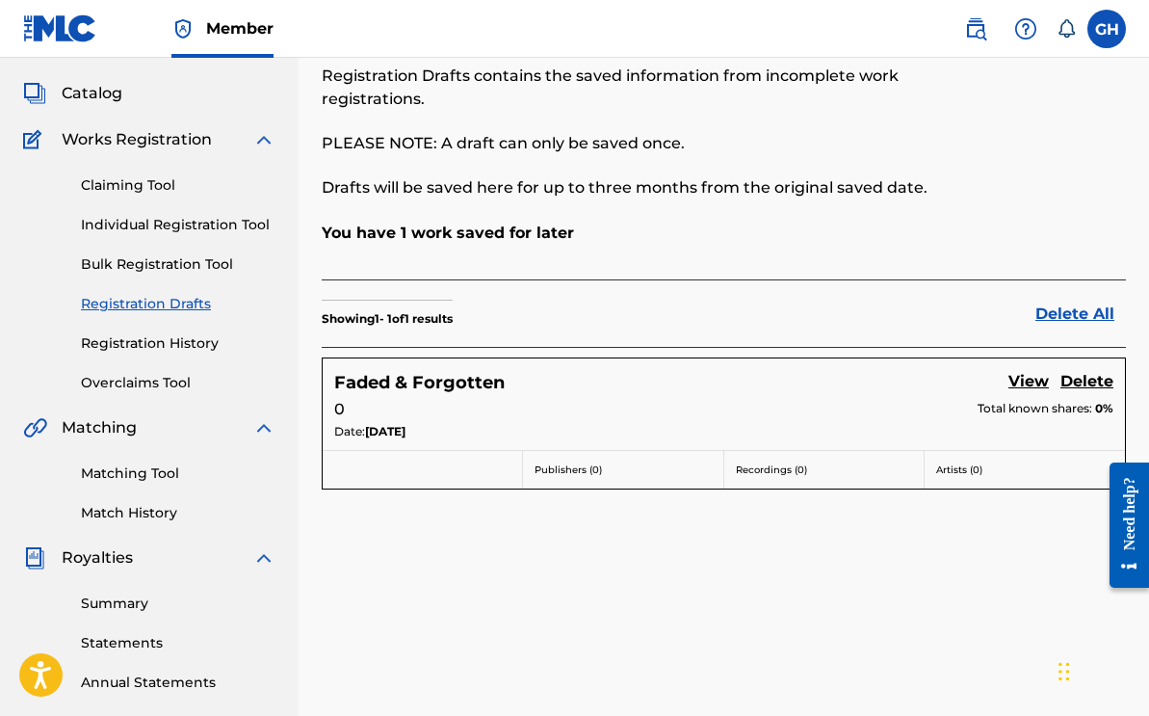
scroll to position [115, 0]
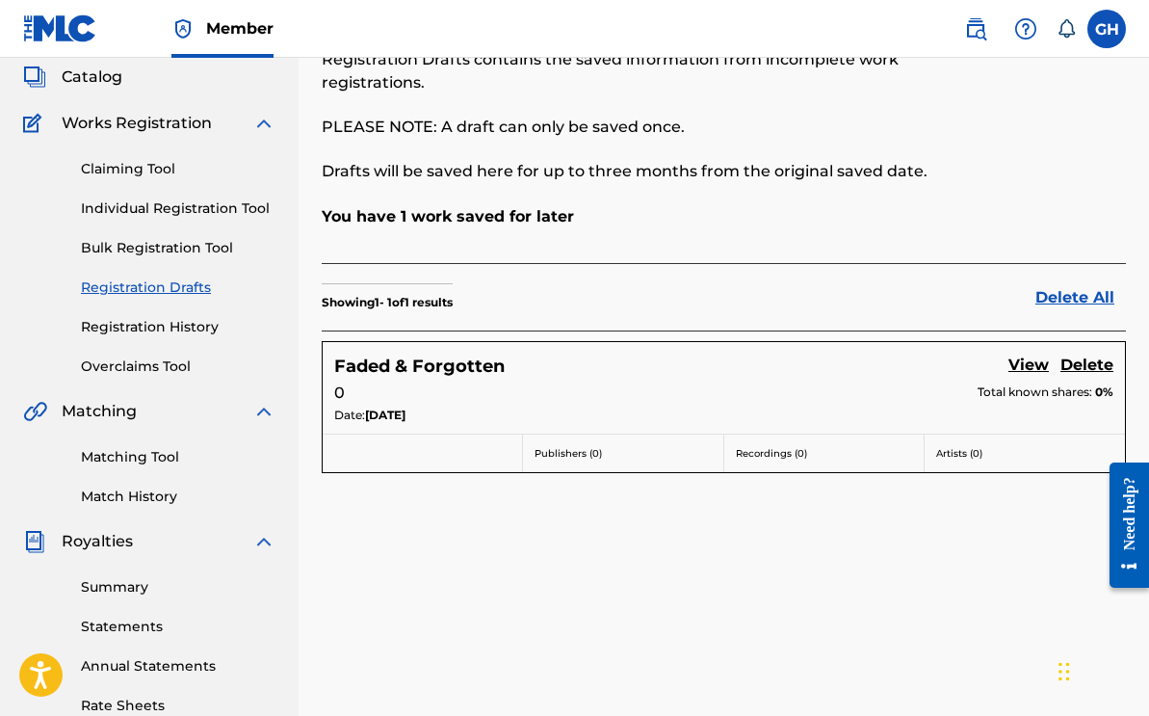
click at [1024, 370] on link "View" at bounding box center [1028, 366] width 40 height 26
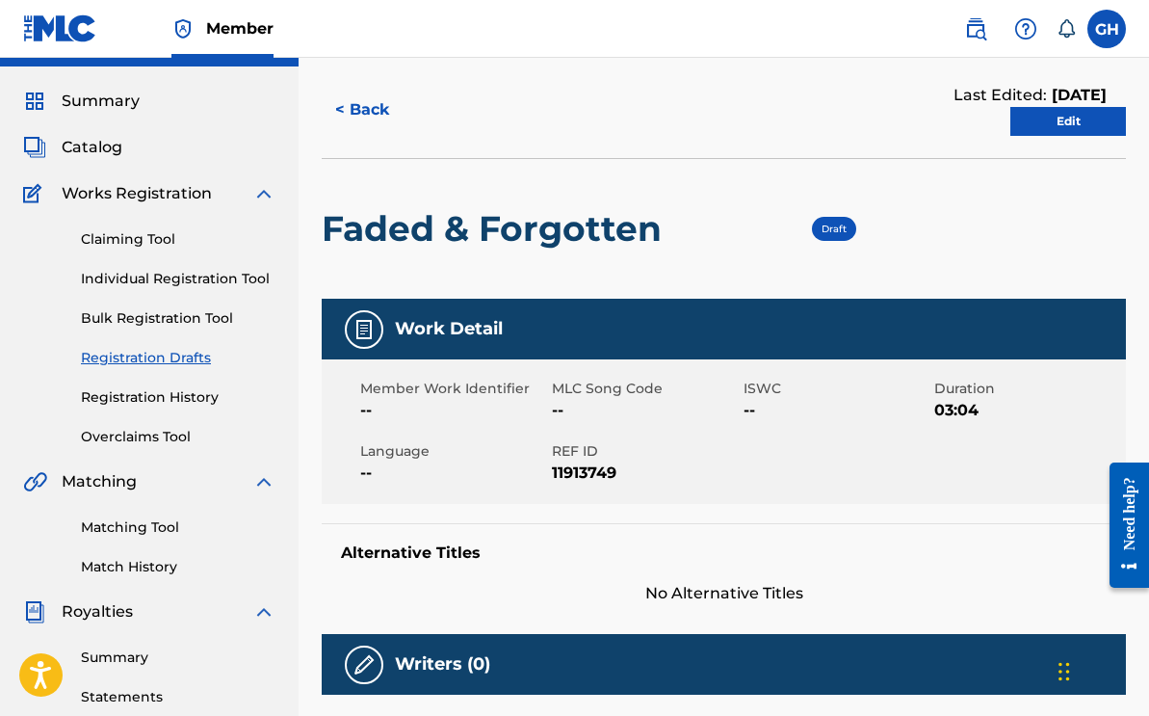
scroll to position [76, 0]
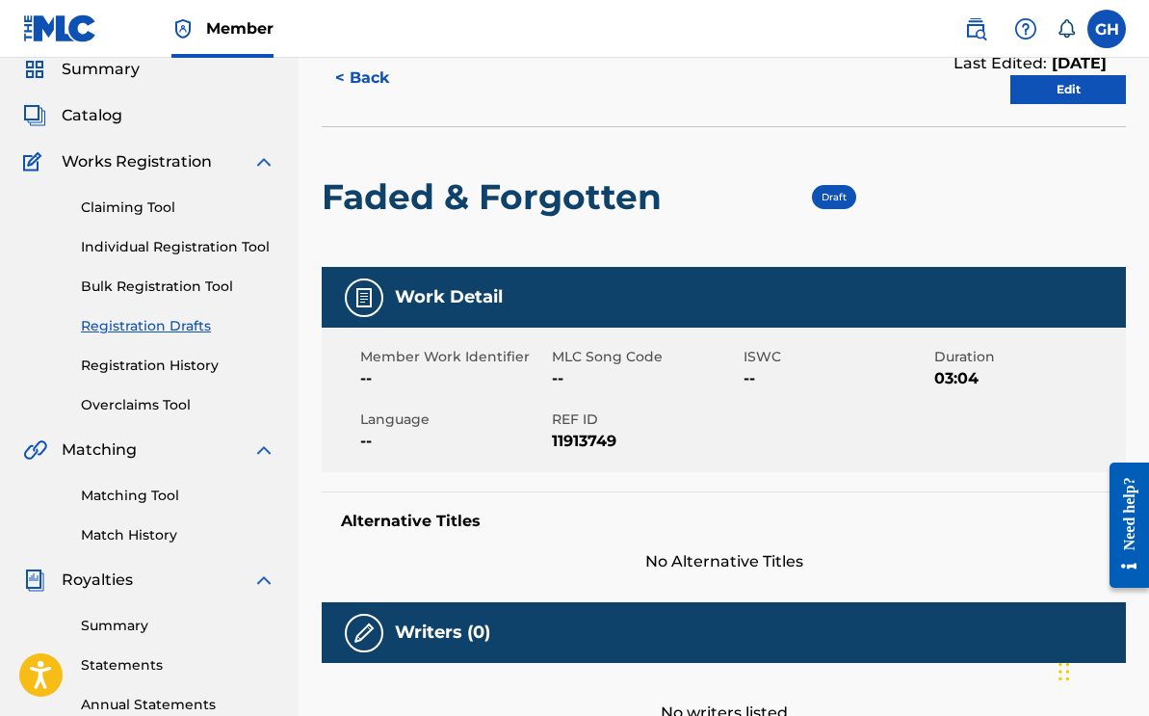
click at [1067, 96] on link "Edit" at bounding box center [1068, 89] width 116 height 29
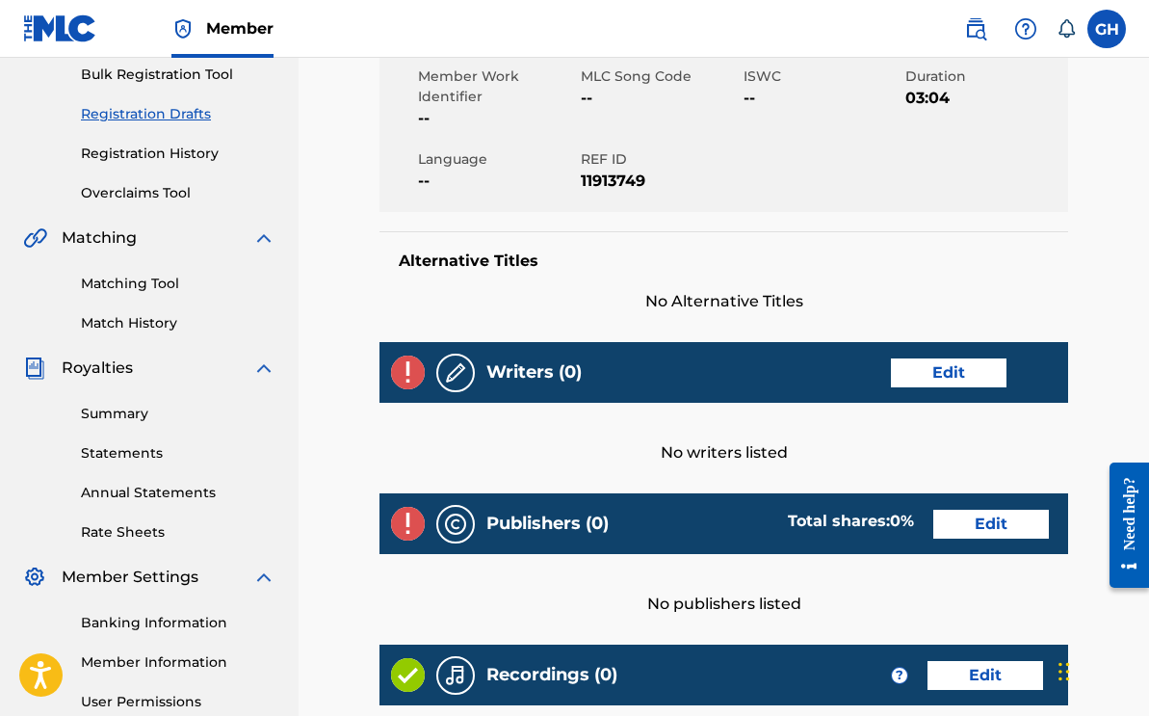
scroll to position [299, 0]
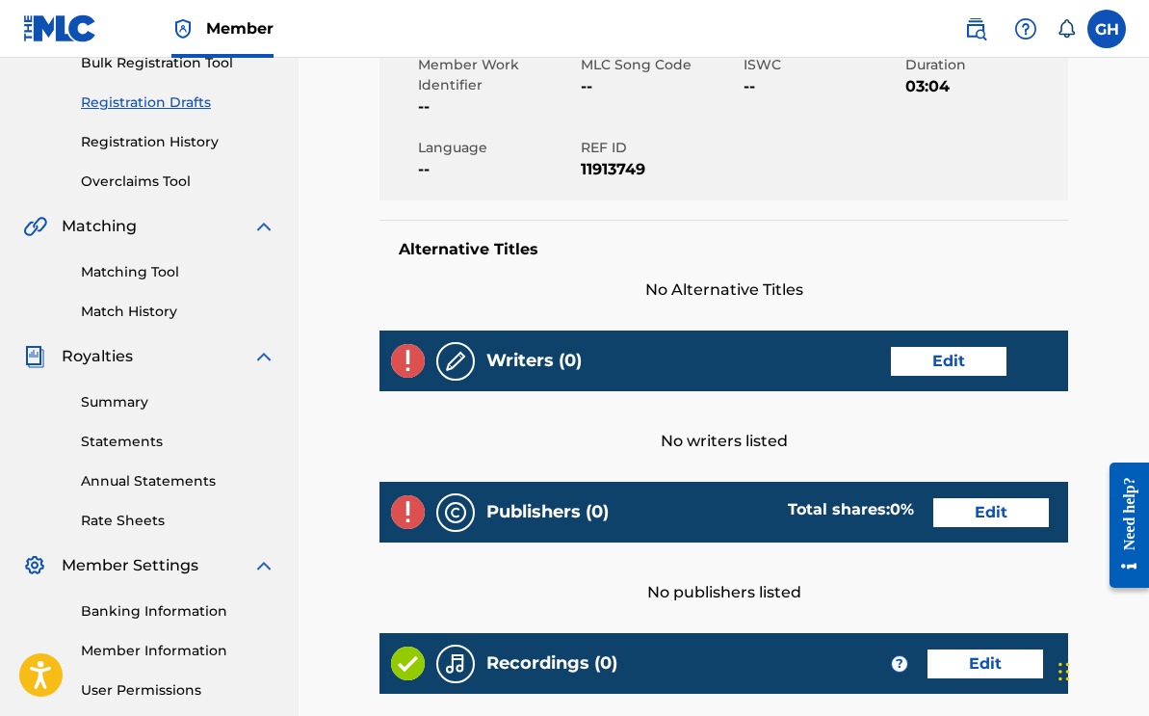
click at [939, 357] on link "Edit" at bounding box center [949, 361] width 116 height 29
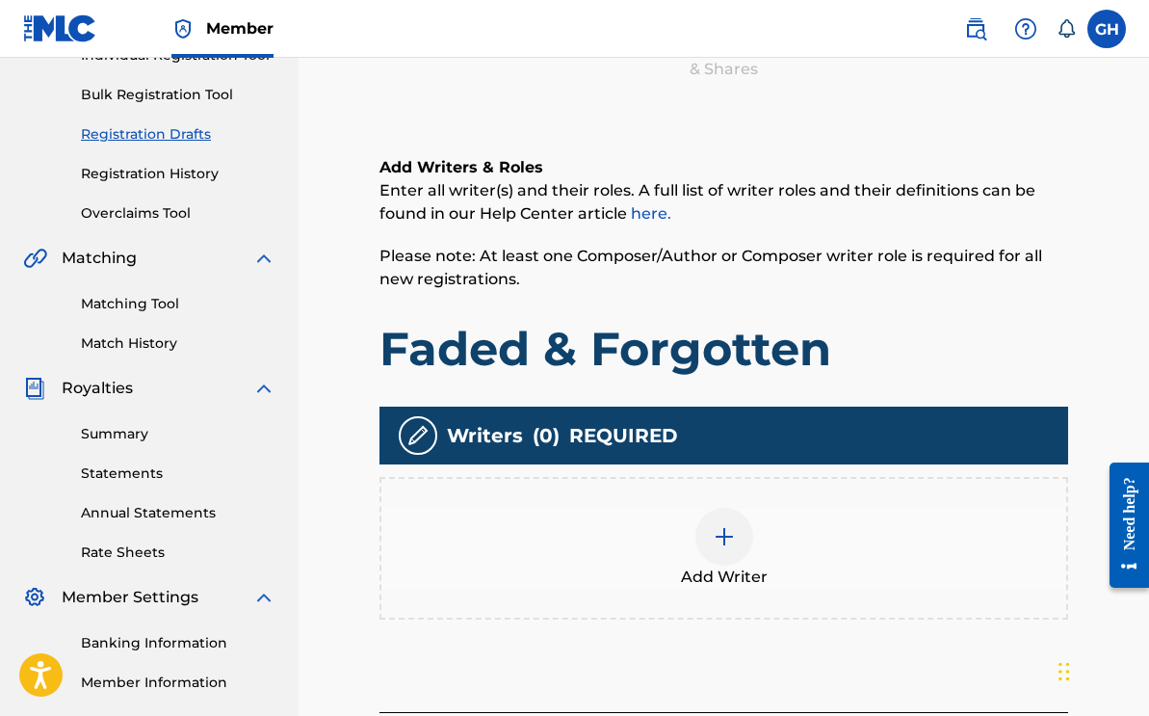
scroll to position [428, 0]
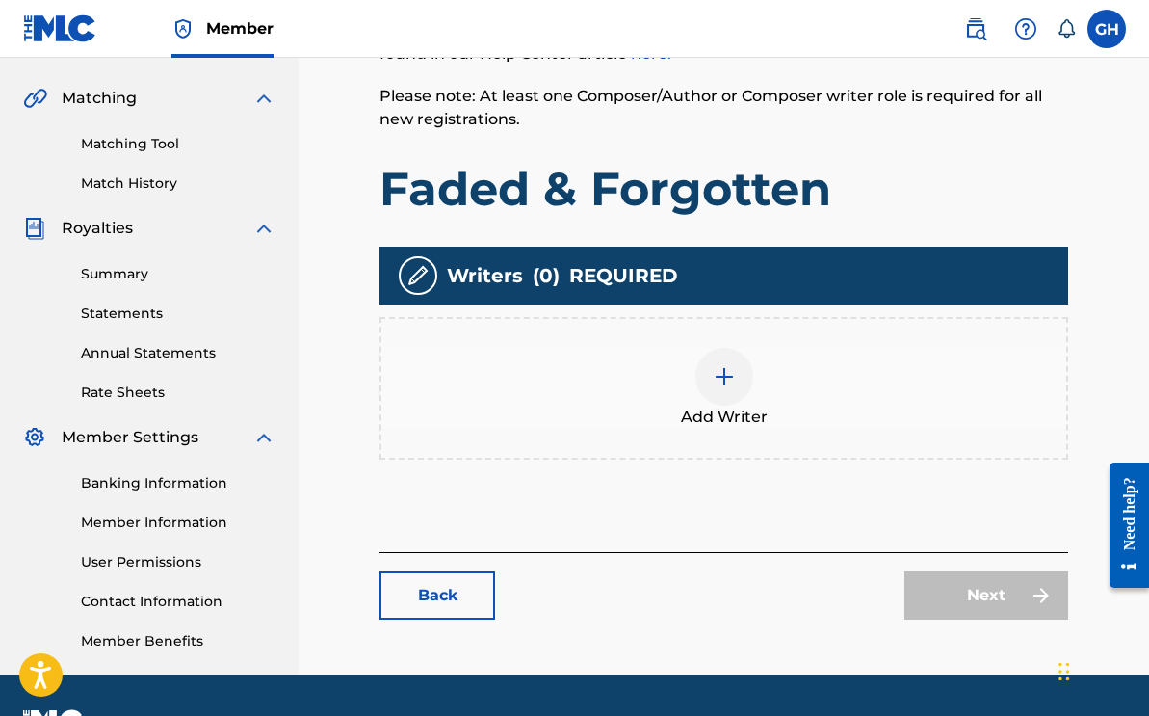
click at [713, 383] on img at bounding box center [724, 376] width 23 height 23
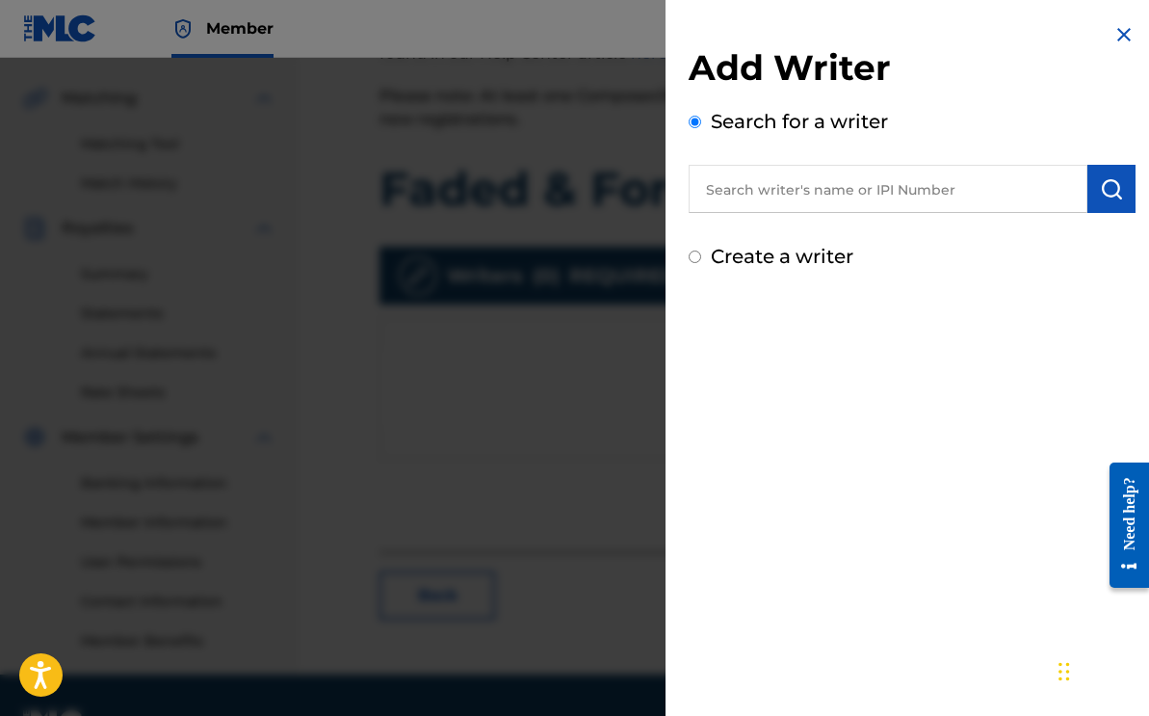
click at [798, 203] on input "text" at bounding box center [888, 189] width 399 height 48
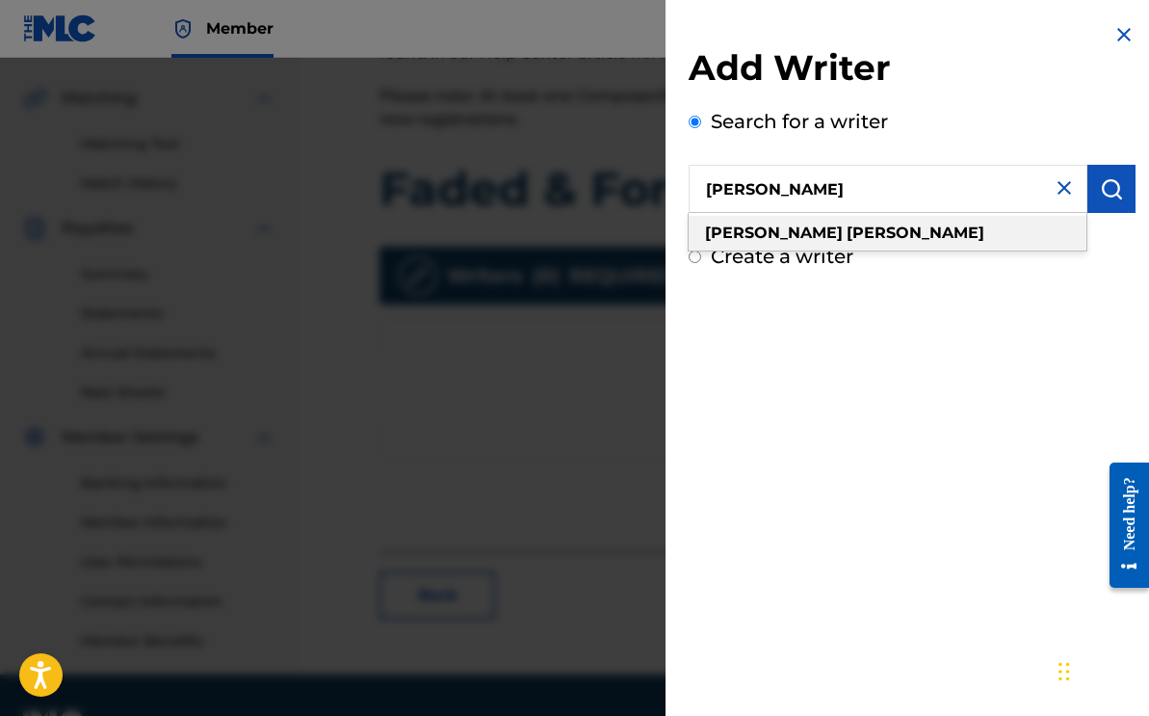
click at [851, 242] on div "[PERSON_NAME]" at bounding box center [888, 233] width 398 height 35
type input "[PERSON_NAME]"
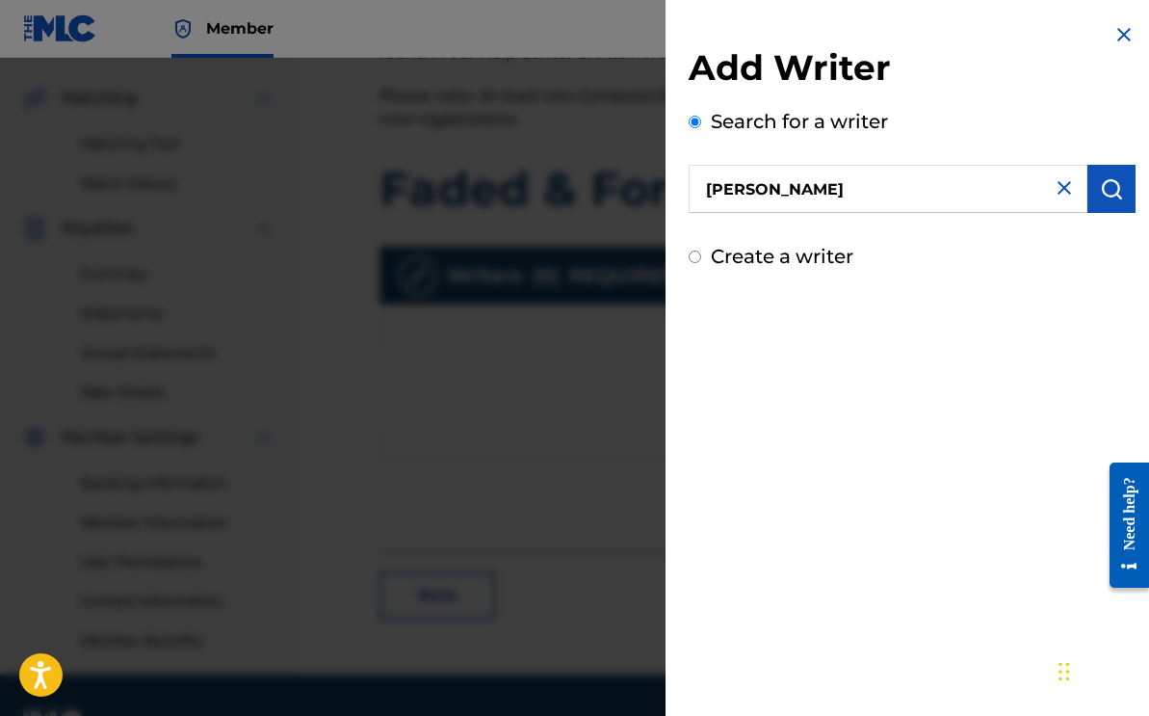
click at [1088, 196] on button "submit" at bounding box center [1111, 189] width 48 height 48
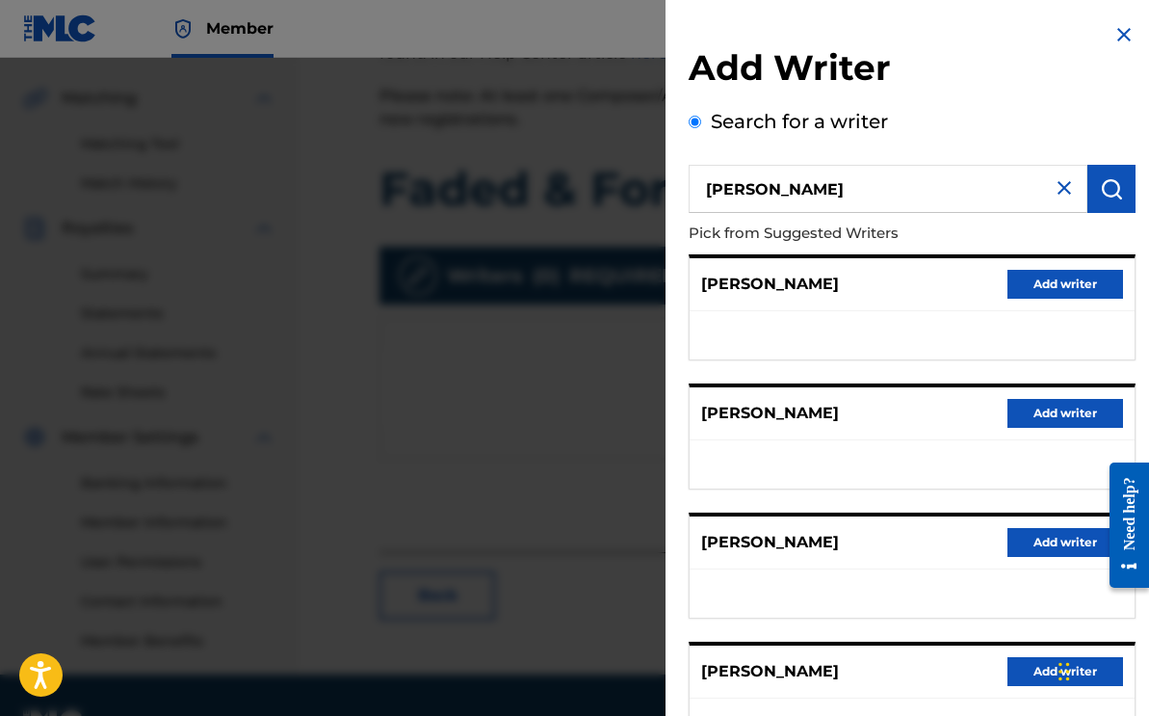
scroll to position [282, 0]
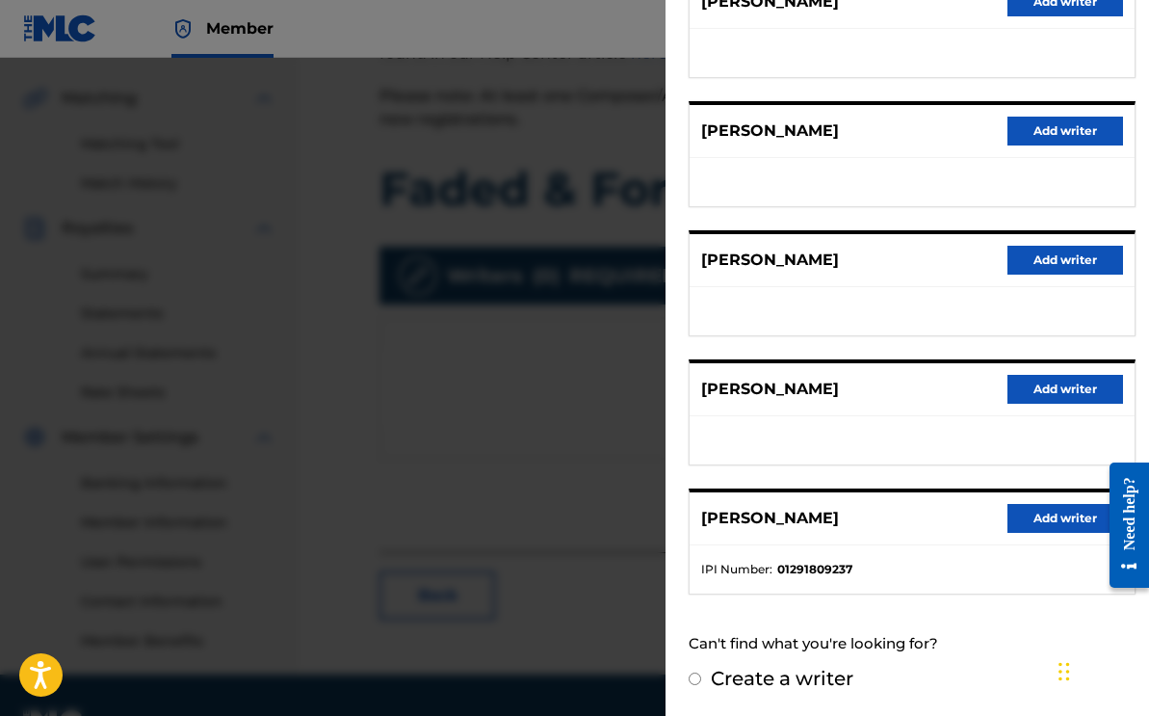
click at [1056, 512] on button "Add writer" at bounding box center [1065, 518] width 116 height 29
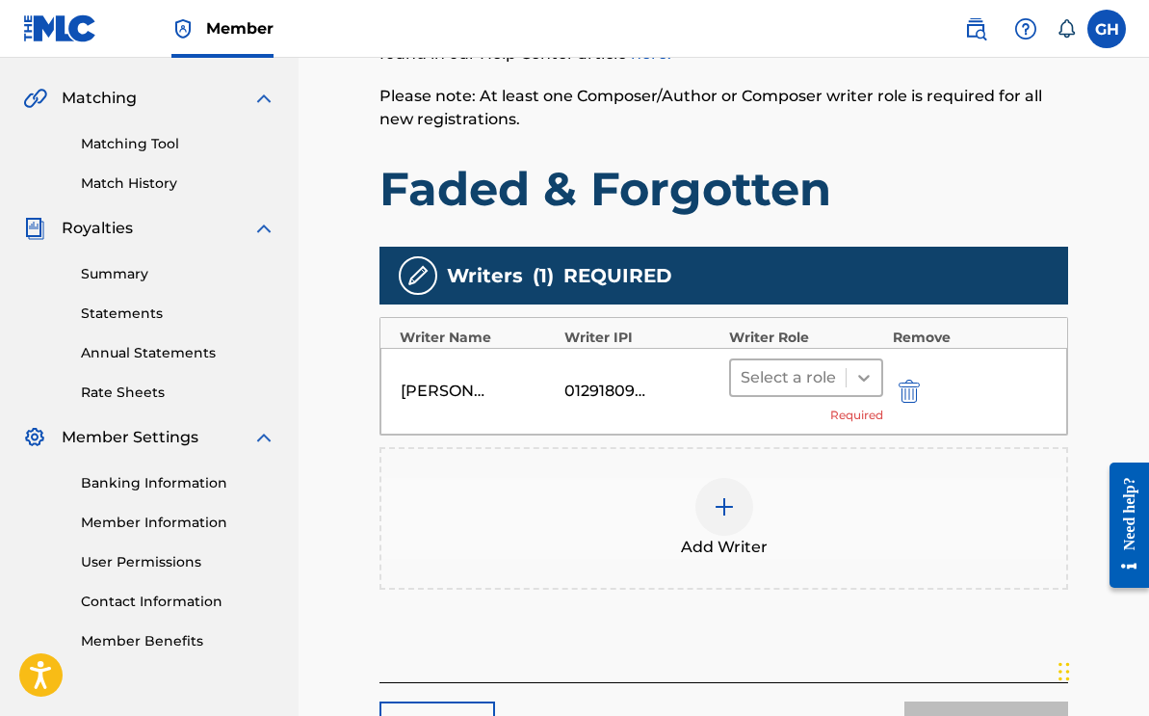
click at [868, 374] on icon at bounding box center [863, 377] width 19 height 19
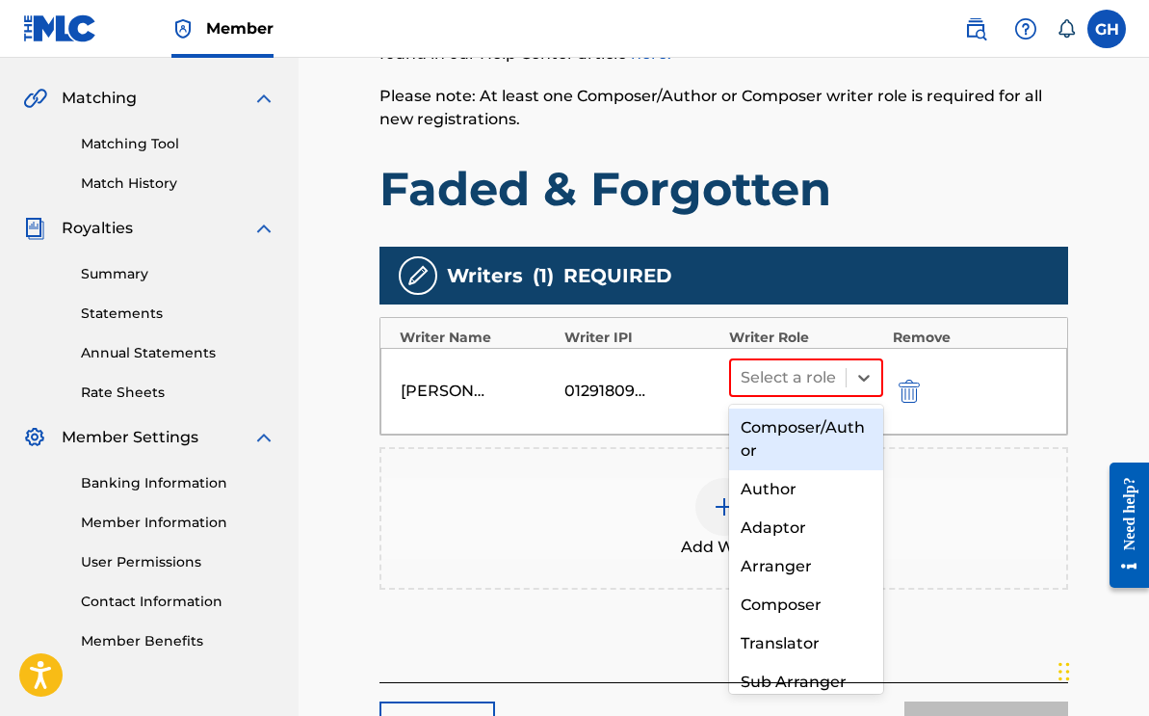
click at [802, 433] on div "Composer/Author" at bounding box center [806, 439] width 154 height 62
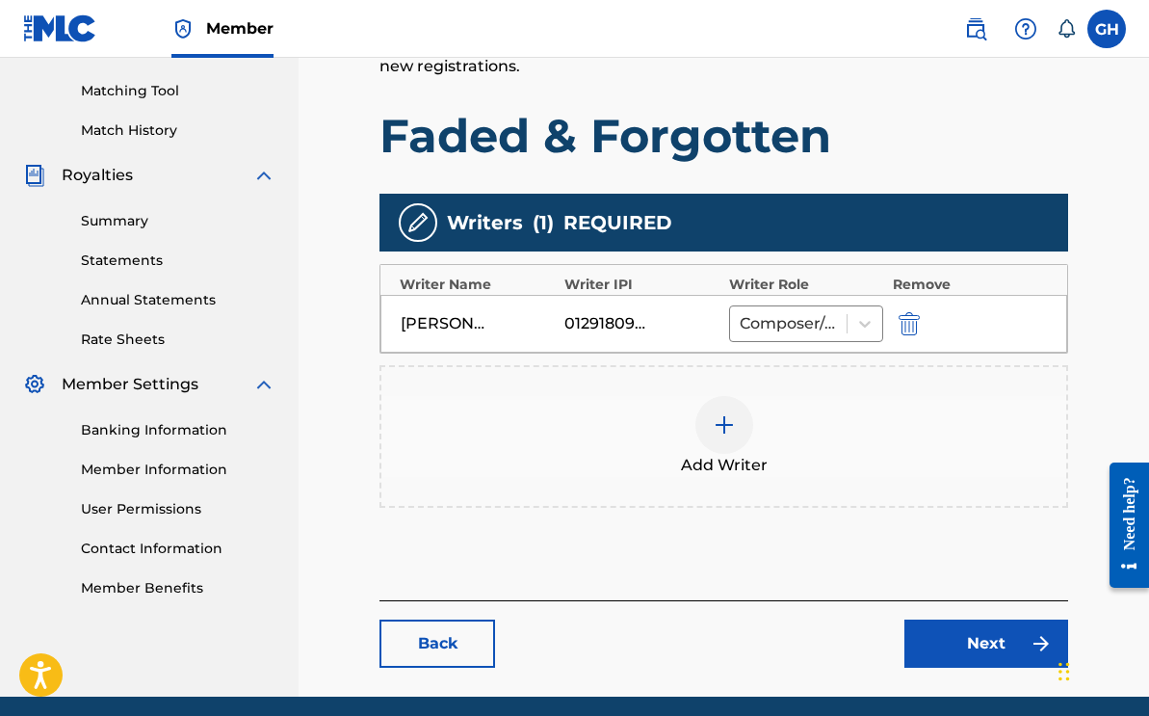
scroll to position [554, 0]
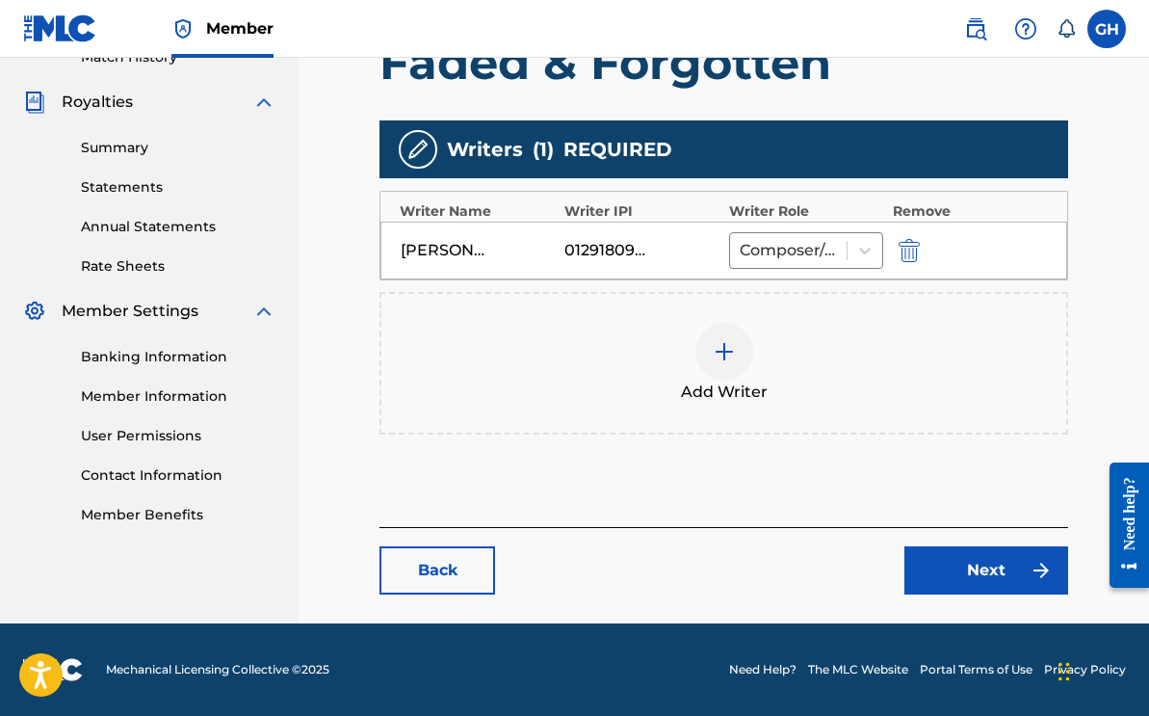
click at [963, 548] on link "Next" at bounding box center [986, 570] width 164 height 48
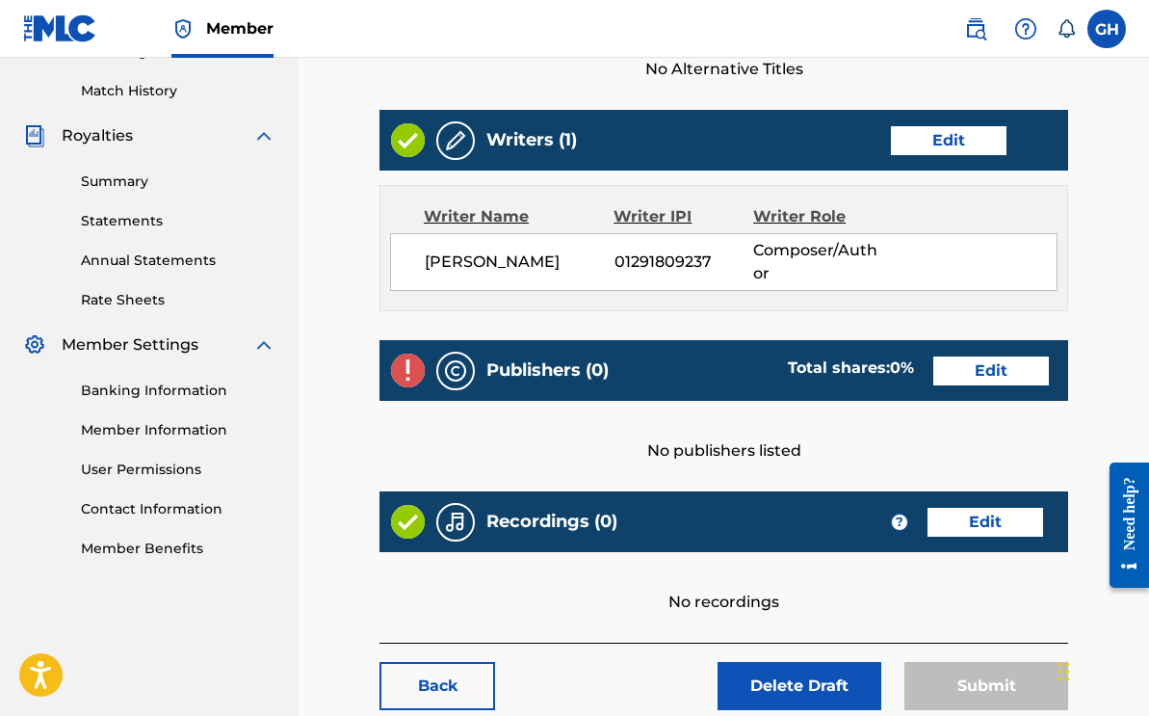
scroll to position [631, 0]
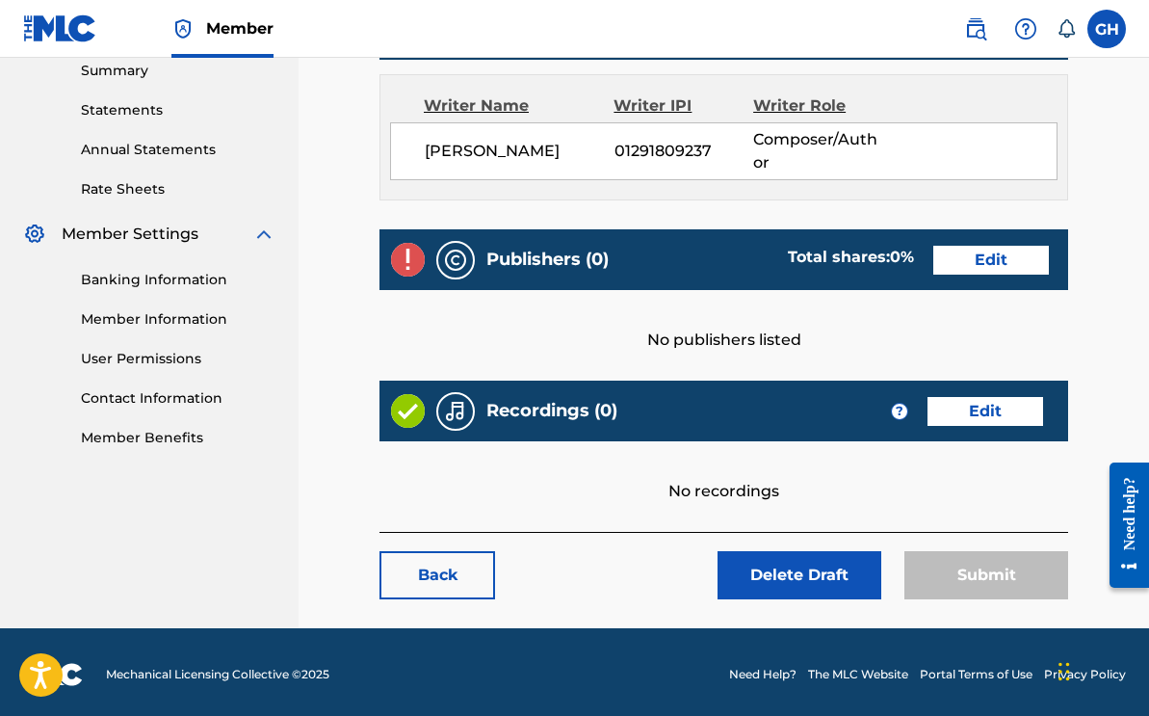
click at [1022, 266] on link "Edit" at bounding box center [991, 260] width 116 height 29
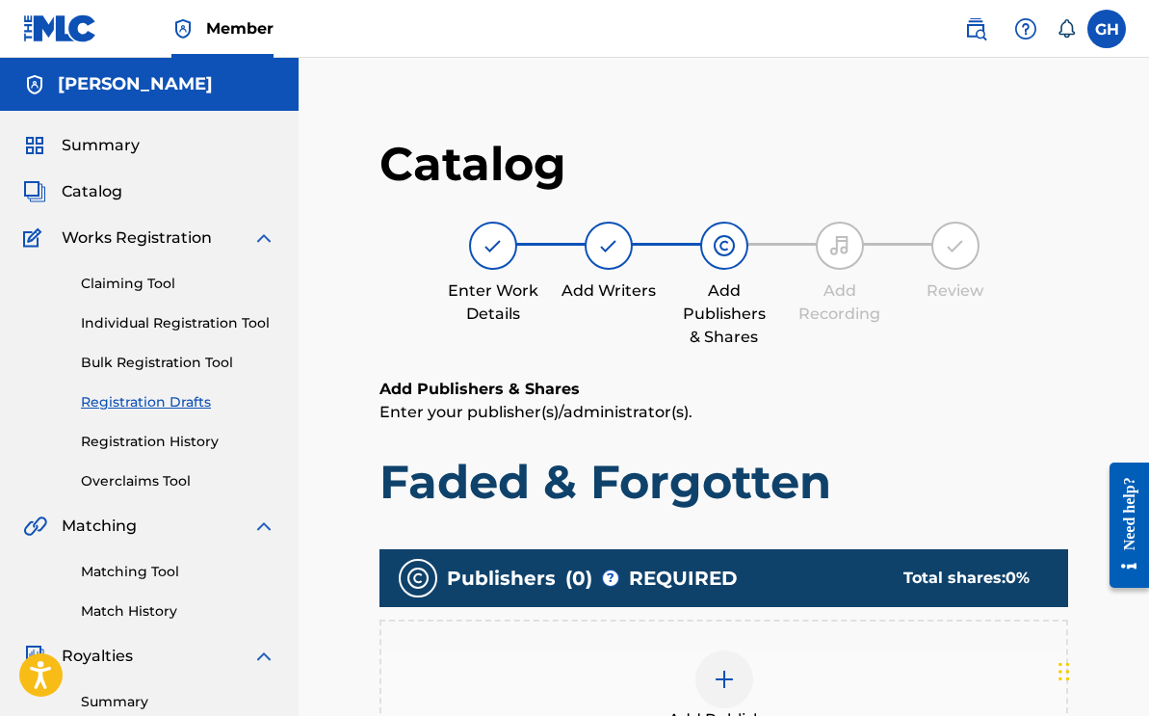
scroll to position [479, 0]
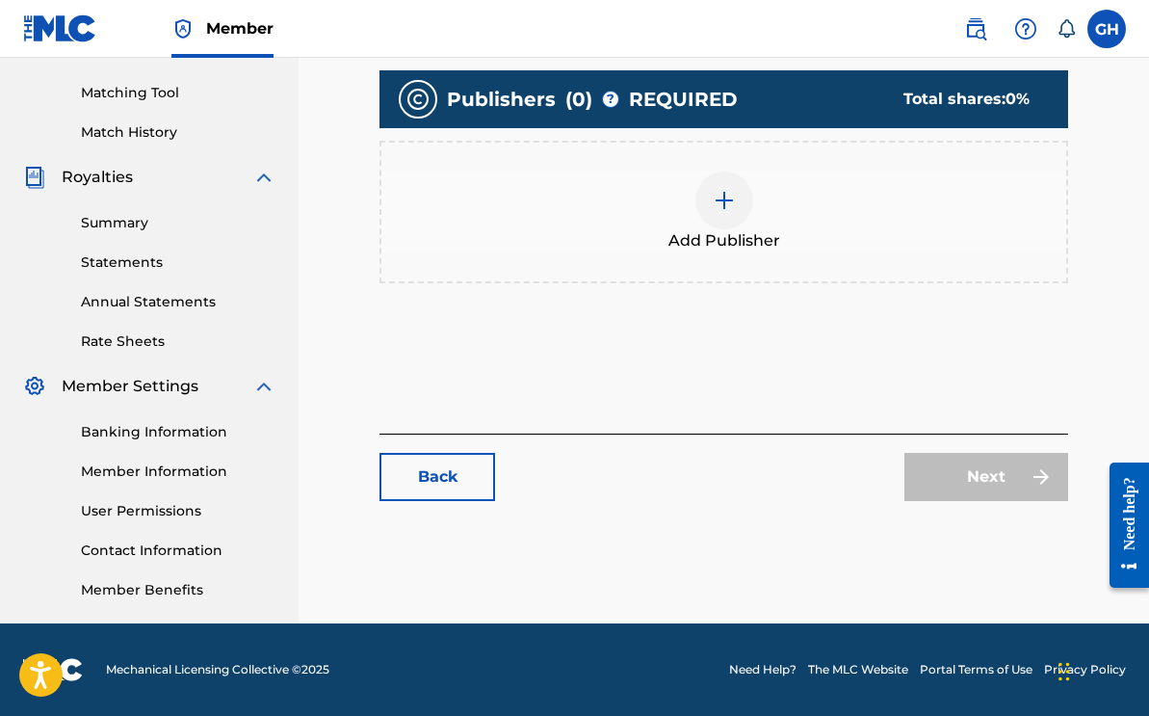
click at [726, 193] on img at bounding box center [724, 200] width 23 height 23
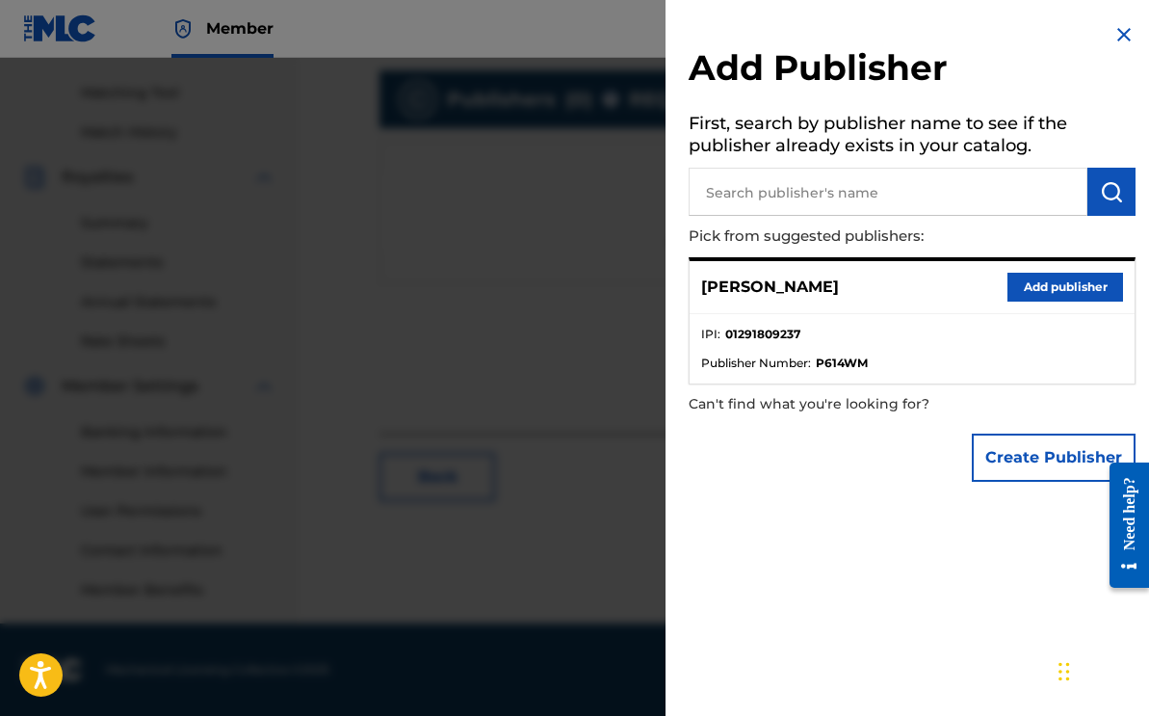
click at [1007, 284] on button "Add publisher" at bounding box center [1065, 287] width 116 height 29
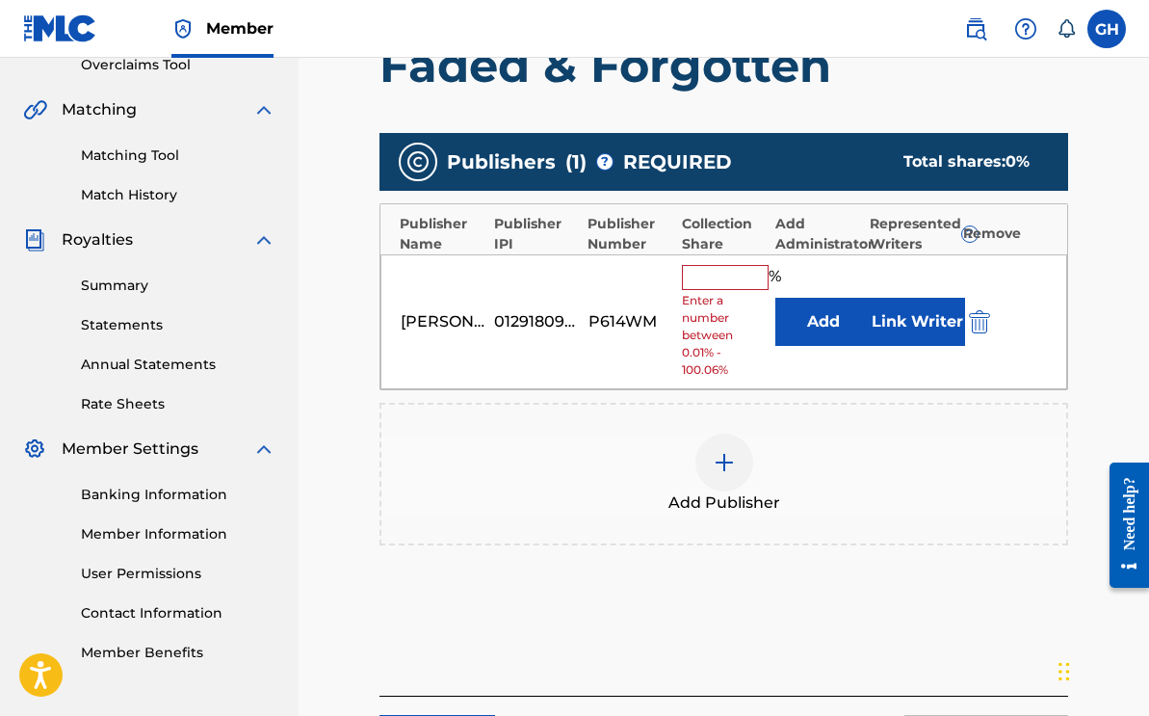
scroll to position [419, 0]
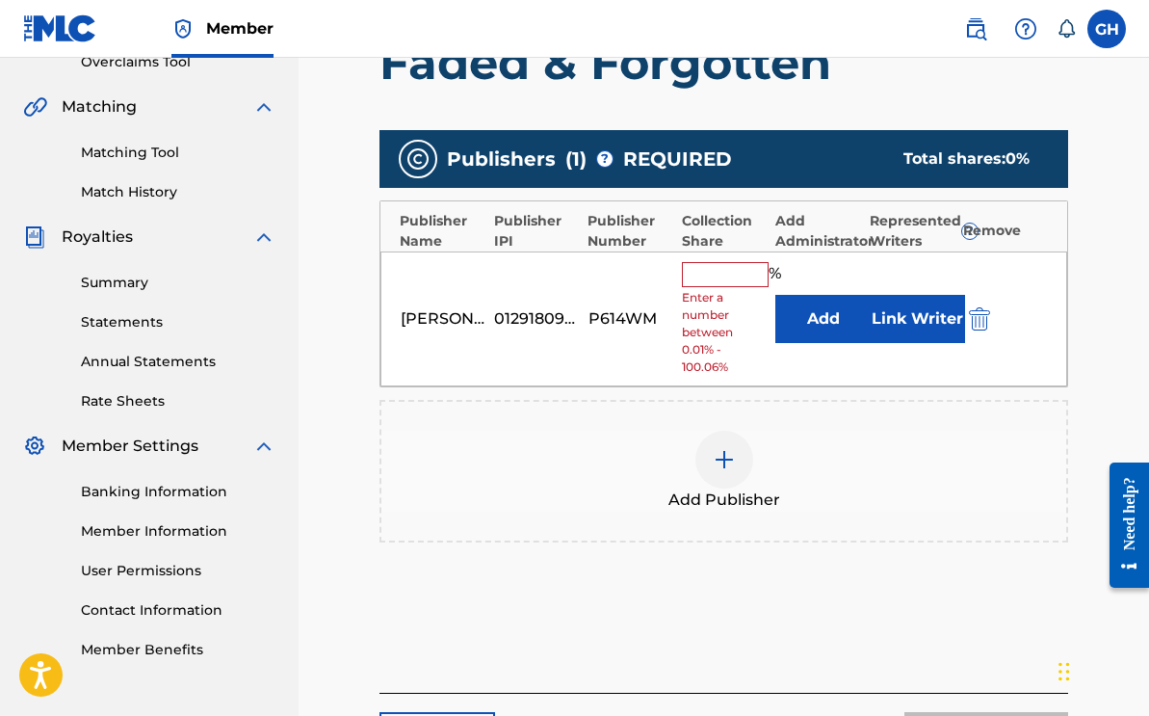
click at [748, 268] on input "text" at bounding box center [725, 274] width 87 height 25
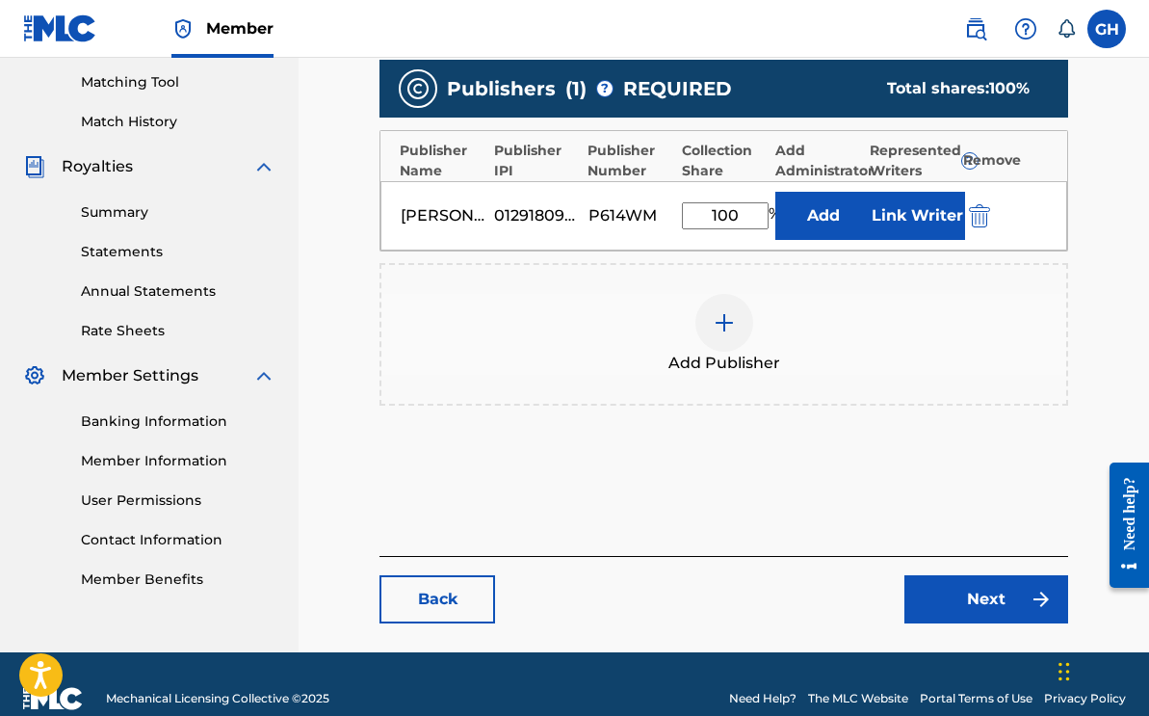
scroll to position [518, 0]
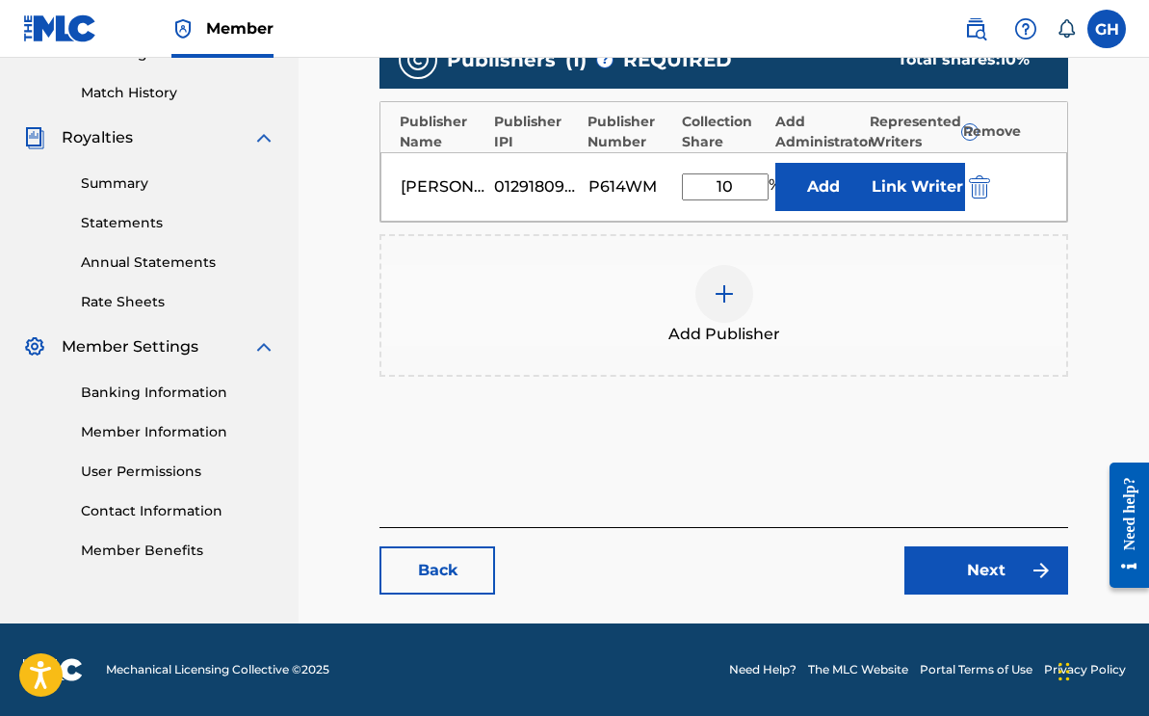
type input "1"
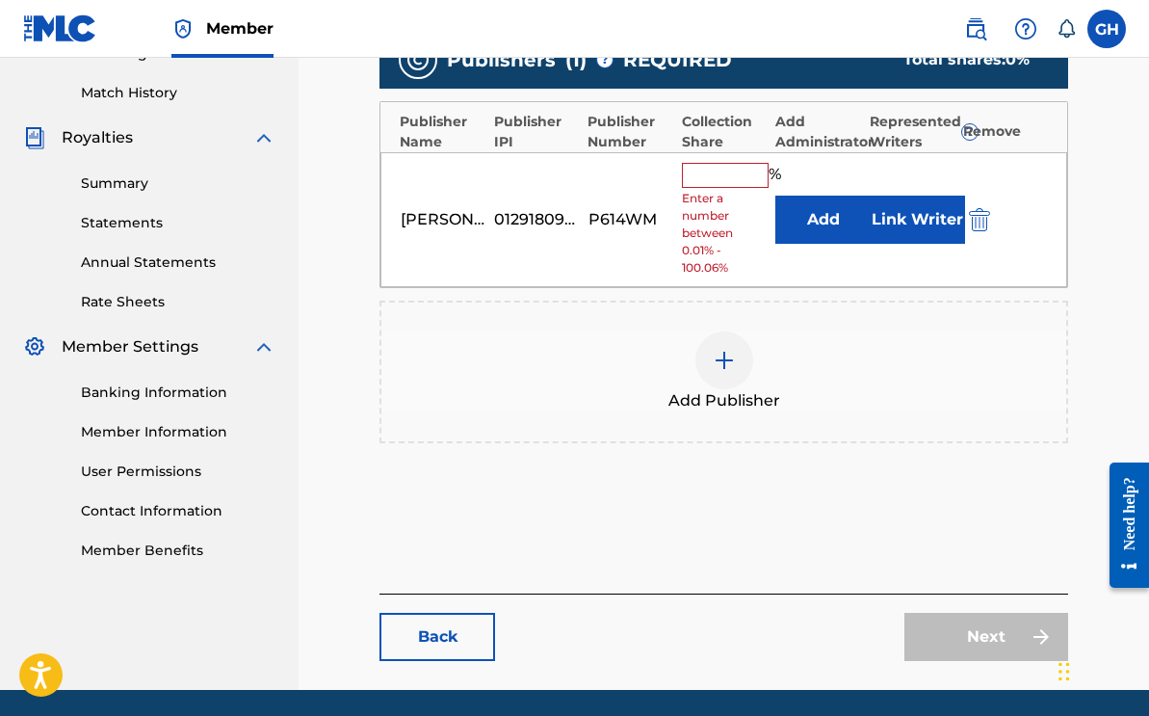
click at [979, 228] on img "submit" at bounding box center [979, 219] width 21 height 23
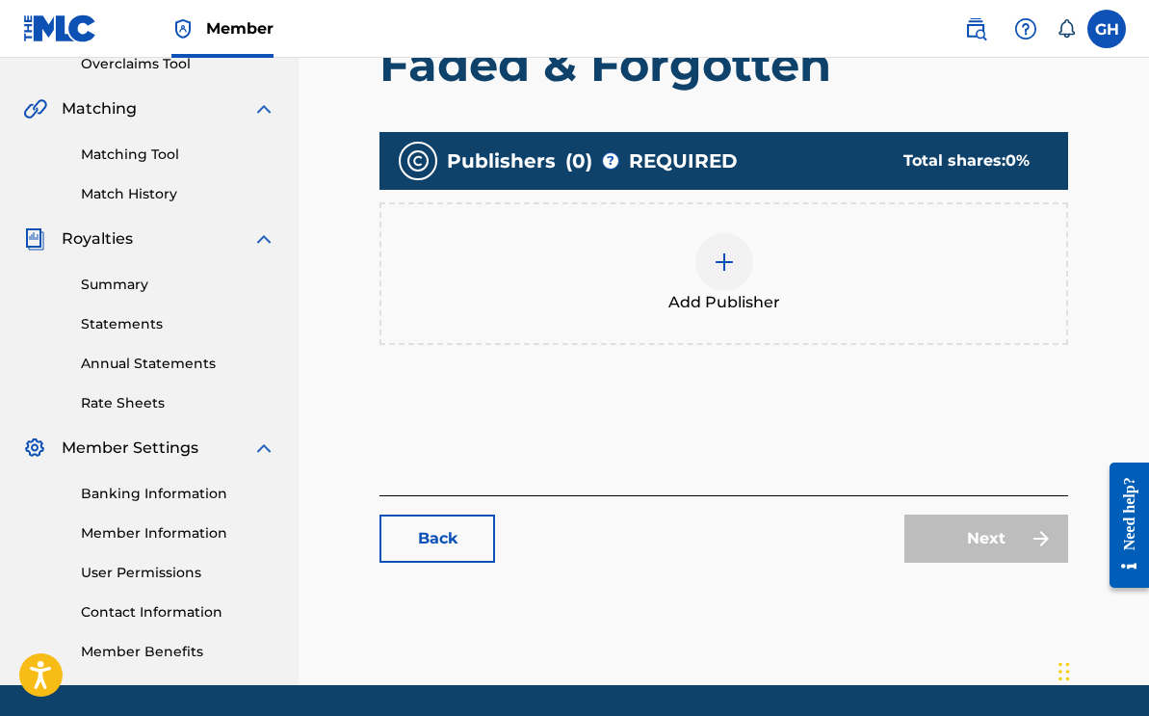
scroll to position [479, 0]
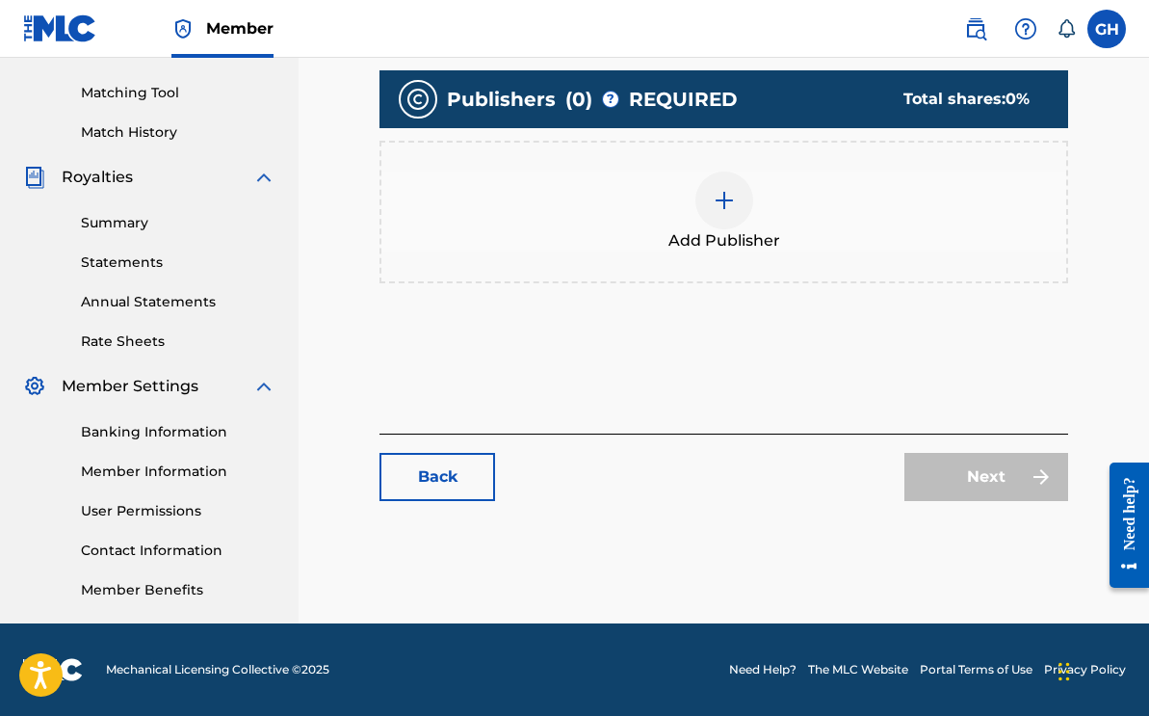
click at [432, 467] on link "Back" at bounding box center [437, 477] width 116 height 48
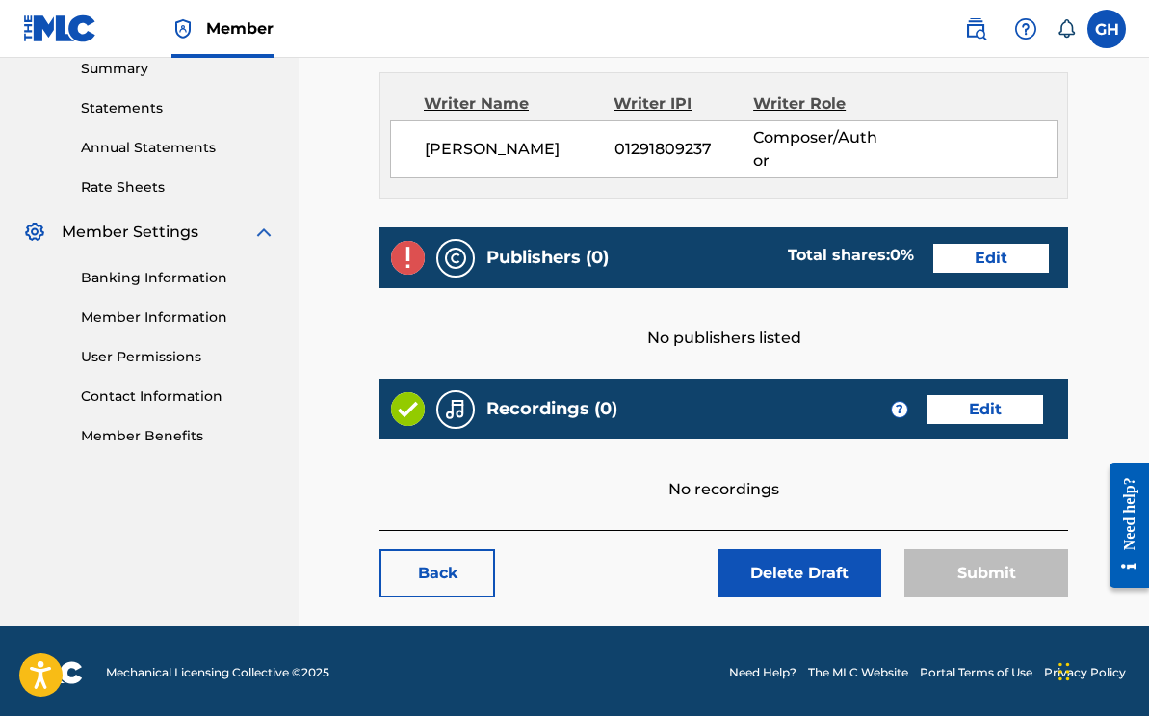
scroll to position [635, 0]
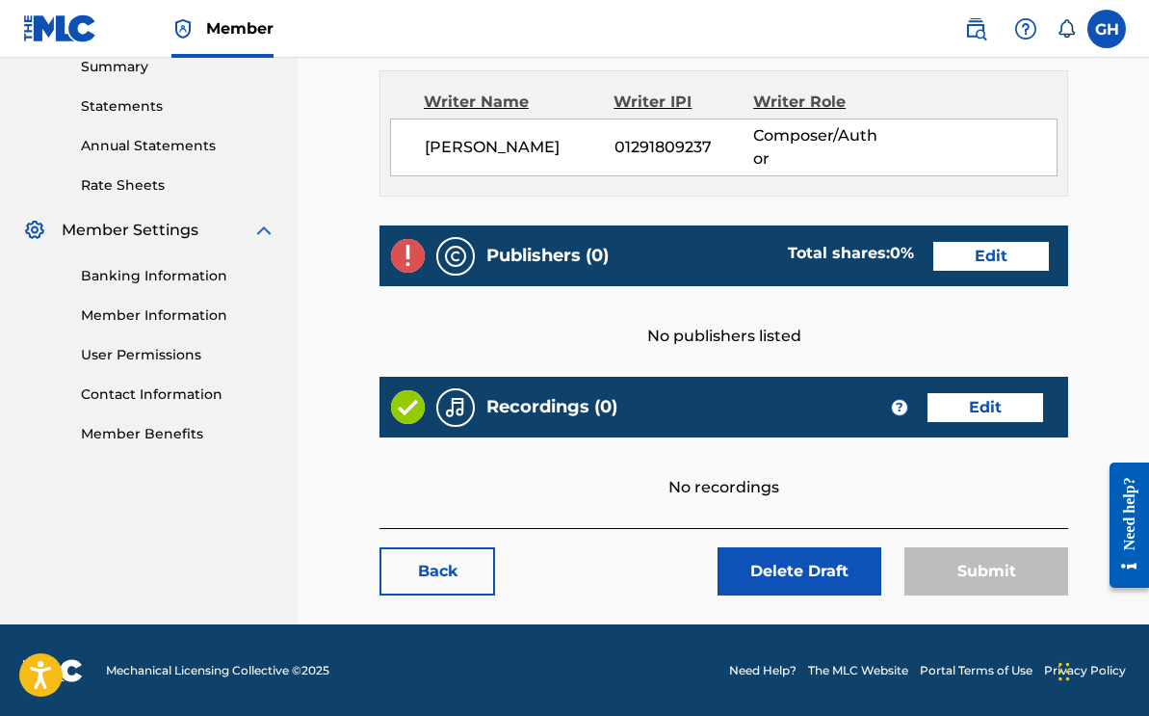
click at [1021, 413] on link "Edit" at bounding box center [985, 407] width 116 height 29
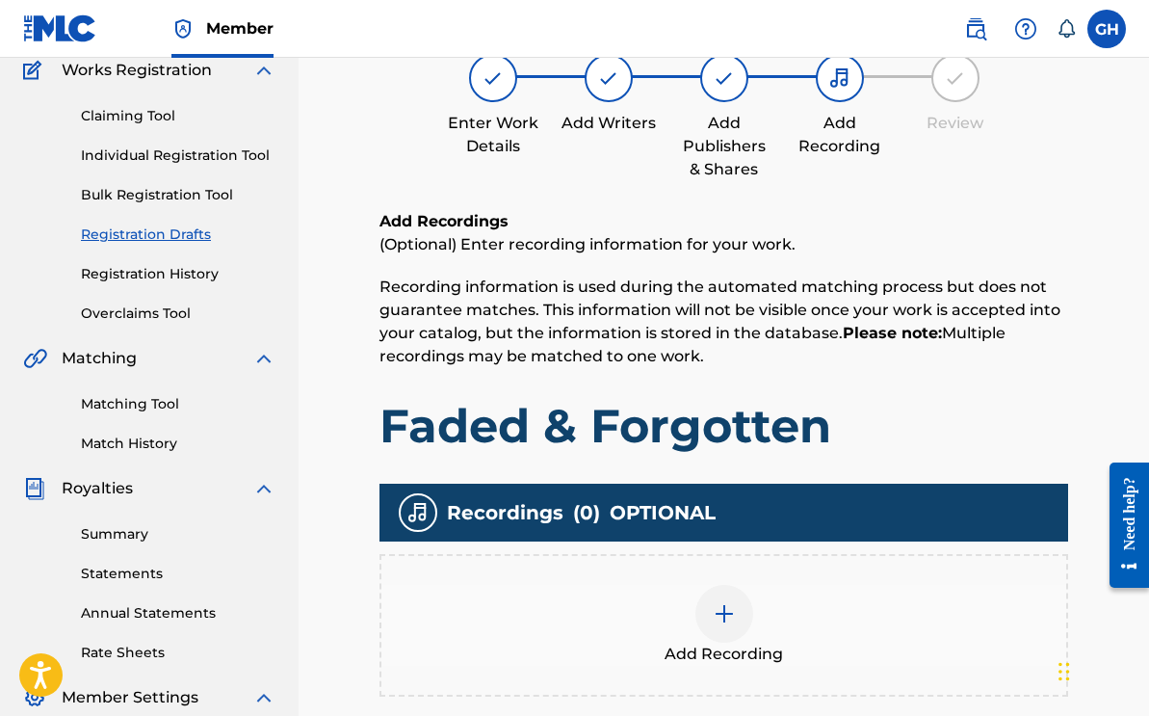
scroll to position [479, 0]
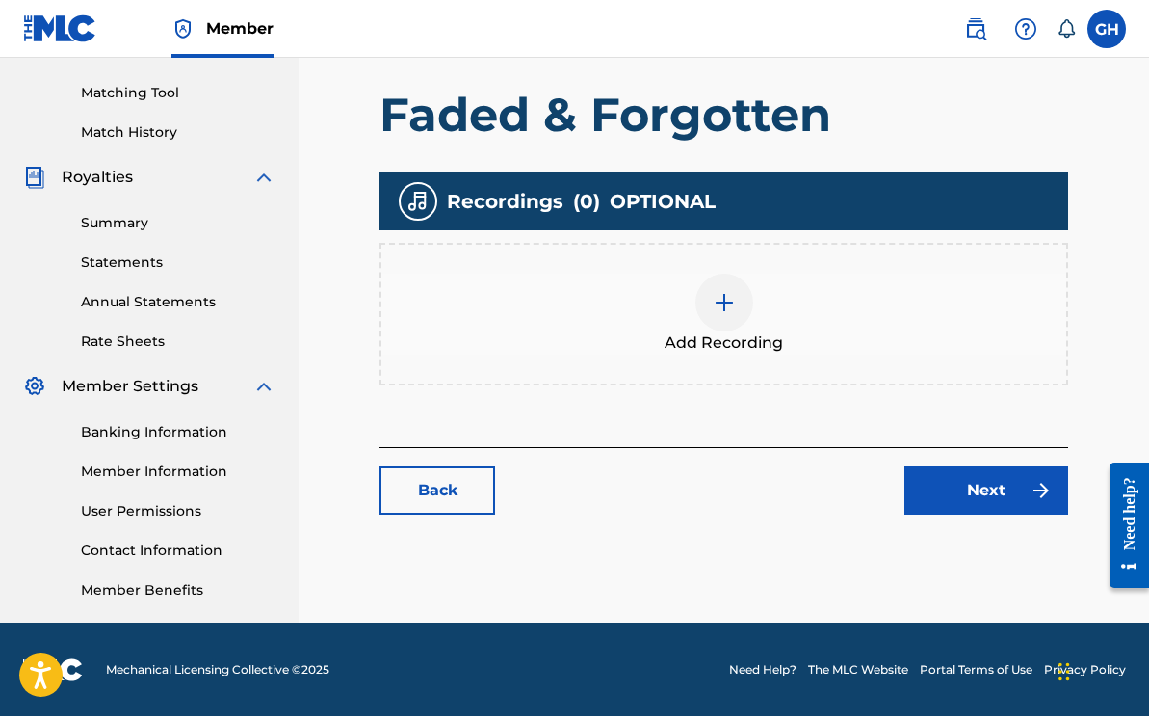
click at [704, 304] on div at bounding box center [724, 302] width 58 height 58
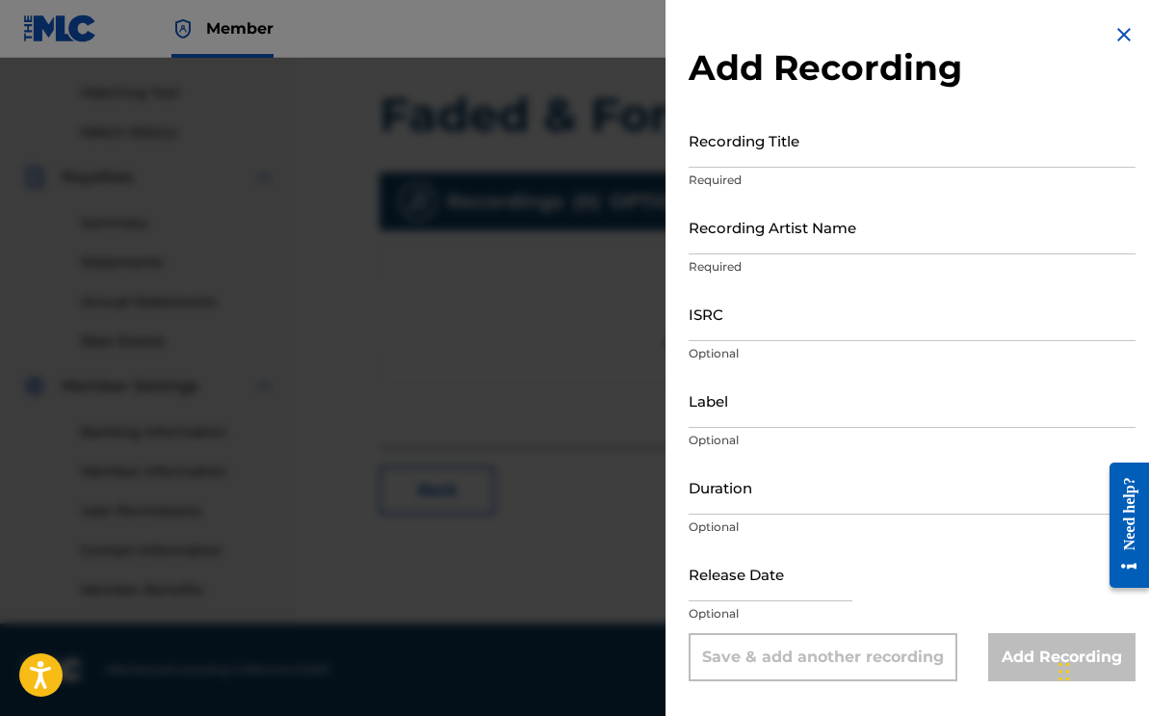
click at [1114, 35] on img at bounding box center [1123, 34] width 23 height 23
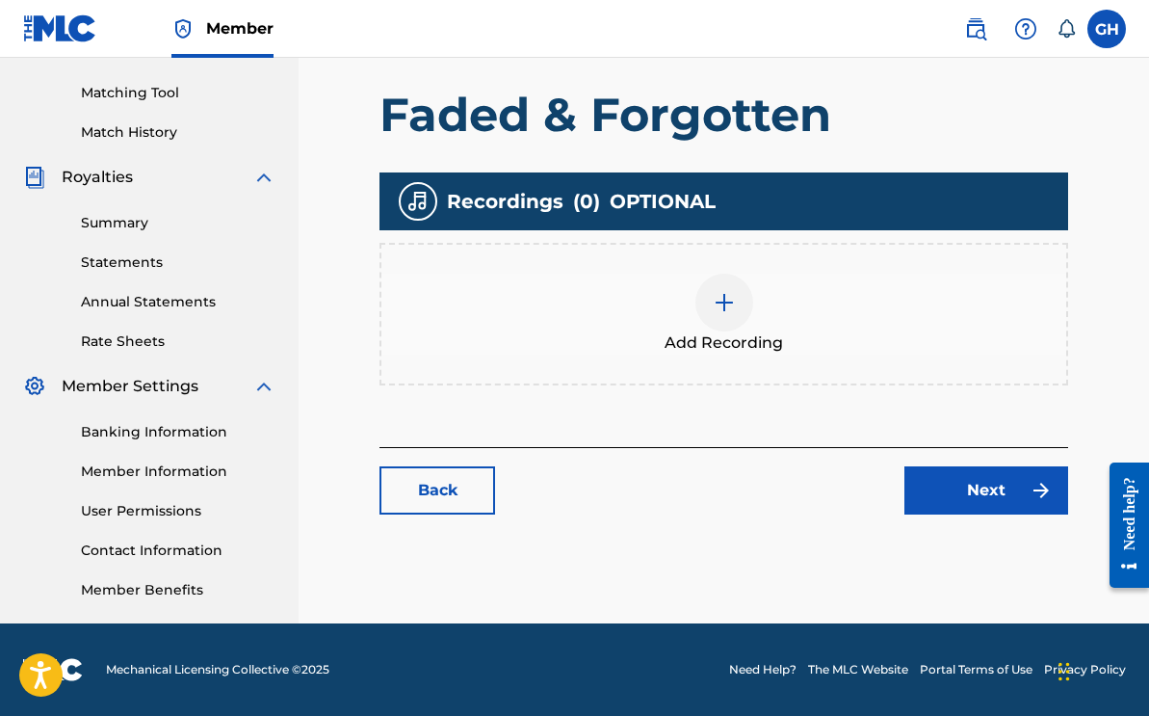
click at [445, 492] on link "Back" at bounding box center [437, 490] width 116 height 48
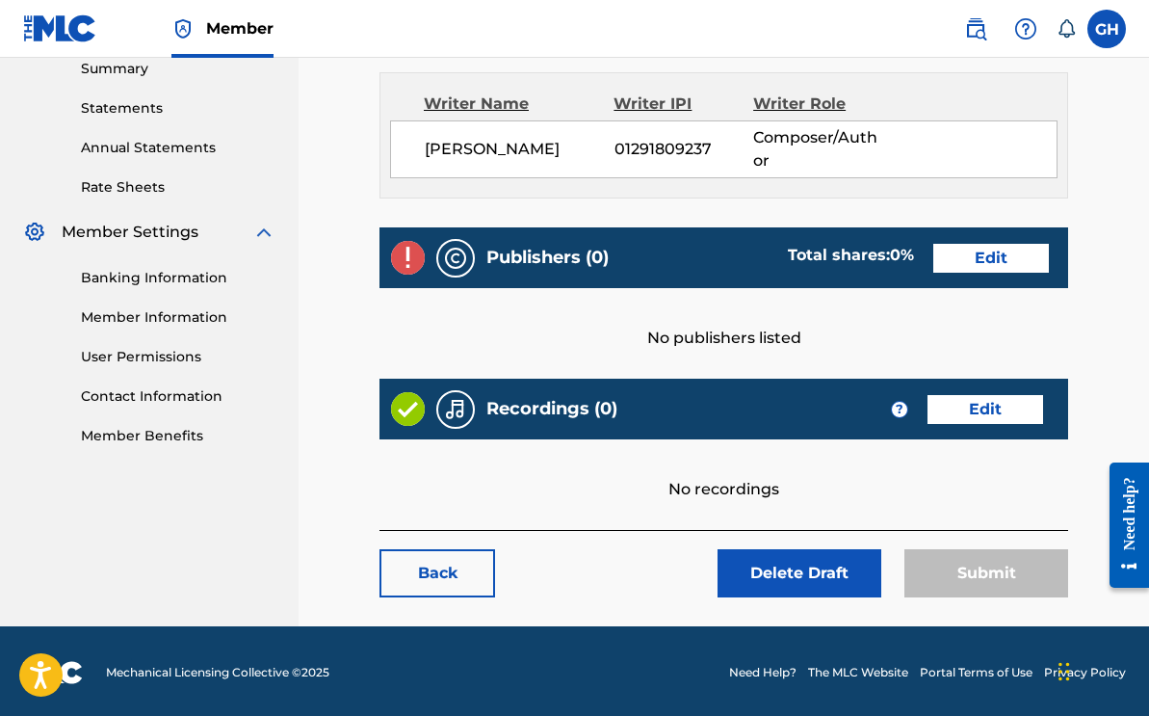
scroll to position [635, 0]
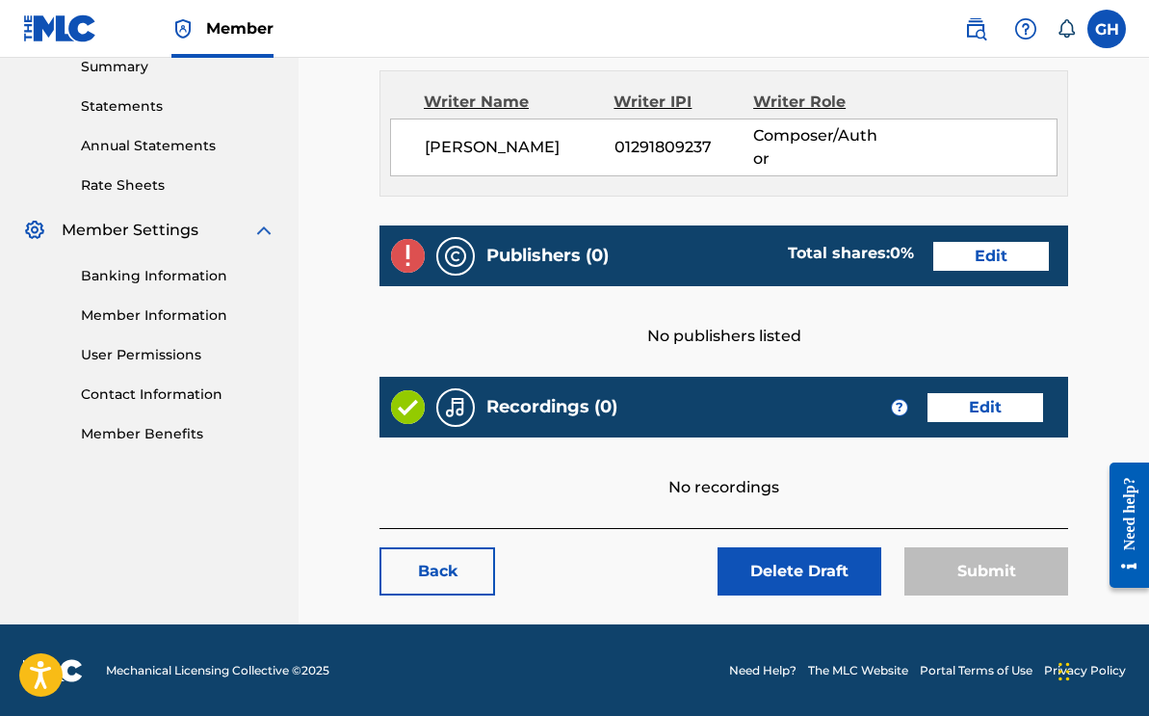
click at [995, 262] on link "Edit" at bounding box center [991, 256] width 116 height 29
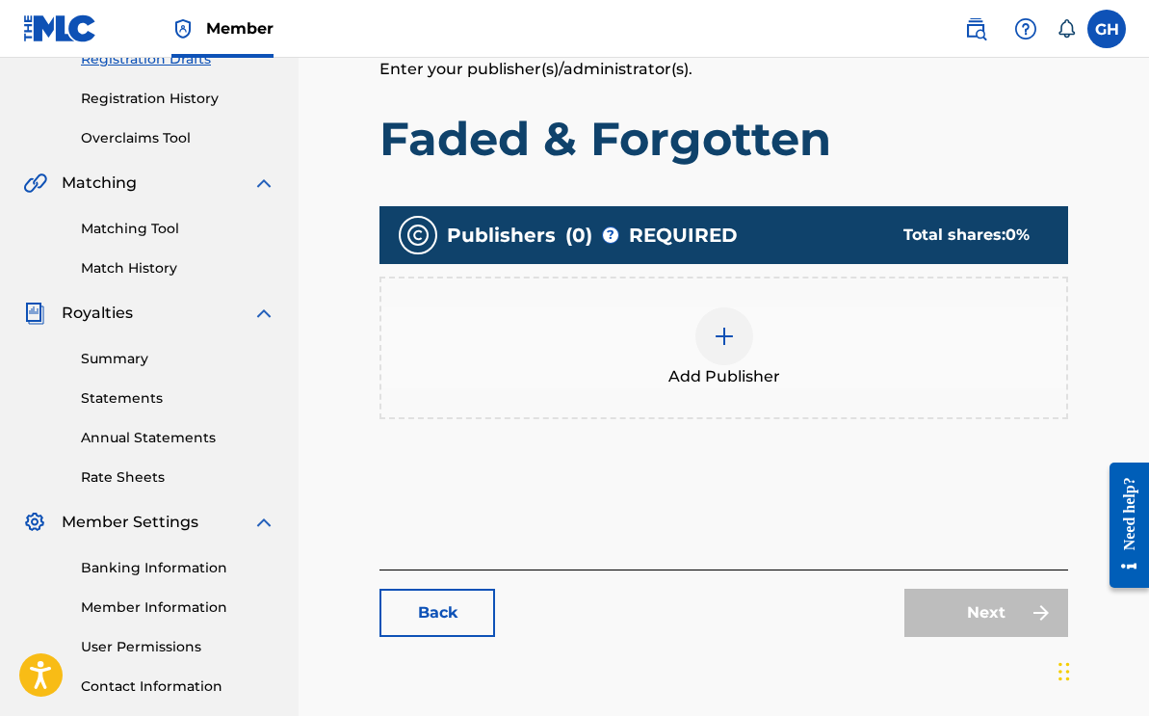
scroll to position [253, 0]
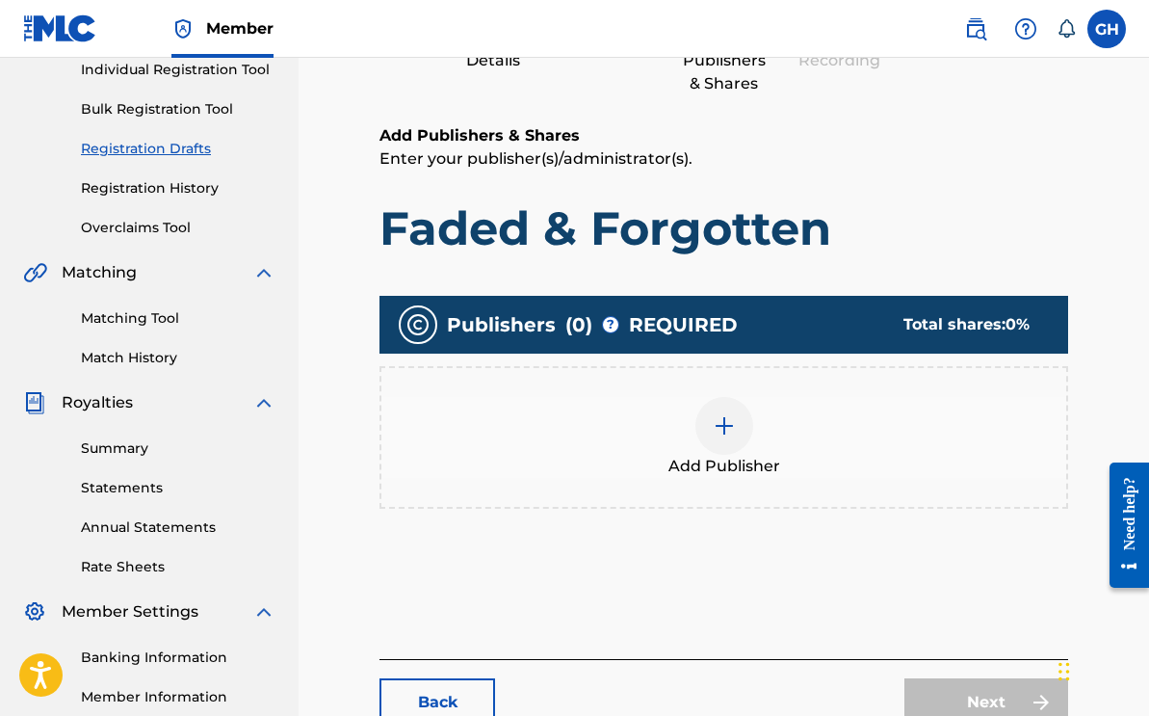
click at [729, 418] on img at bounding box center [724, 425] width 23 height 23
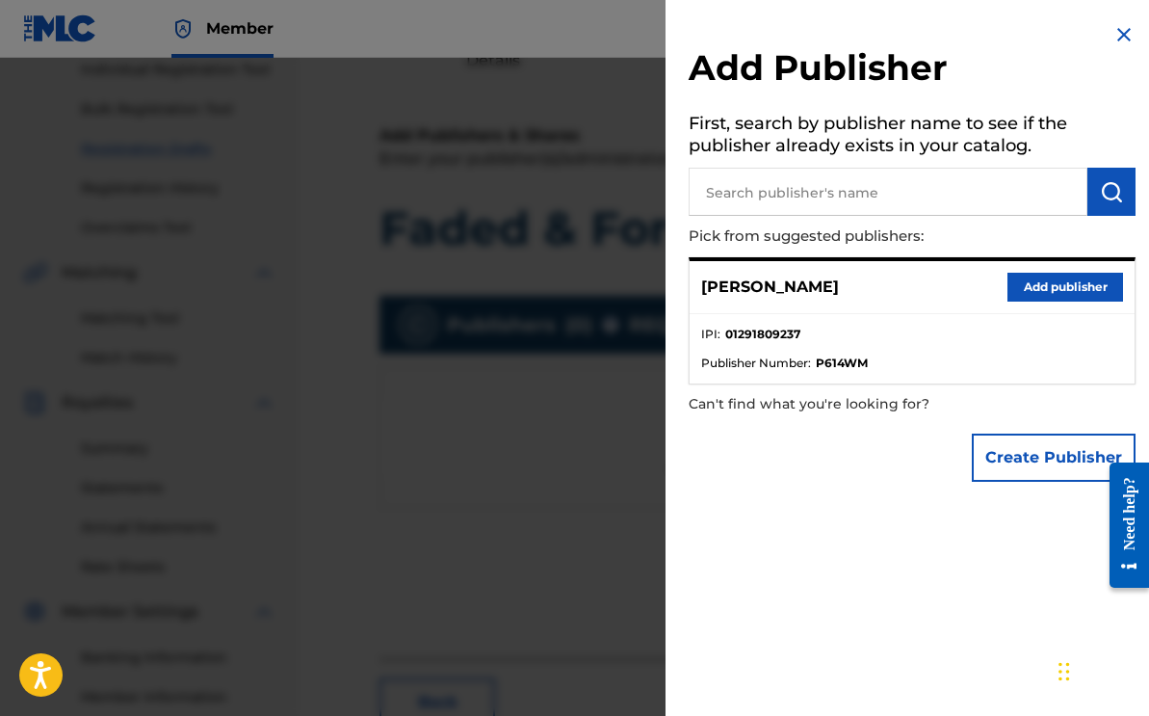
click at [1115, 30] on img at bounding box center [1123, 34] width 23 height 23
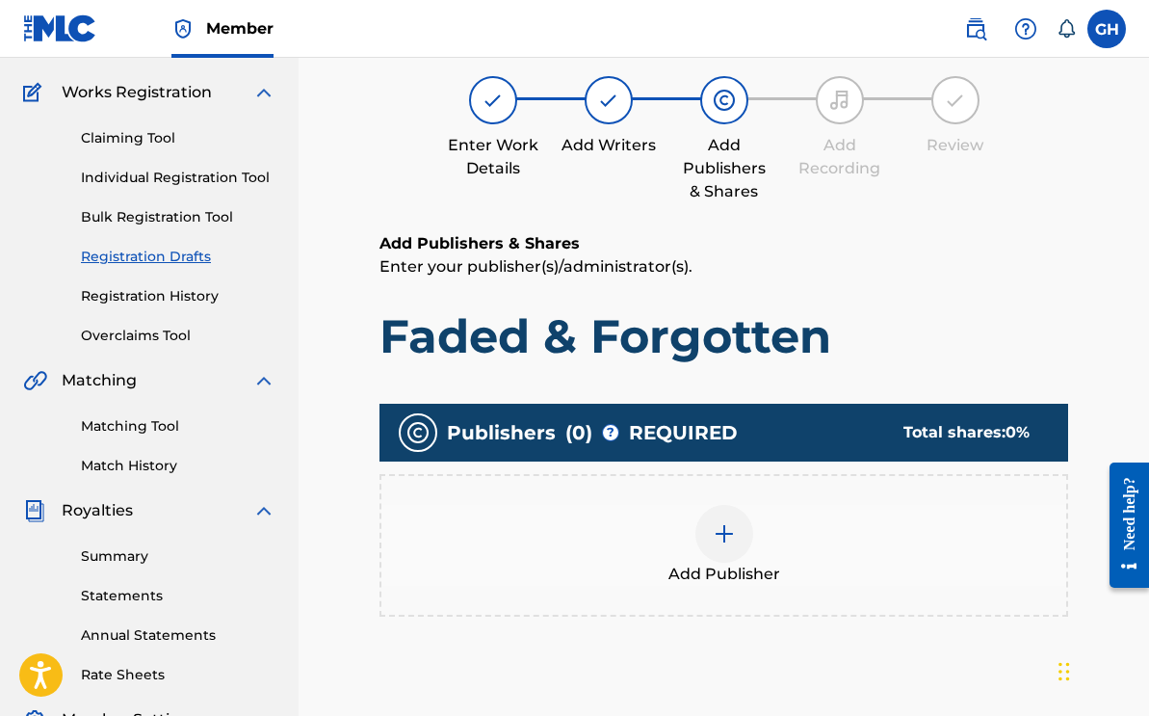
scroll to position [0, 0]
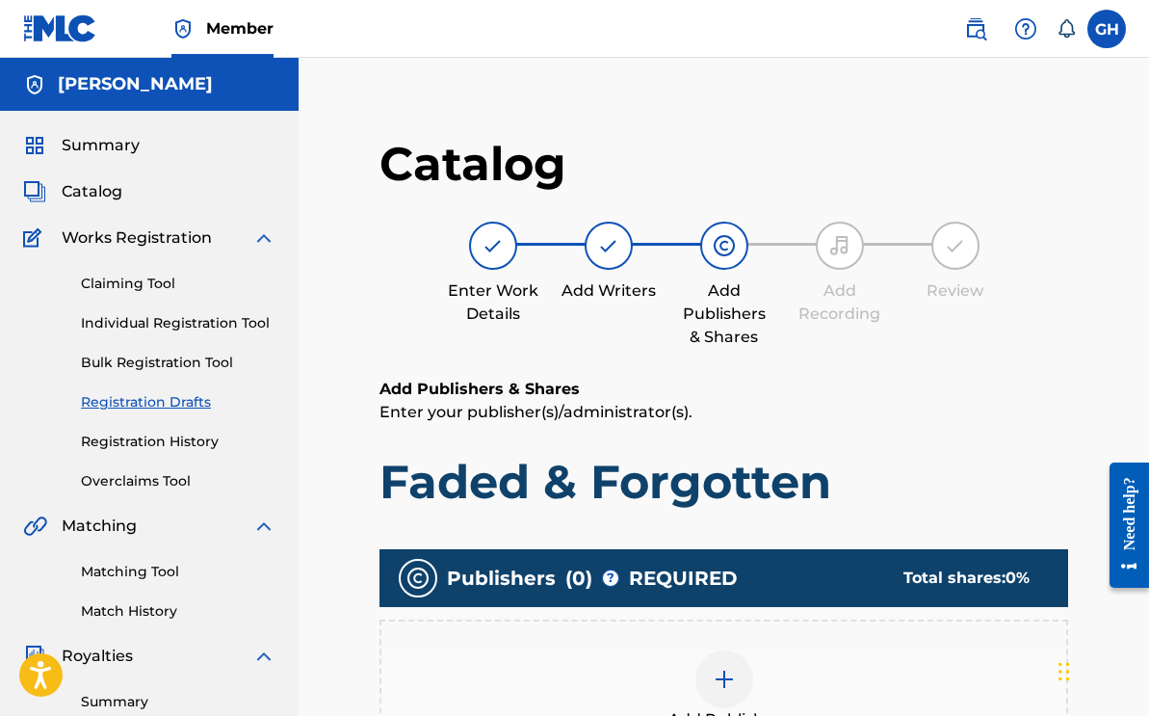
click at [594, 242] on div at bounding box center [609, 245] width 48 height 48
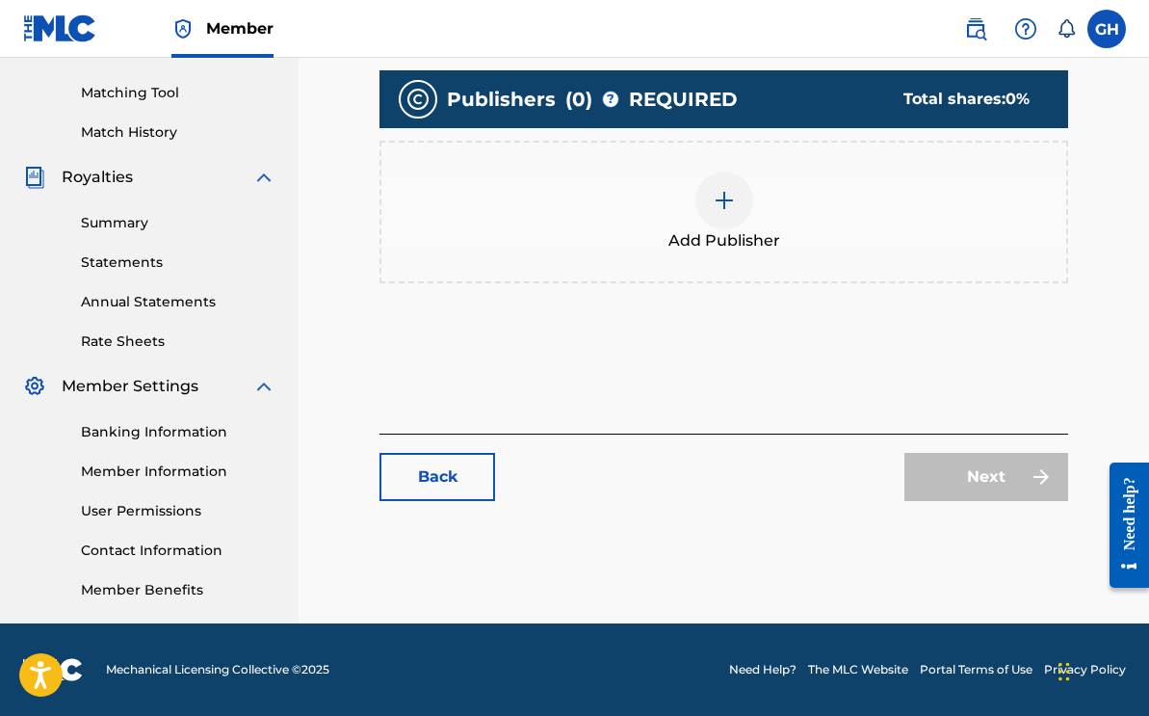
click at [415, 471] on link "Back" at bounding box center [437, 477] width 116 height 48
